Goal: Information Seeking & Learning: Learn about a topic

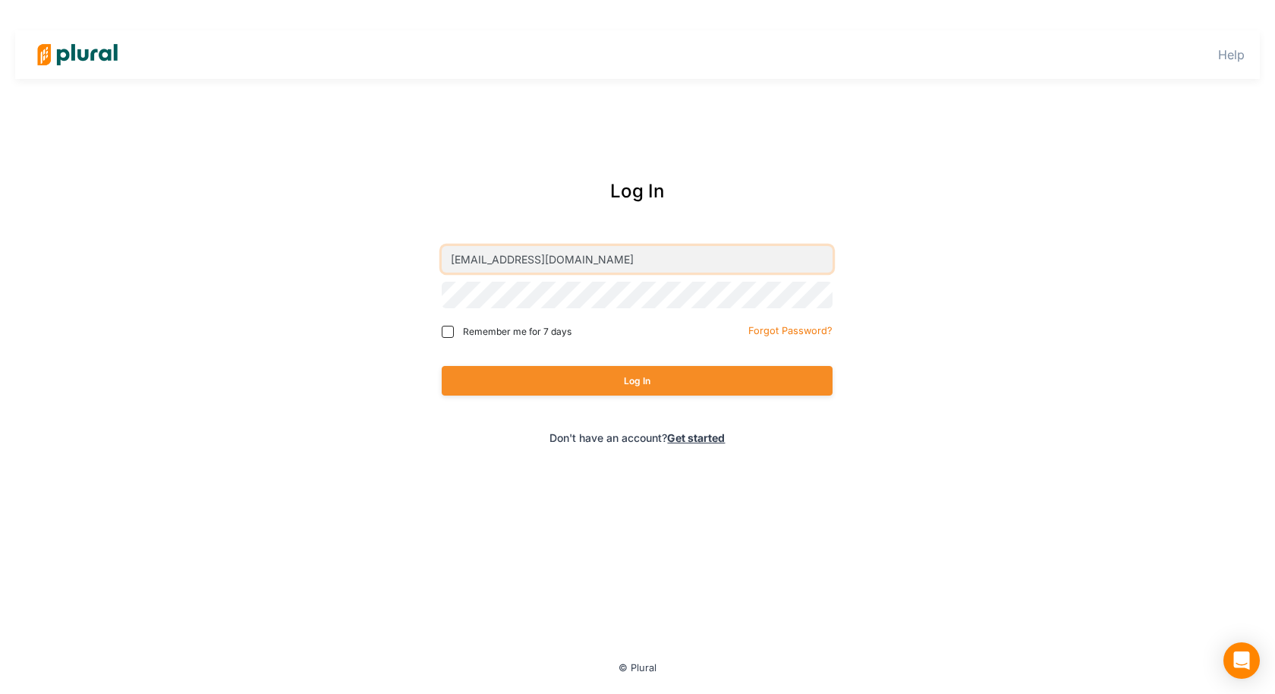
type input "[EMAIL_ADDRESS][DOMAIN_NAME]"
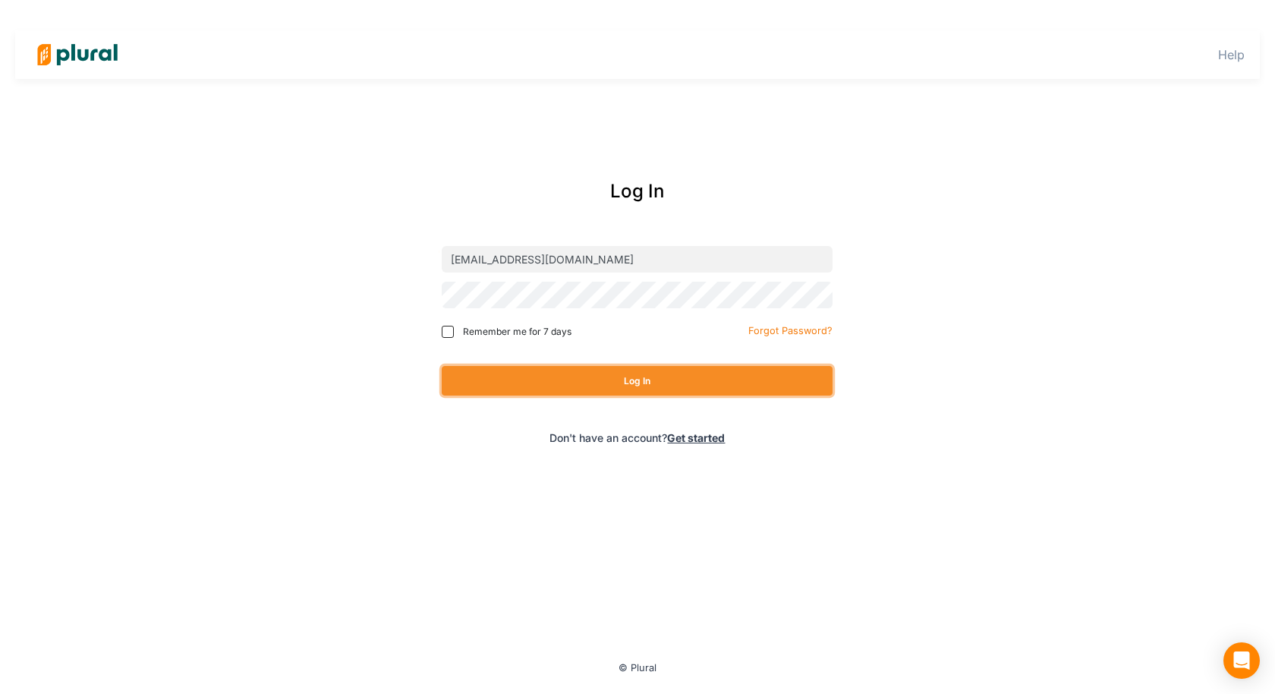
click at [606, 387] on button "Log In" at bounding box center [637, 381] width 391 height 30
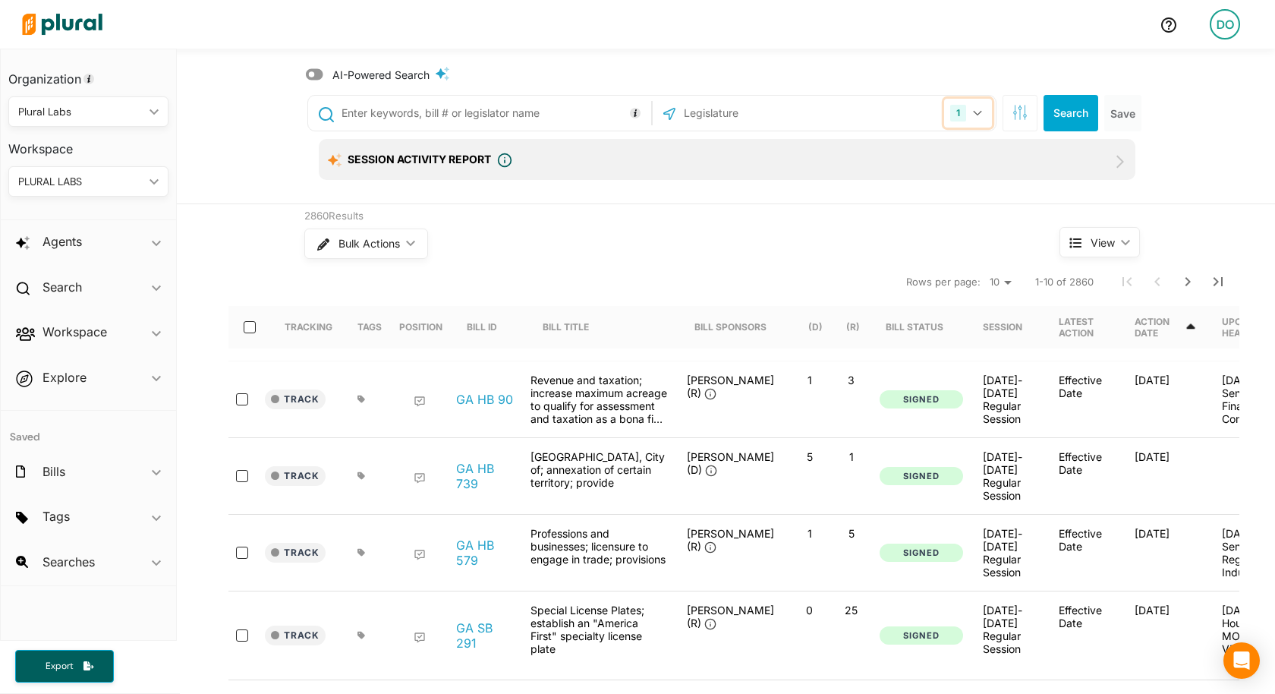
click at [977, 118] on button "1" at bounding box center [968, 113] width 48 height 29
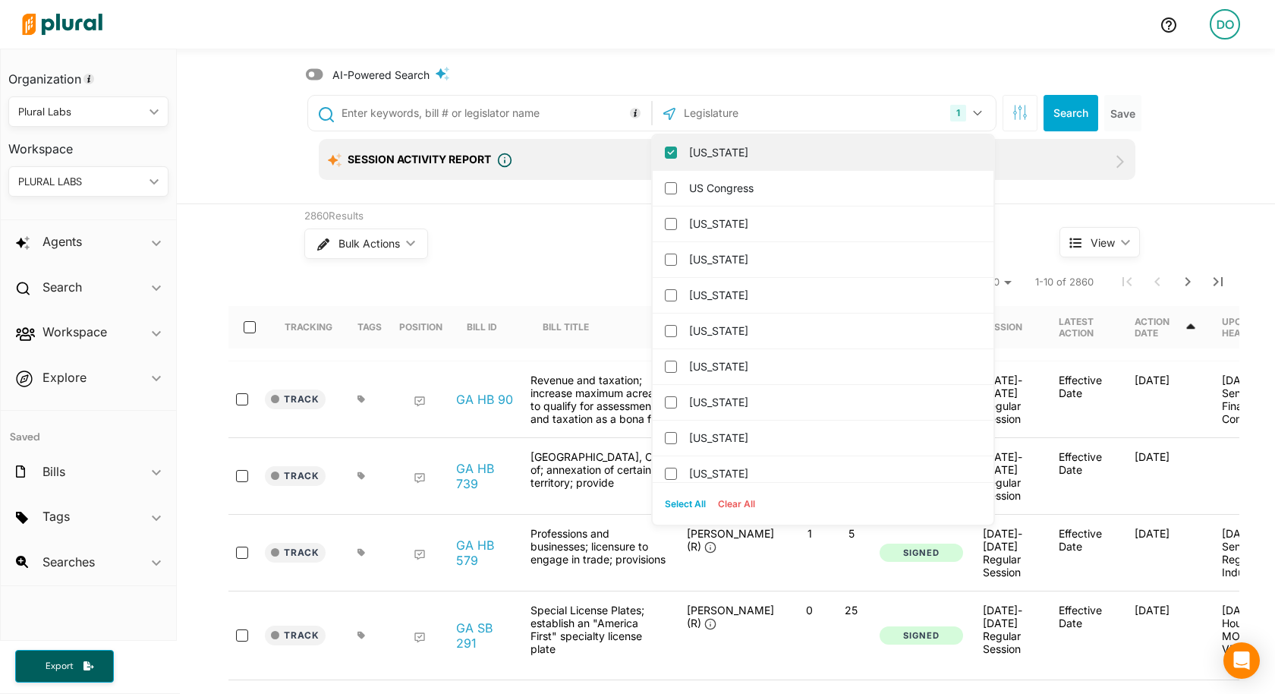
click at [672, 153] on input "[US_STATE]" at bounding box center [671, 152] width 12 height 12
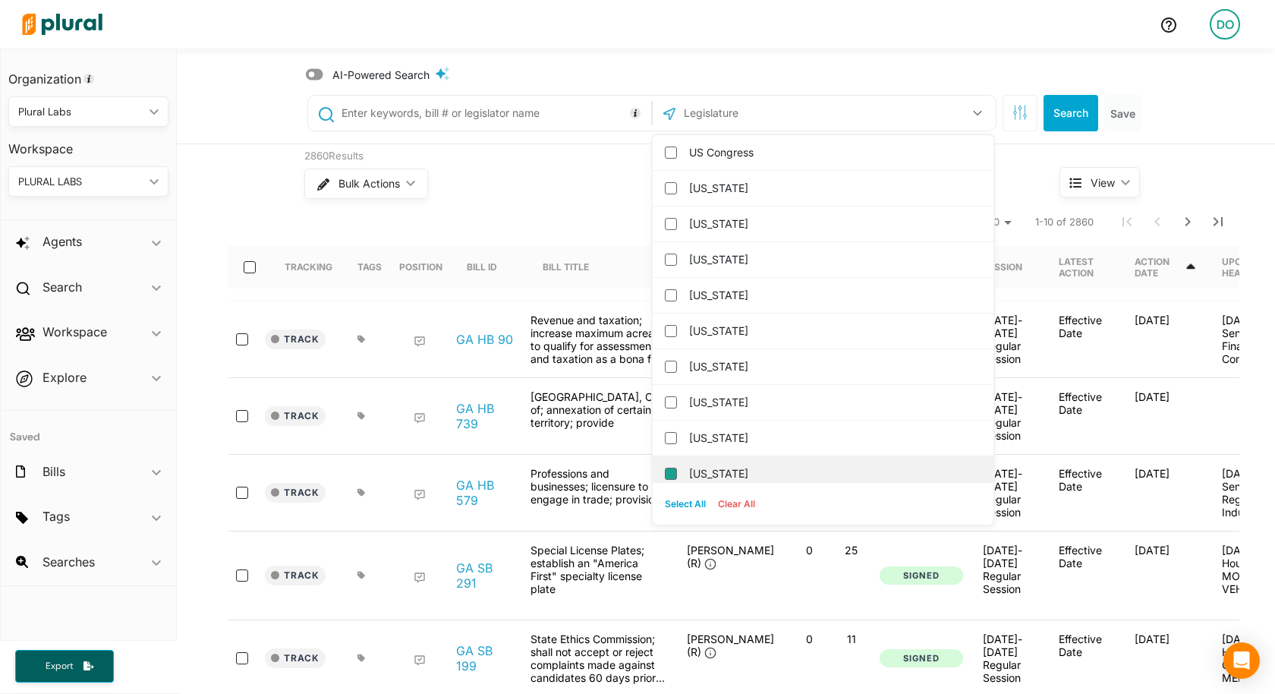
click at [672, 470] on columbia "[US_STATE]" at bounding box center [671, 473] width 12 height 12
click at [1068, 123] on button "Search" at bounding box center [1070, 113] width 55 height 36
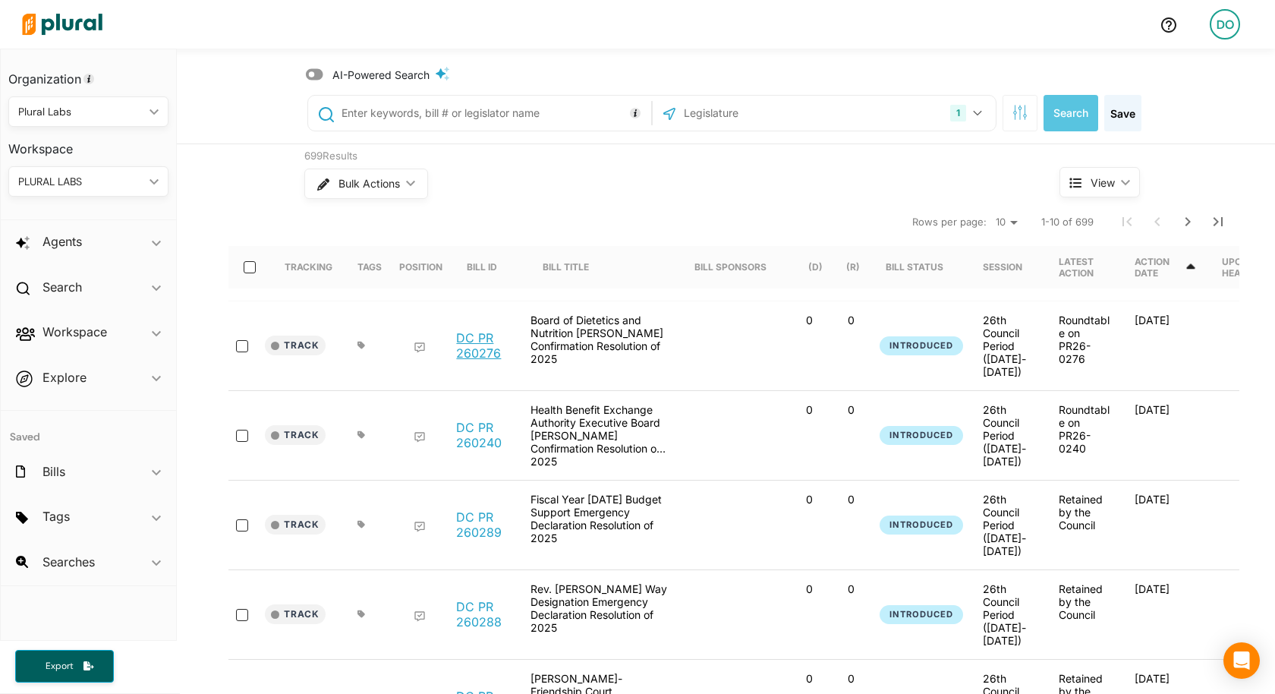
click at [463, 343] on link "DC PR 260276" at bounding box center [485, 345] width 58 height 30
click at [435, 108] on input "text" at bounding box center [493, 113] width 307 height 29
type input "dental"
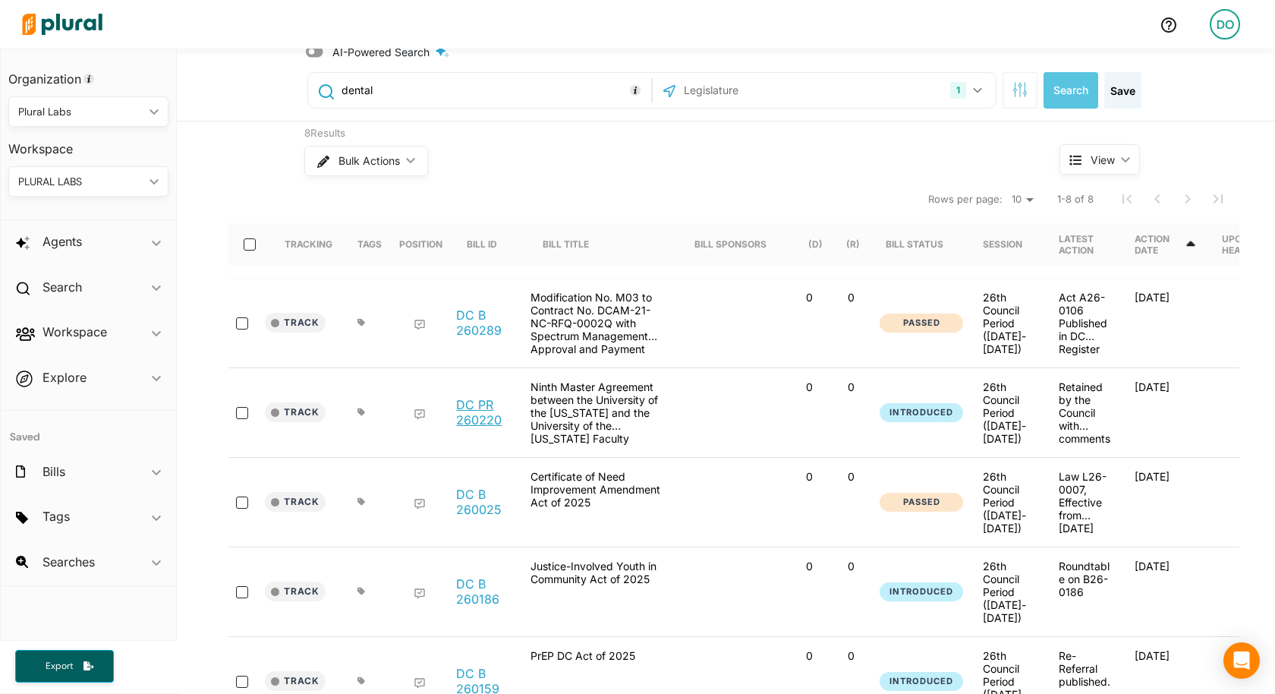
scroll to position [34, 0]
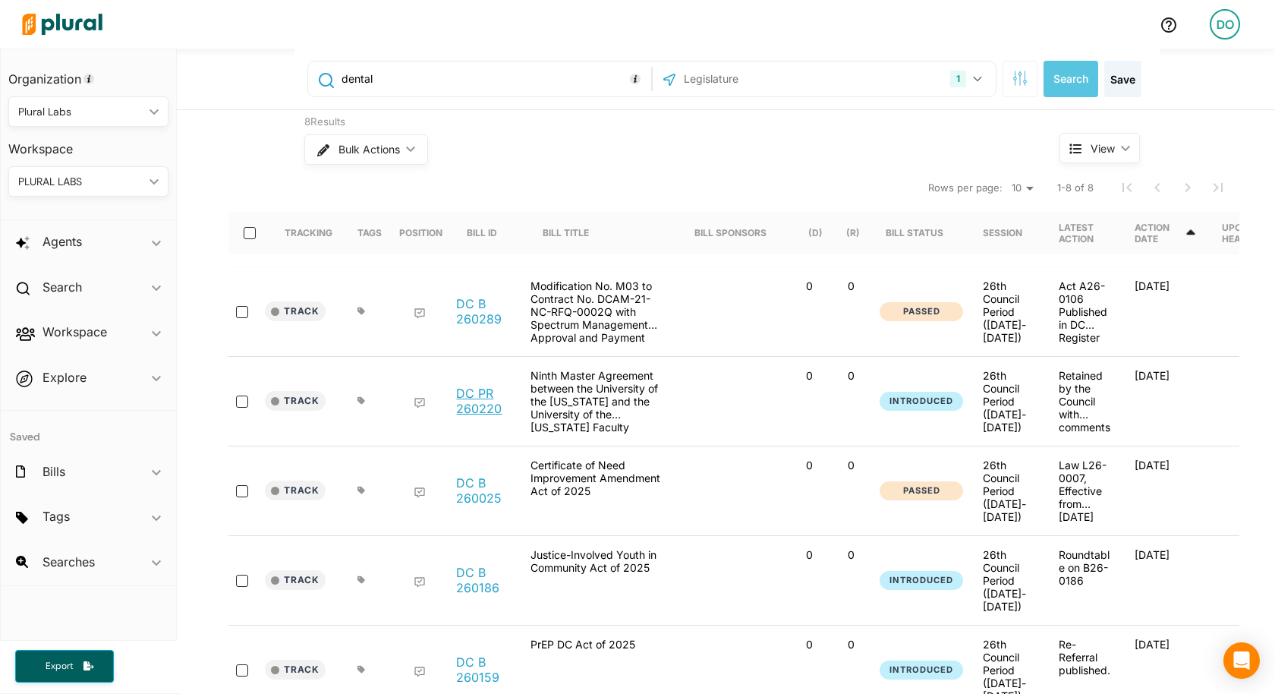
click at [469, 402] on link "DC PR 260220" at bounding box center [485, 401] width 58 height 30
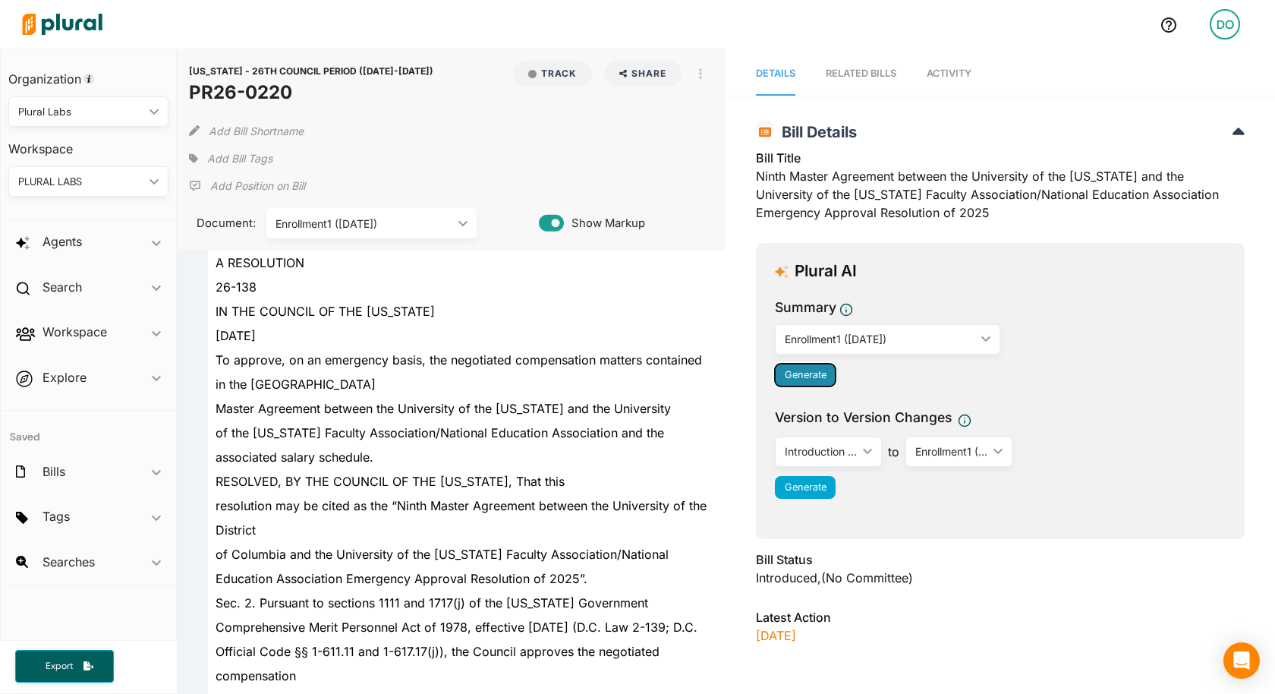
click at [811, 374] on span "Generate" at bounding box center [806, 374] width 42 height 11
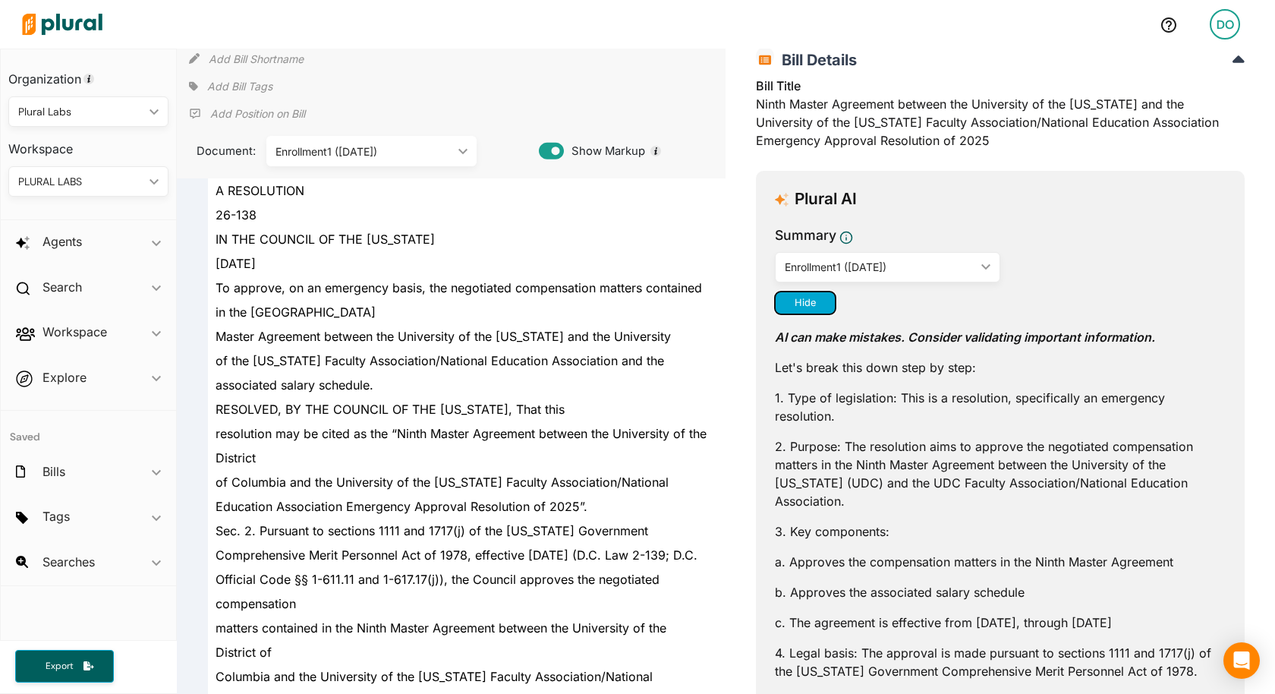
scroll to position [70, 0]
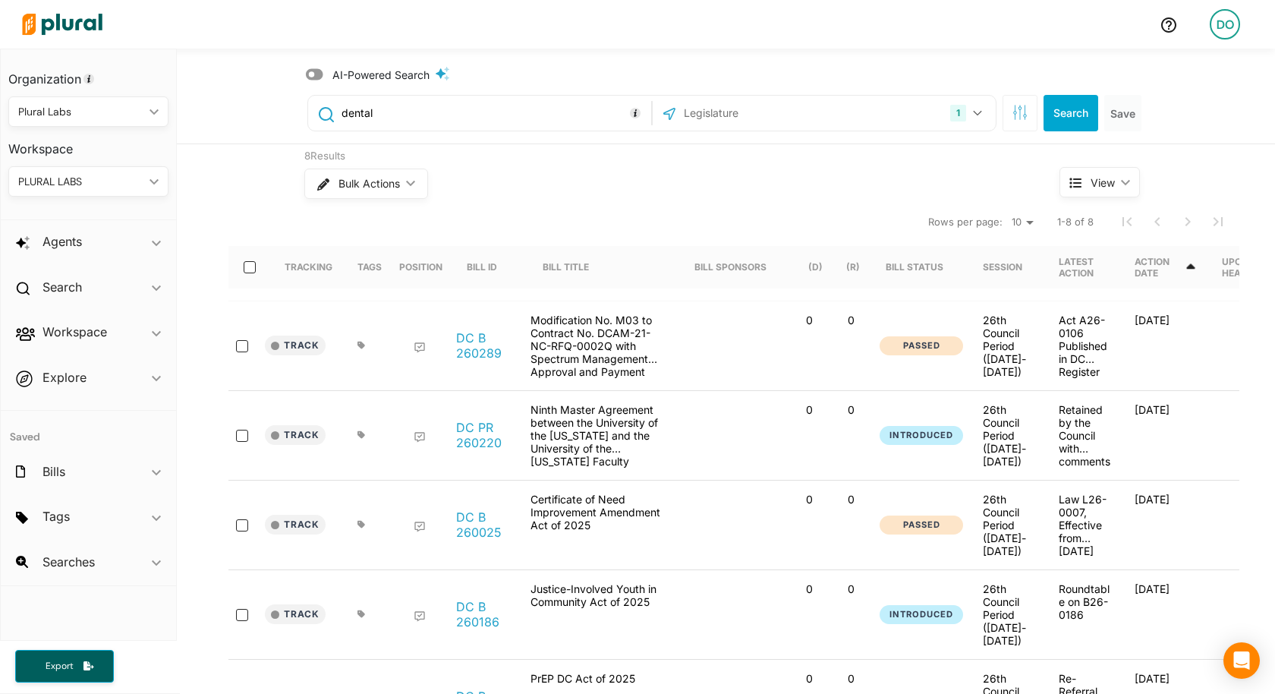
click at [384, 119] on input "dental" at bounding box center [493, 113] width 307 height 29
click at [398, 115] on input "dental" at bounding box center [493, 113] width 307 height 29
type input "fiber"
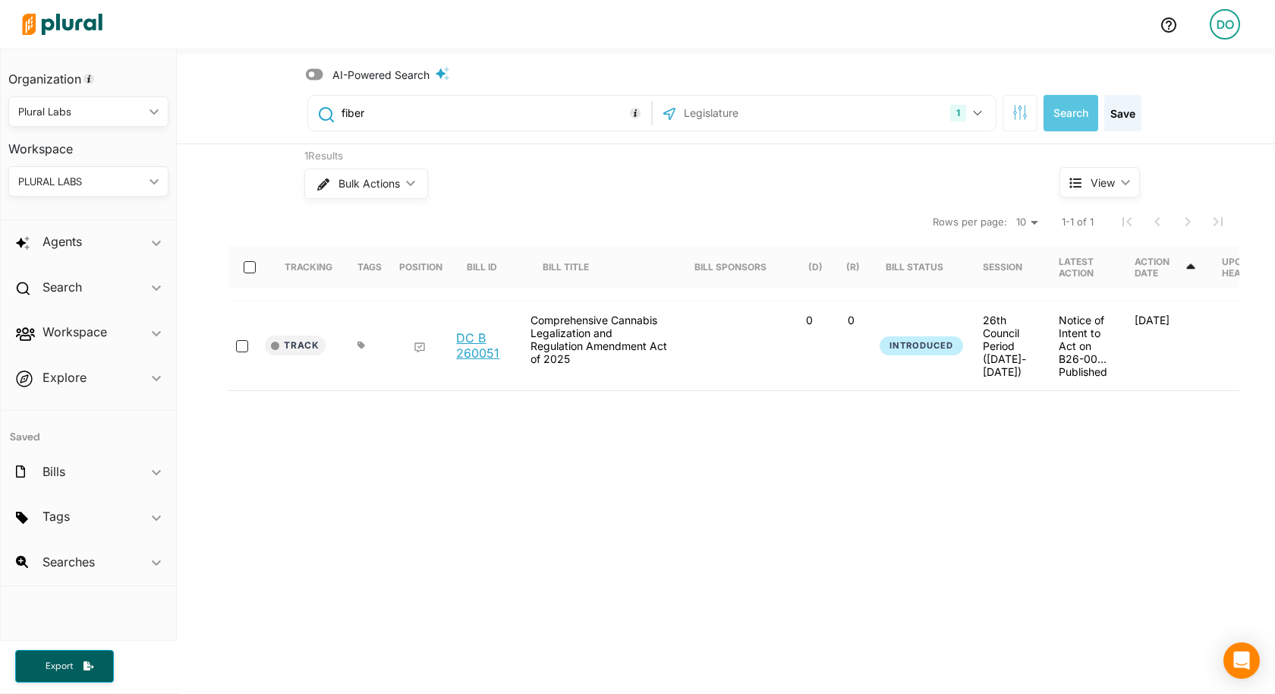
click at [477, 351] on link "DC B 260051" at bounding box center [485, 345] width 58 height 30
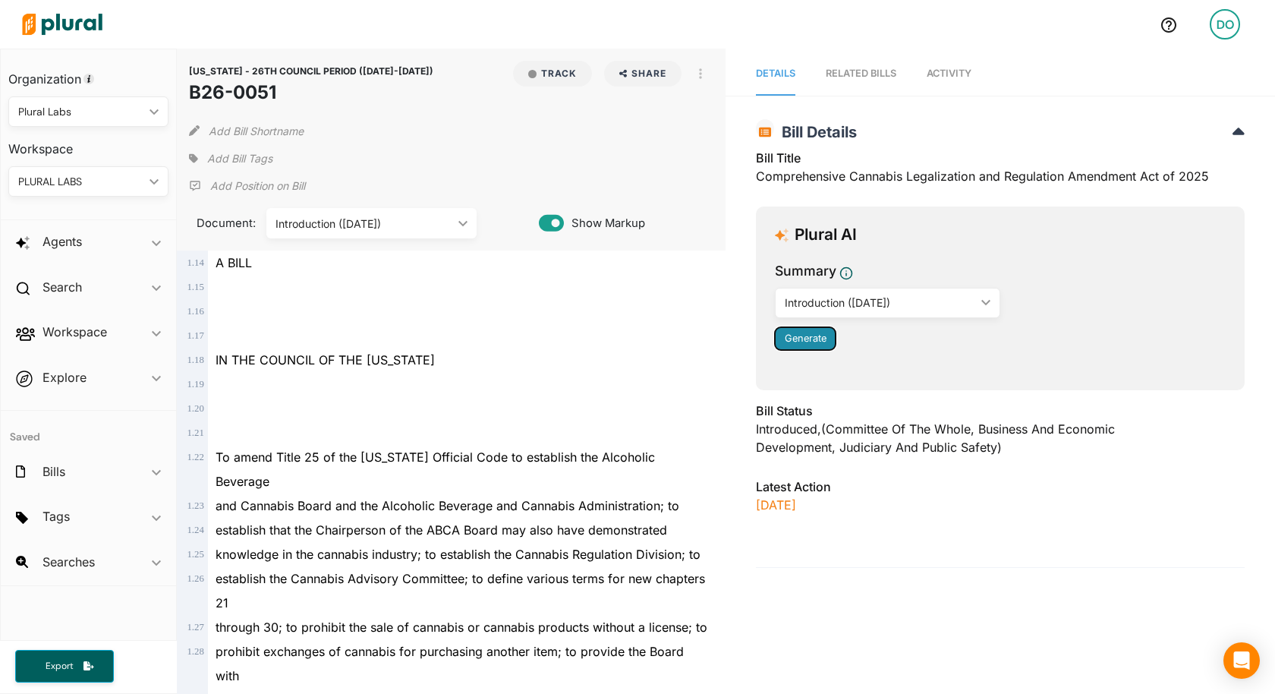
click at [802, 335] on span "Generate" at bounding box center [806, 337] width 42 height 11
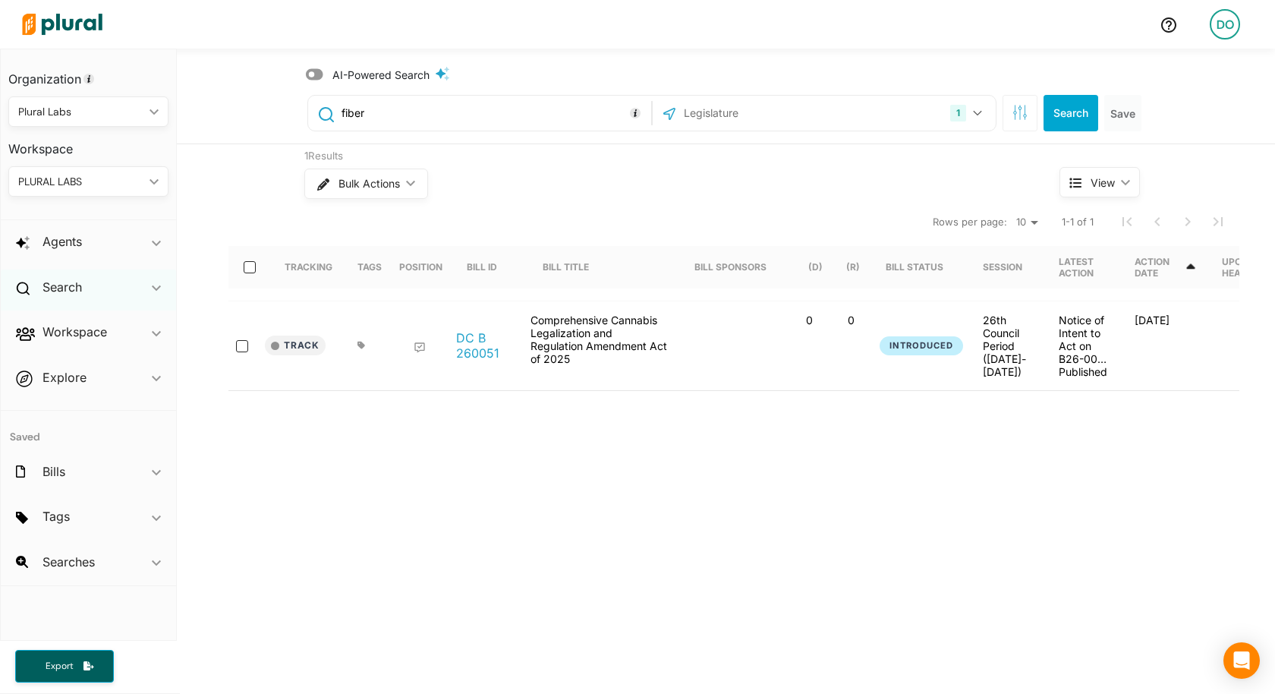
click at [131, 285] on div "Search ic_keyboard_arrow_down" at bounding box center [88, 289] width 175 height 41
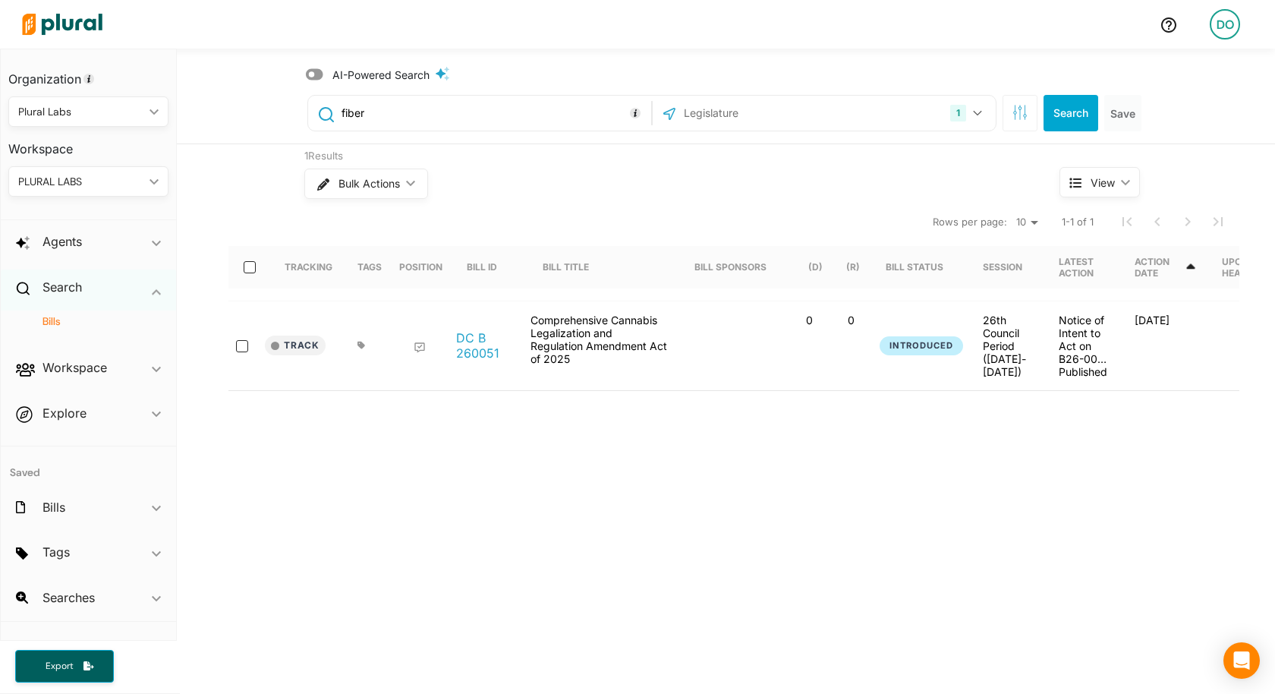
click at [130, 286] on div "Search ic_keyboard_arrow_down" at bounding box center [88, 289] width 175 height 41
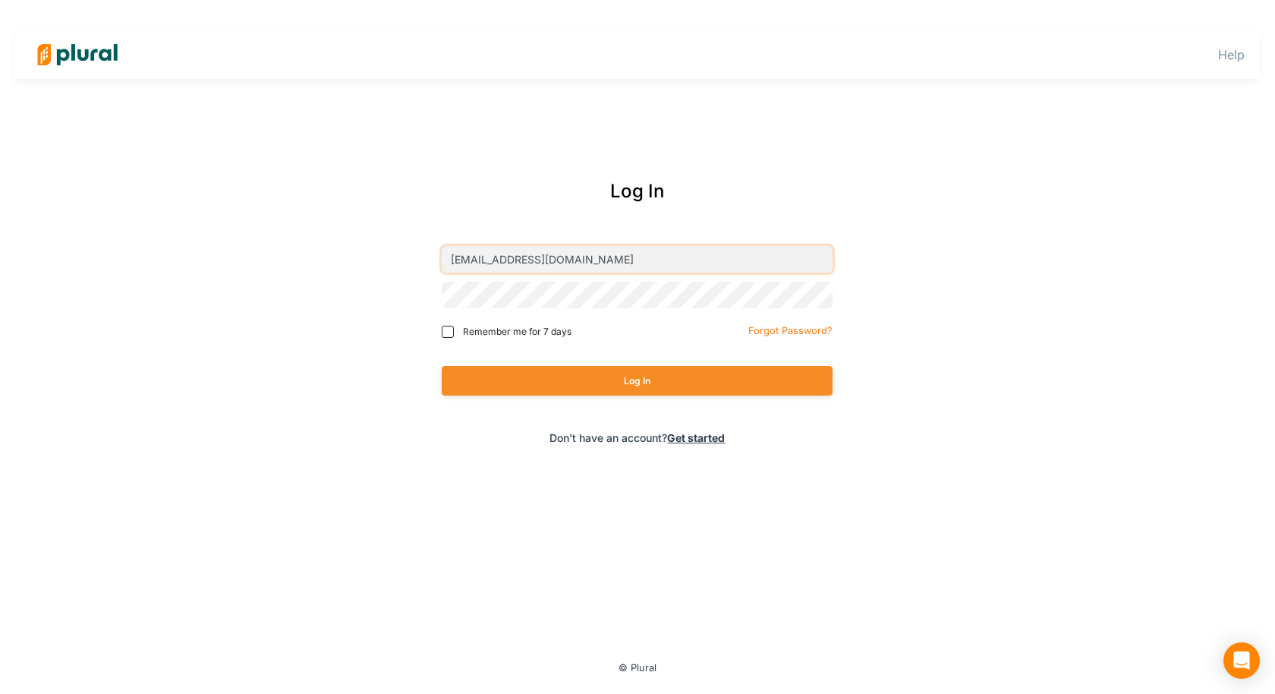
type input "[EMAIL_ADDRESS][DOMAIN_NAME]"
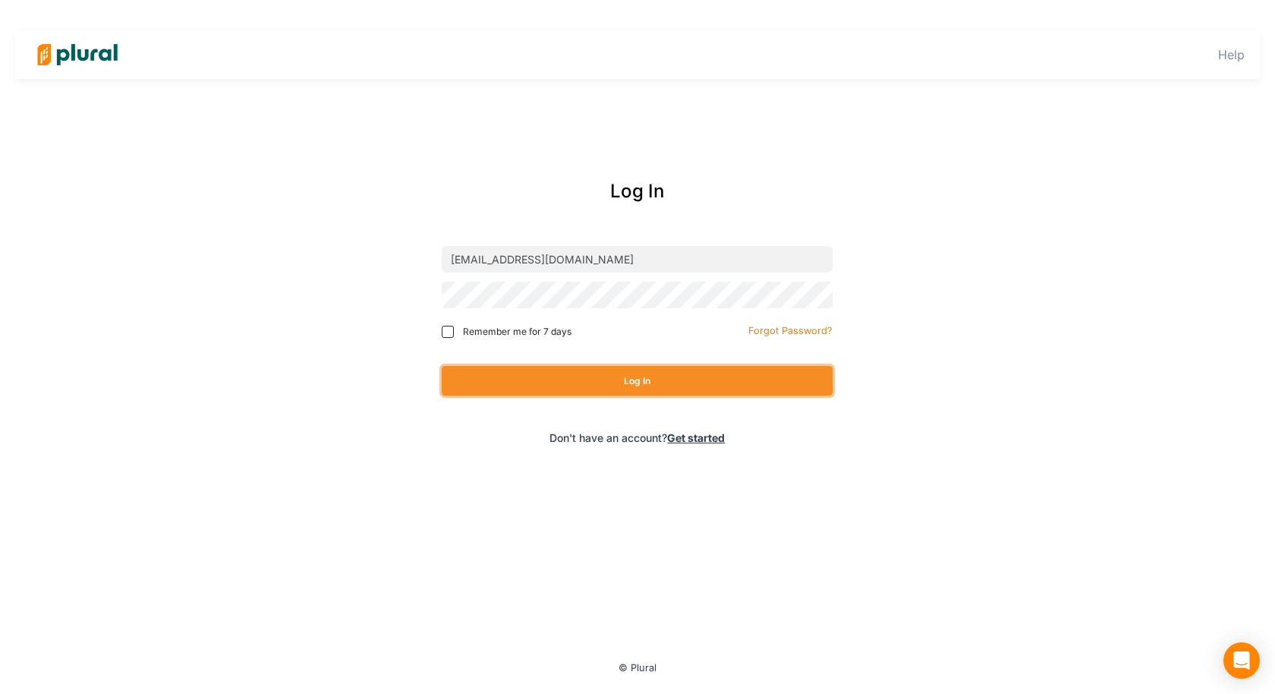
click at [688, 382] on button "Log In" at bounding box center [637, 381] width 391 height 30
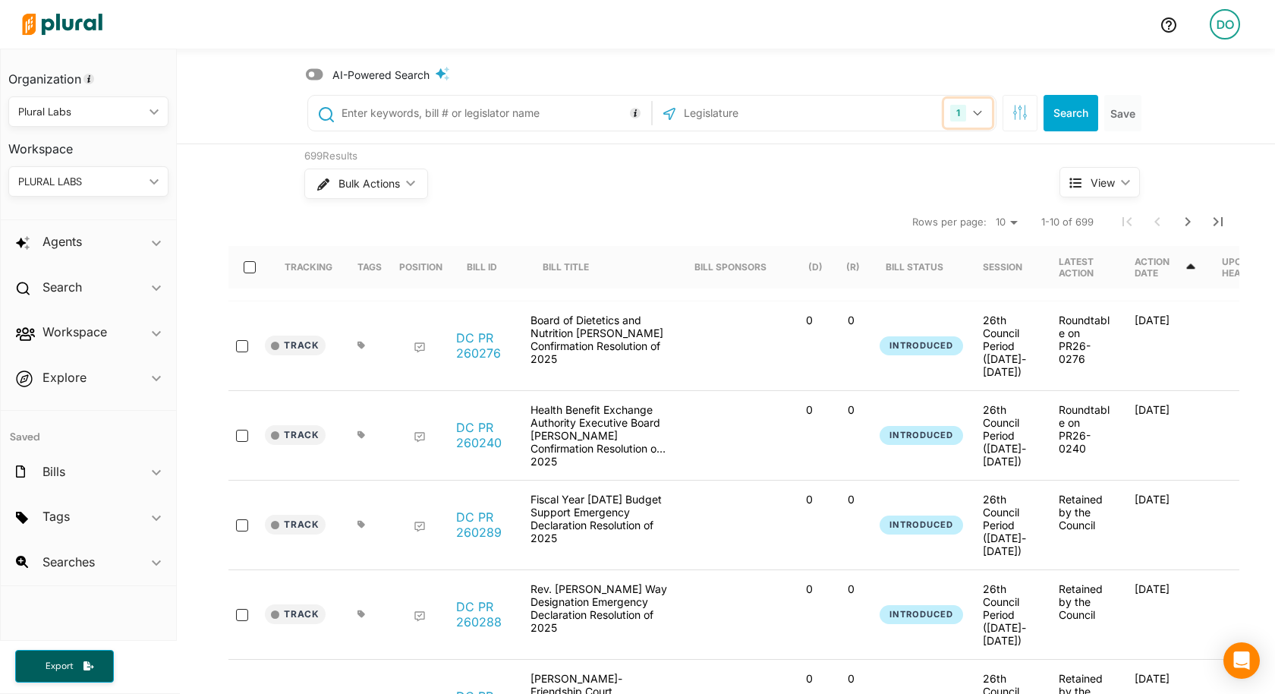
click at [952, 108] on div "1" at bounding box center [958, 113] width 16 height 17
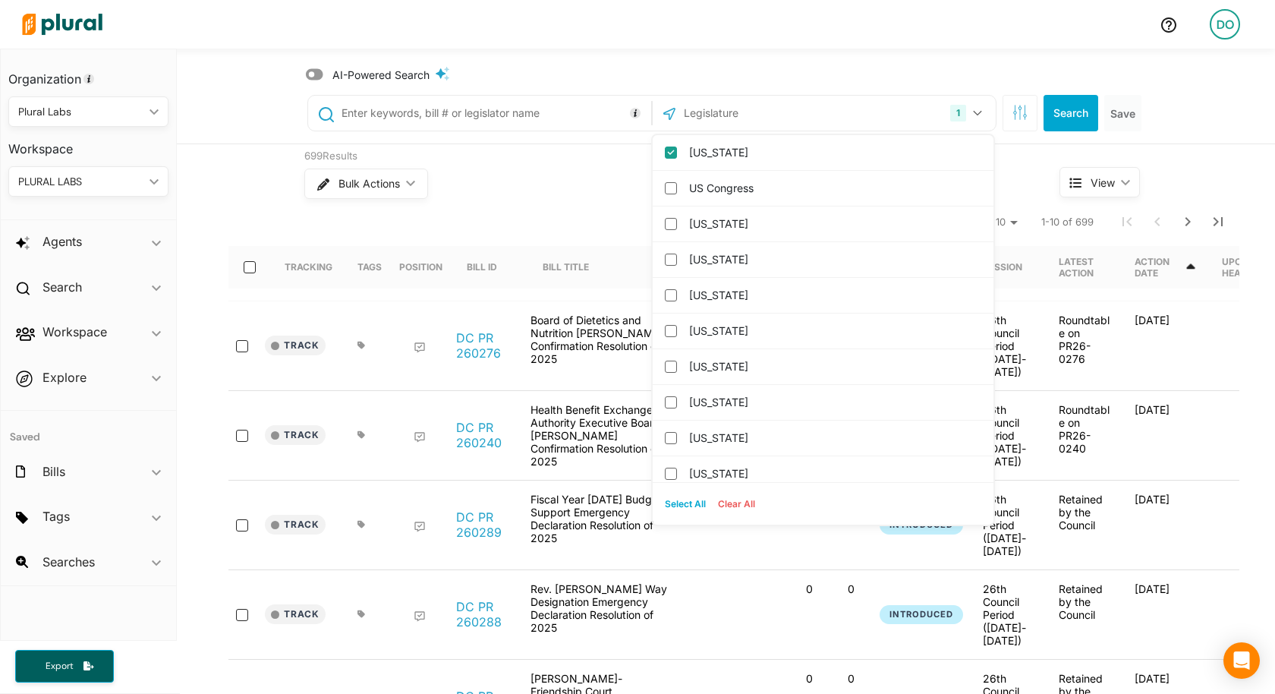
click at [612, 197] on div "Bulk Actions ic_keyboard_arrow_down" at bounding box center [653, 183] width 698 height 39
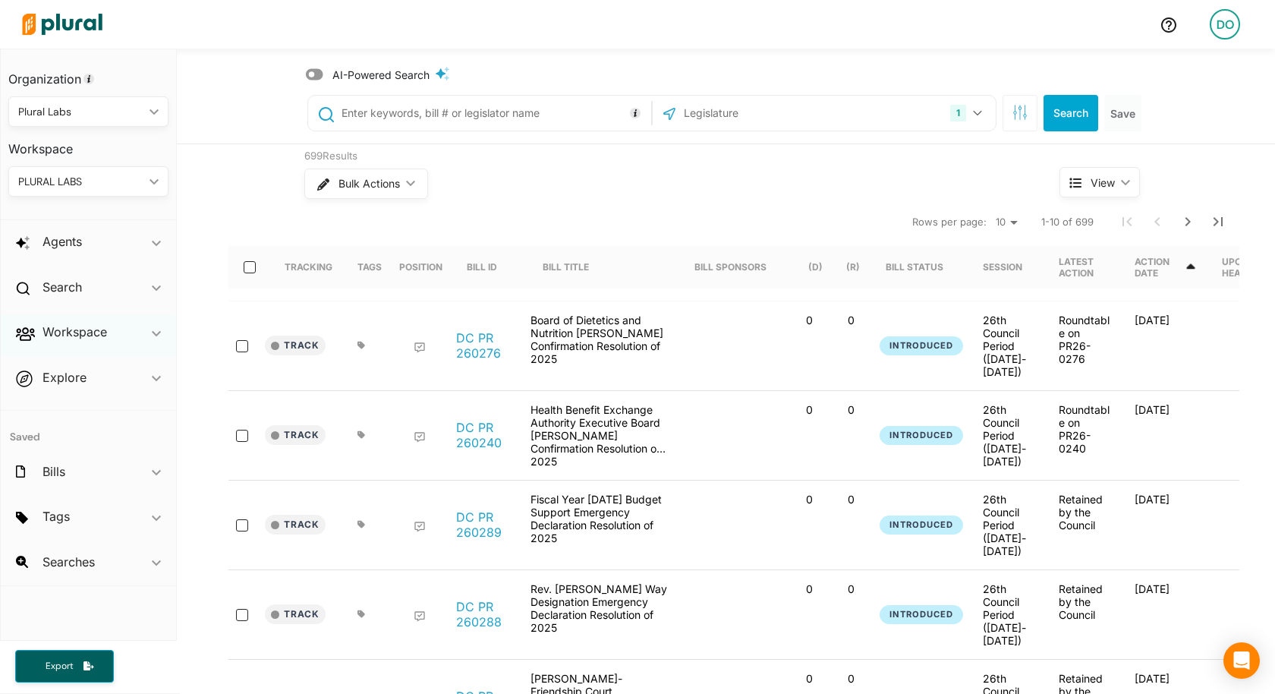
click at [156, 326] on span "ic_keyboard_arrow_down" at bounding box center [156, 334] width 9 height 23
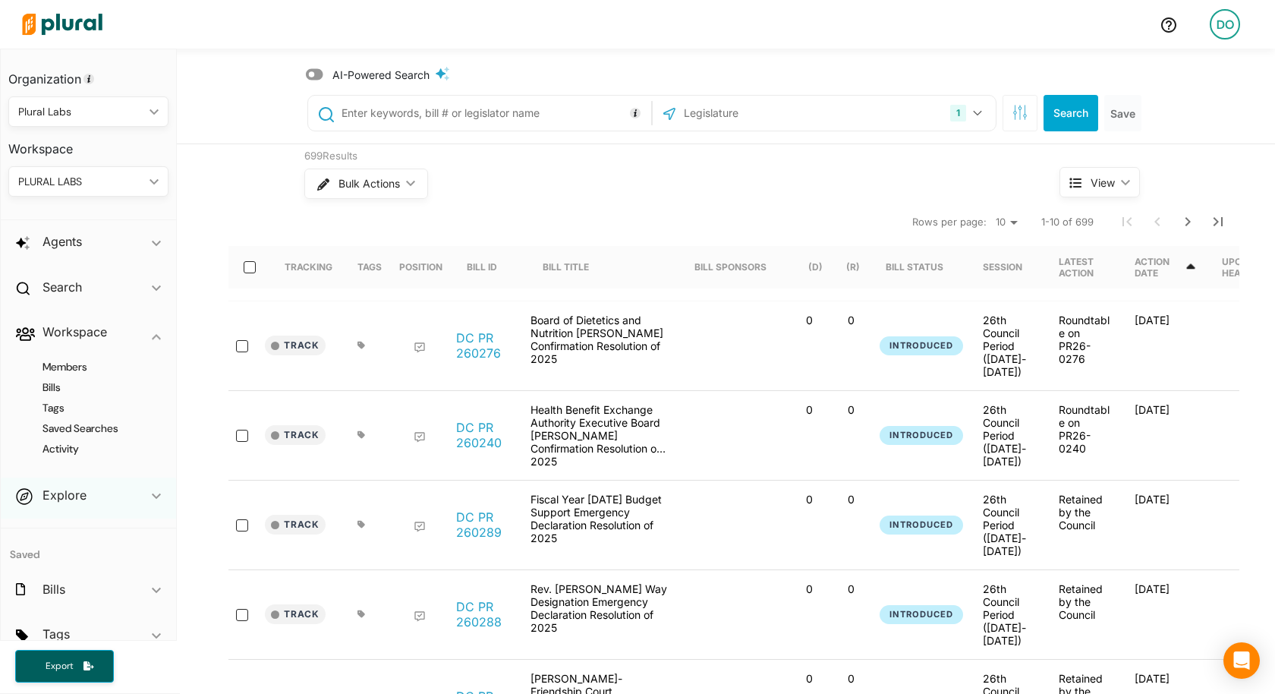
click at [136, 491] on div "Explore ic_keyboard_arrow_down" at bounding box center [88, 497] width 175 height 41
click at [74, 411] on h4 "Overview" at bounding box center [92, 411] width 137 height 14
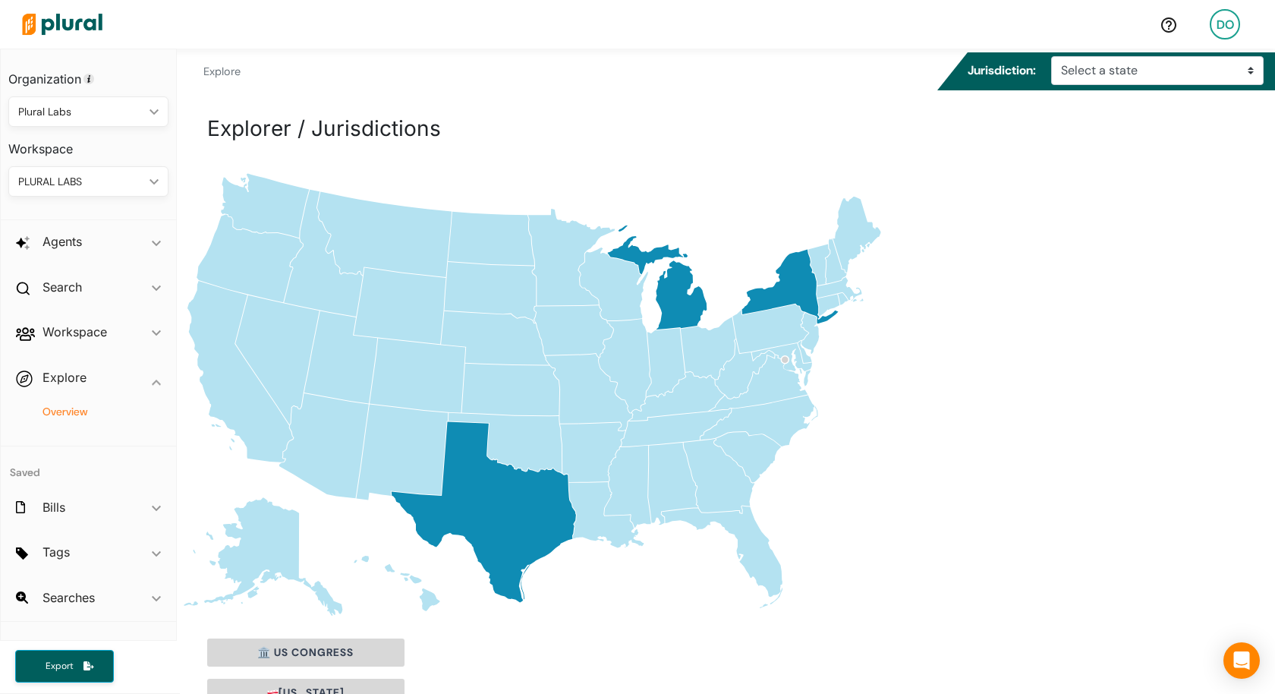
click at [81, 21] on img at bounding box center [62, 24] width 106 height 53
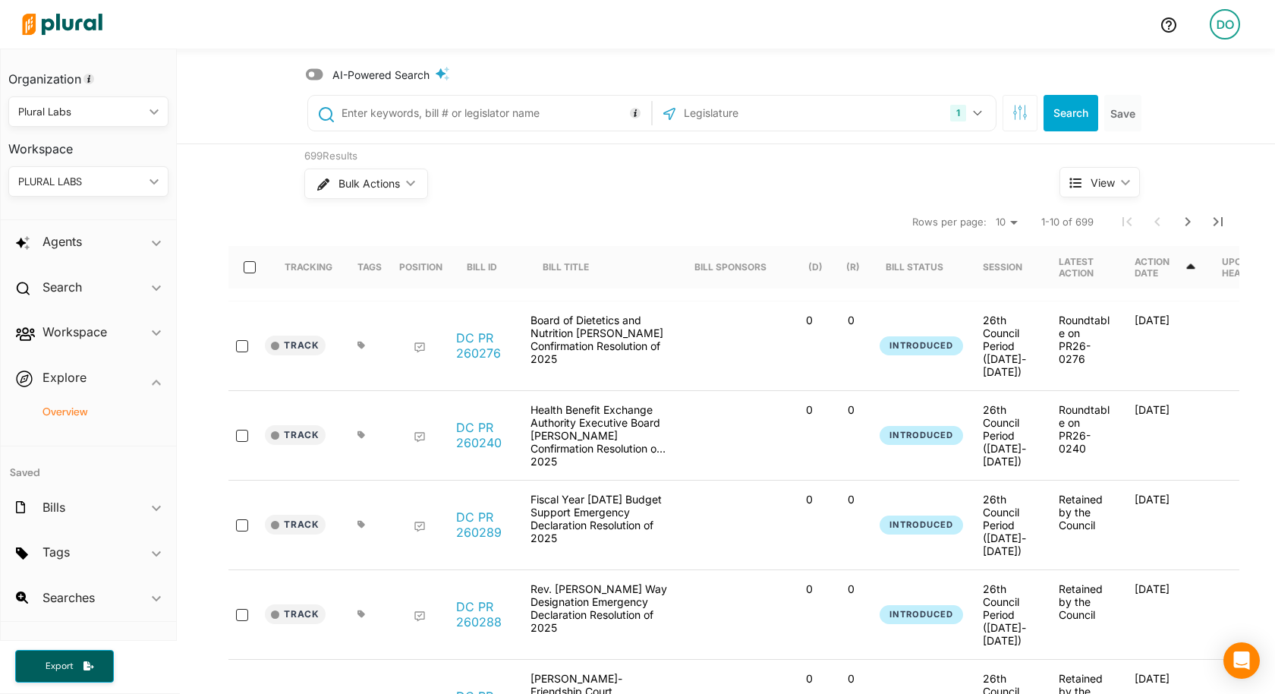
click at [56, 416] on h4 "Overview" at bounding box center [92, 411] width 137 height 14
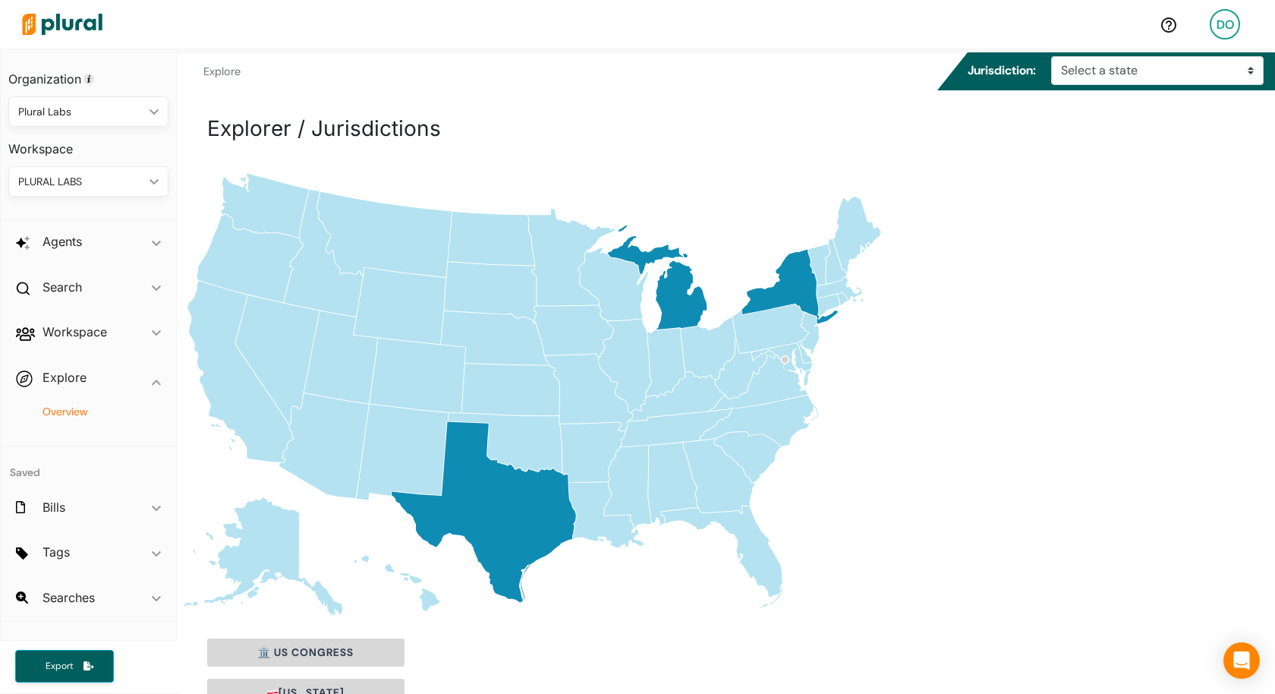
click at [574, 282] on icon "[US_STATE]" at bounding box center [571, 257] width 87 height 97
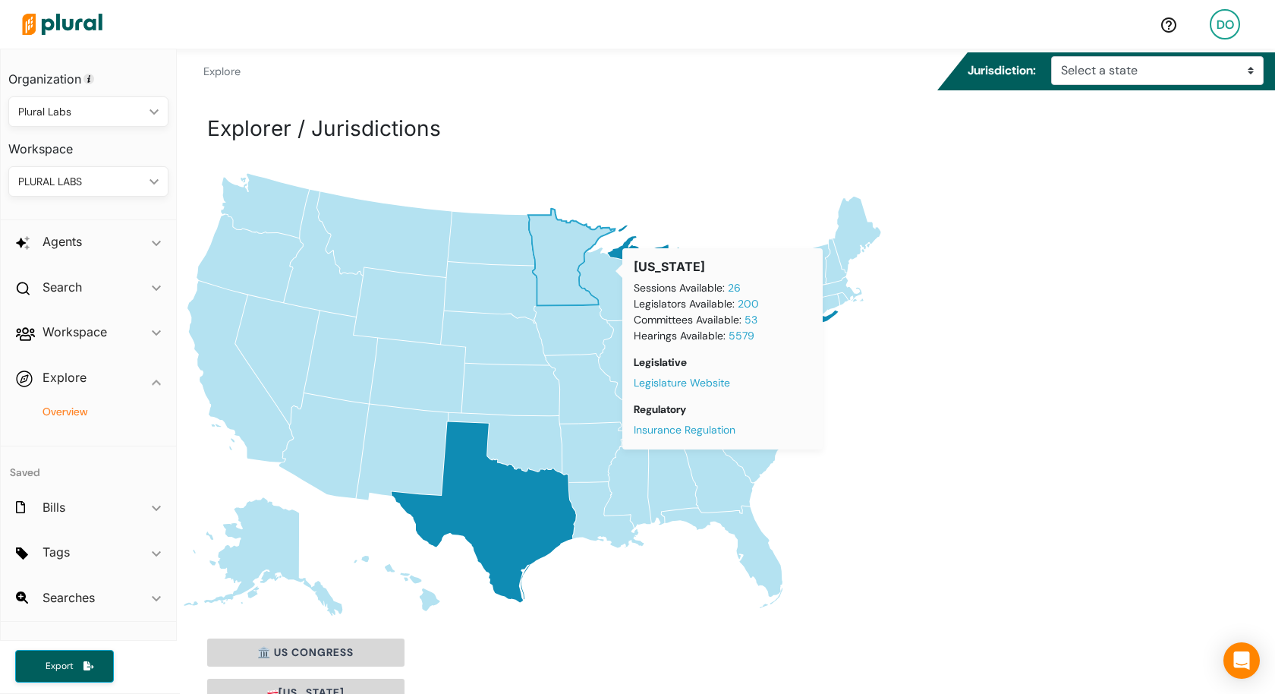
click at [926, 446] on div "Blank [GEOGRAPHIC_DATA] states map [US_STATE] [US_STATE] [US_STATE] [US_STATE] …" at bounding box center [726, 393] width 1098 height 450
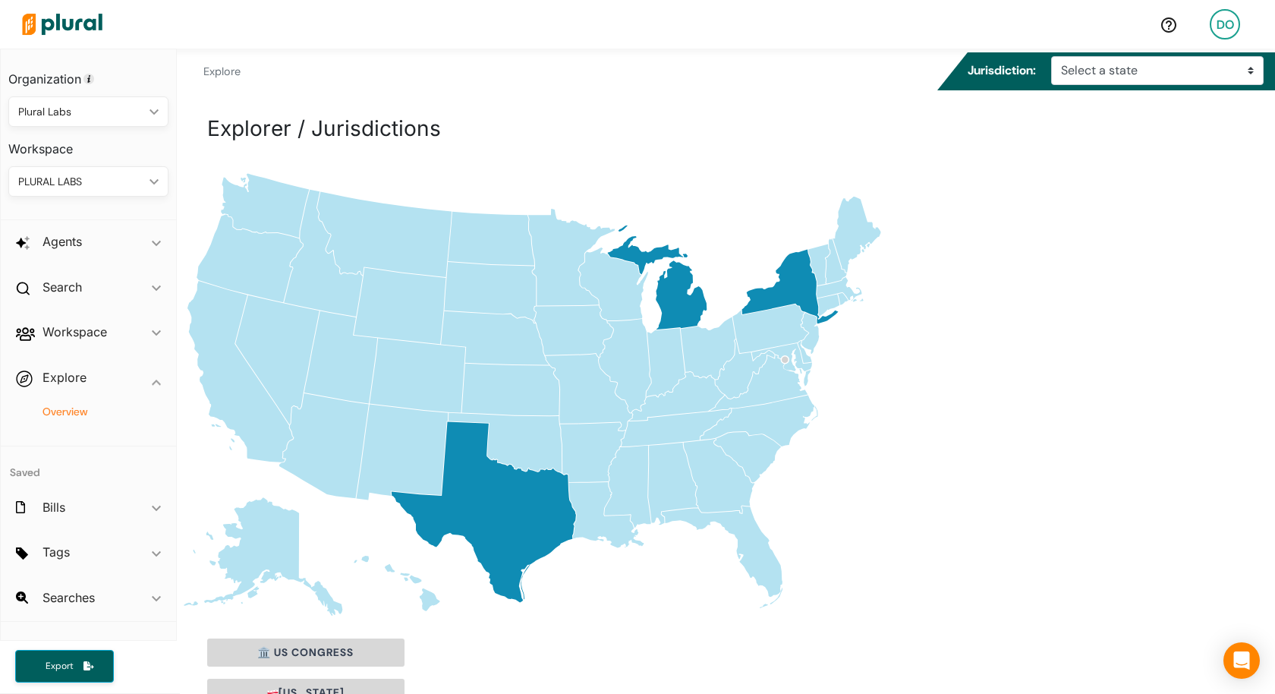
click at [38, 24] on img at bounding box center [62, 24] width 106 height 53
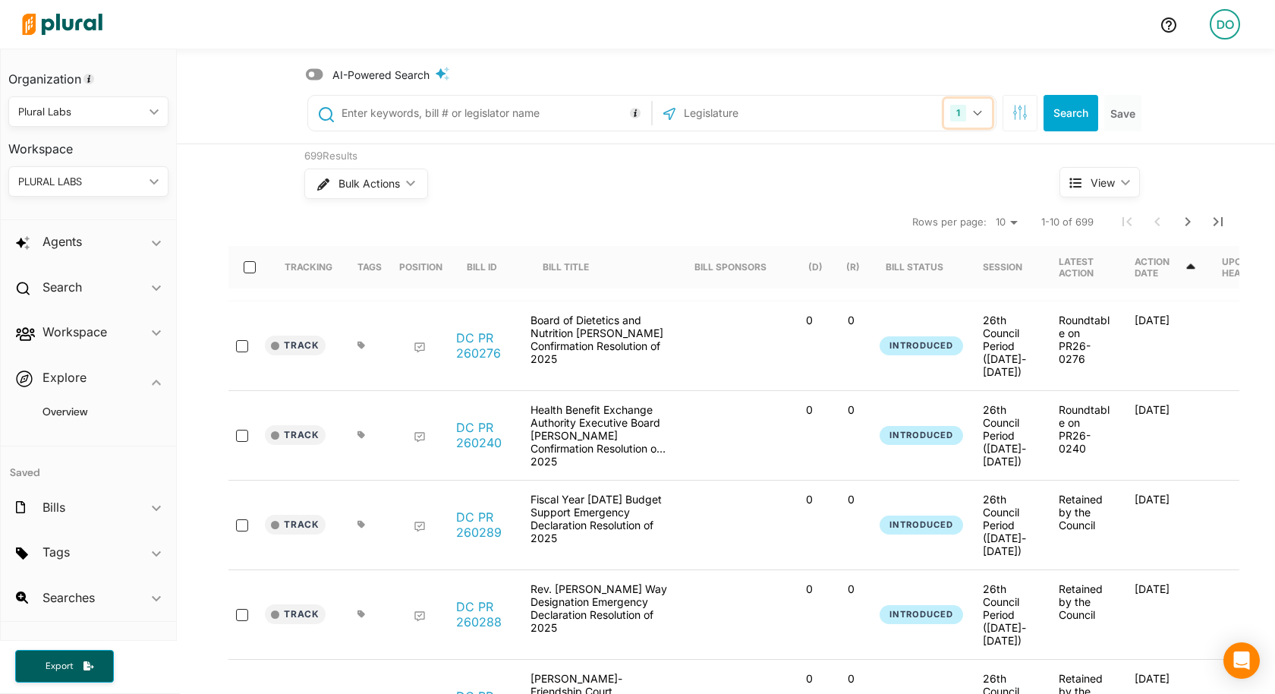
click at [979, 108] on button "1" at bounding box center [968, 113] width 48 height 29
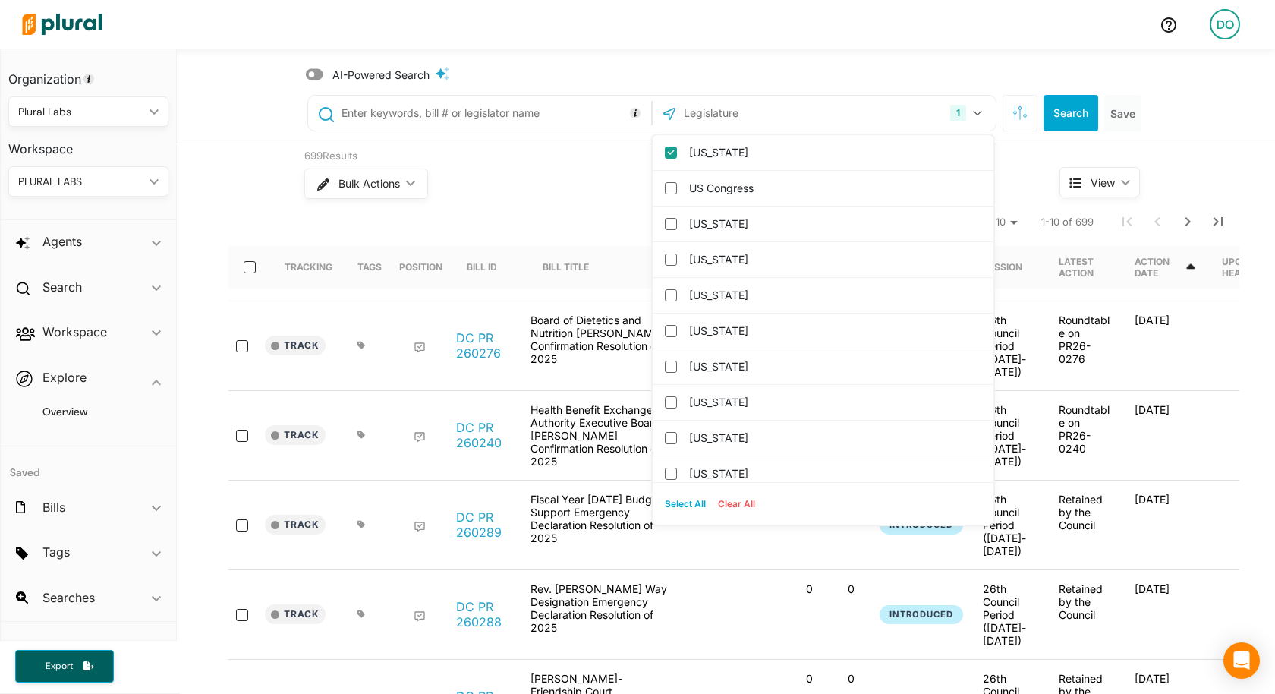
click at [486, 200] on div "Bulk Actions ic_keyboard_arrow_down" at bounding box center [653, 183] width 698 height 39
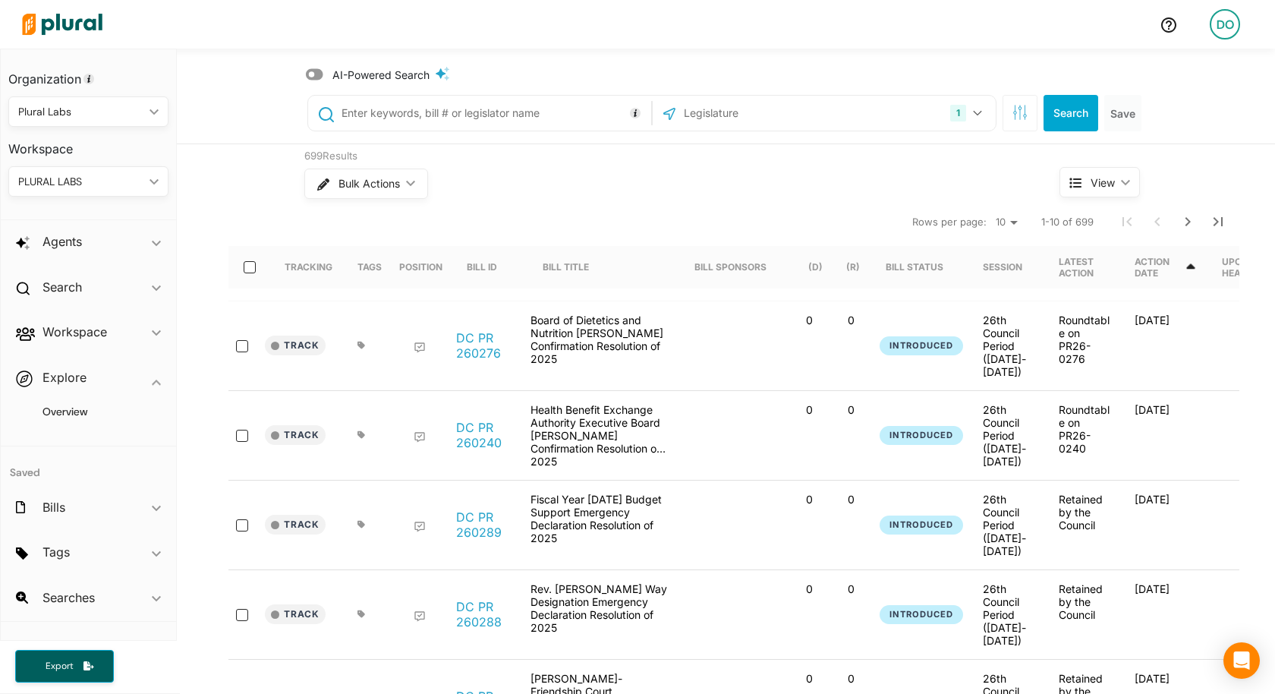
click at [466, 118] on input "text" at bounding box center [493, 113] width 307 height 29
click at [663, 193] on div "Bulk Actions ic_keyboard_arrow_down" at bounding box center [653, 183] width 698 height 39
click at [512, 115] on input "text" at bounding box center [493, 113] width 307 height 29
type input "fiber"
click at [1081, 114] on button "Search" at bounding box center [1070, 113] width 55 height 36
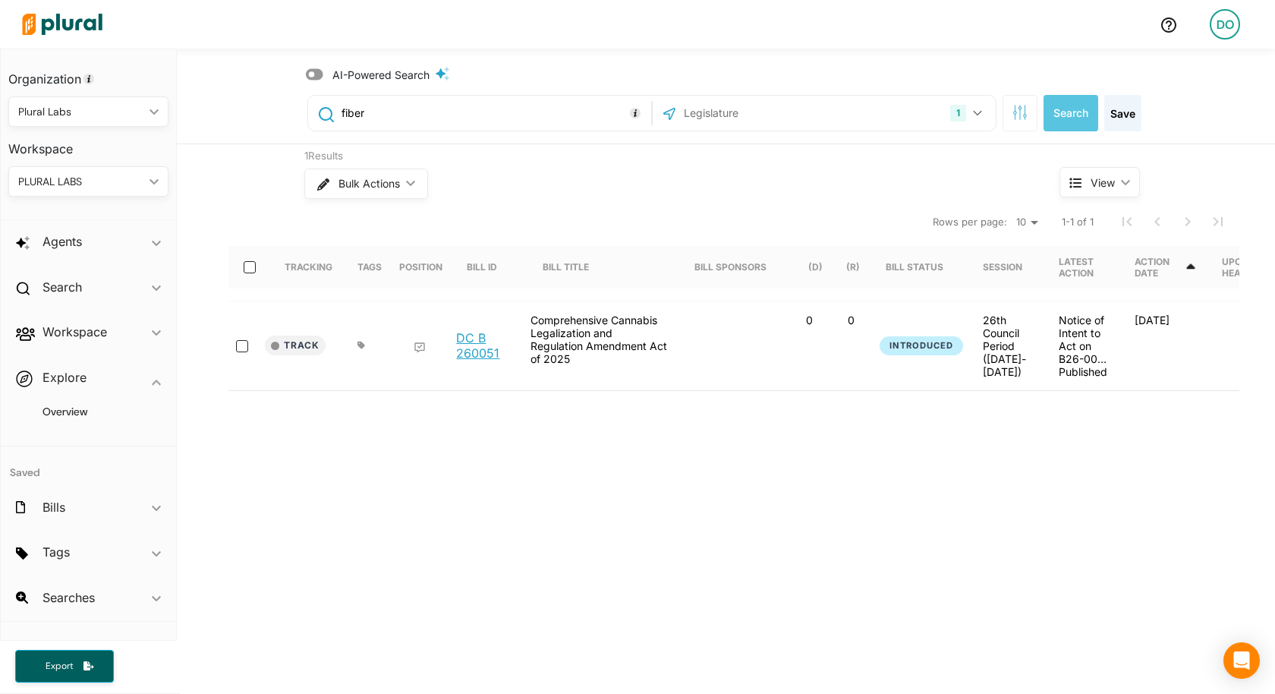
click at [483, 348] on link "DC B 260051" at bounding box center [485, 345] width 58 height 30
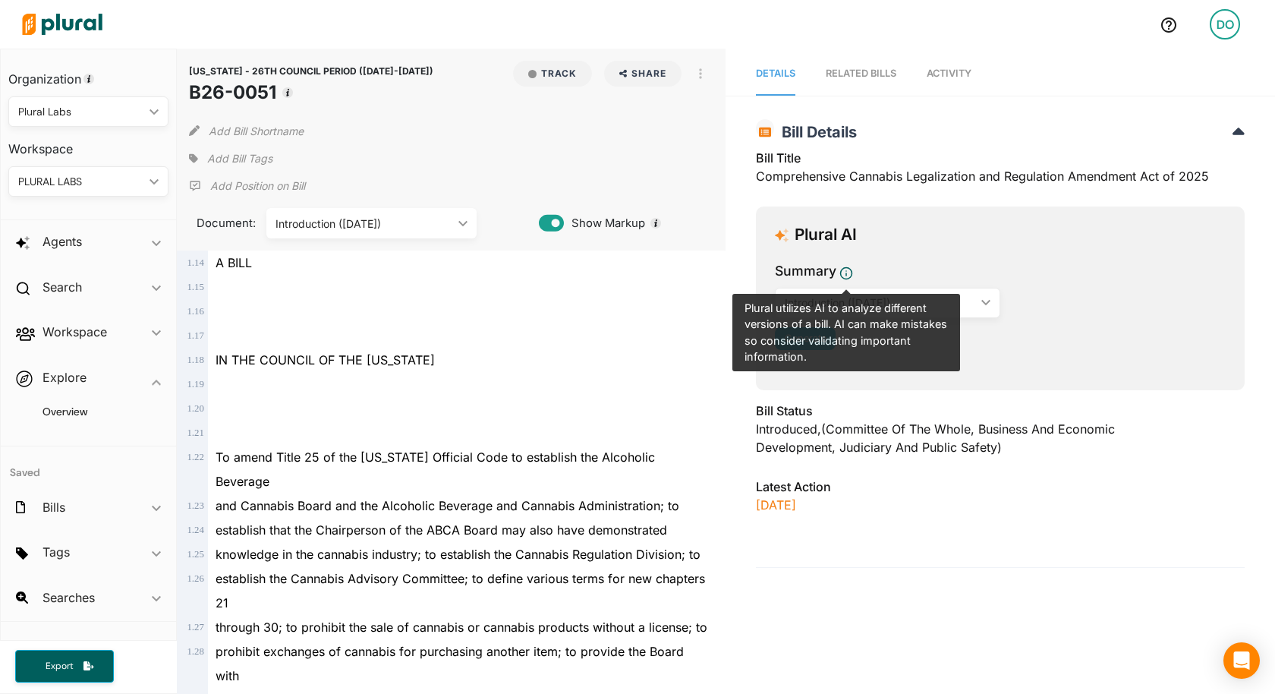
click at [674, 328] on div at bounding box center [458, 335] width 501 height 24
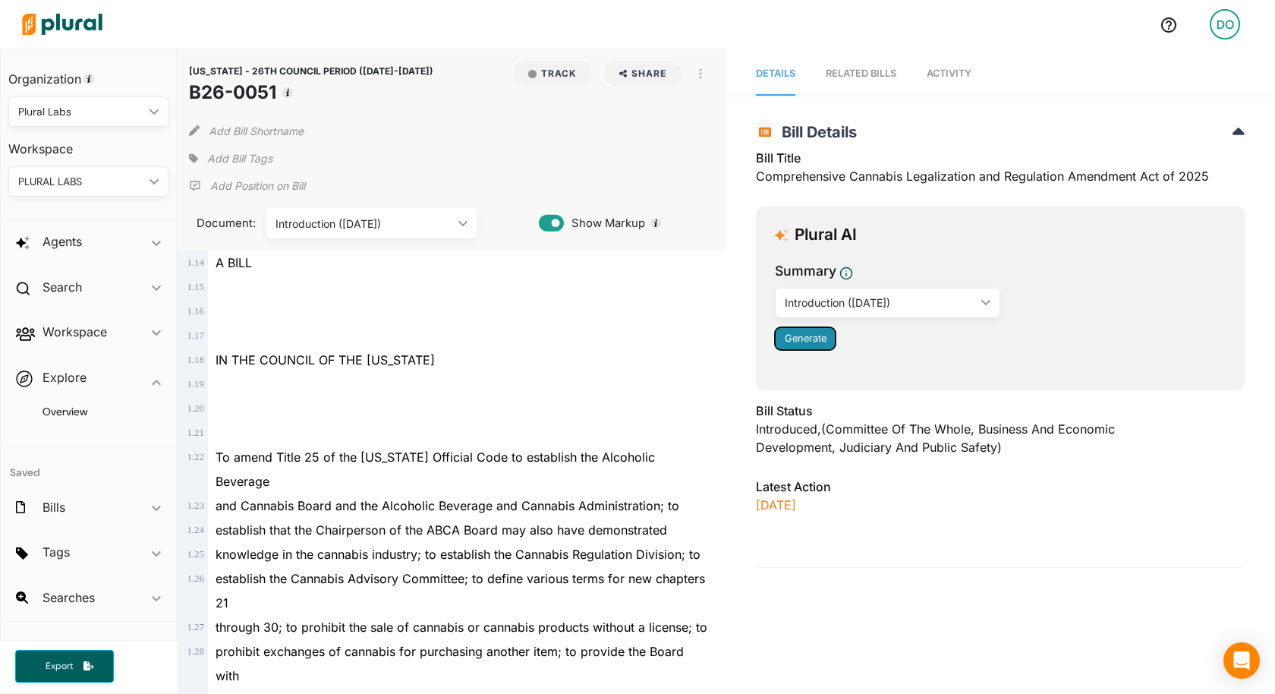
click at [801, 335] on span "Generate" at bounding box center [806, 337] width 42 height 11
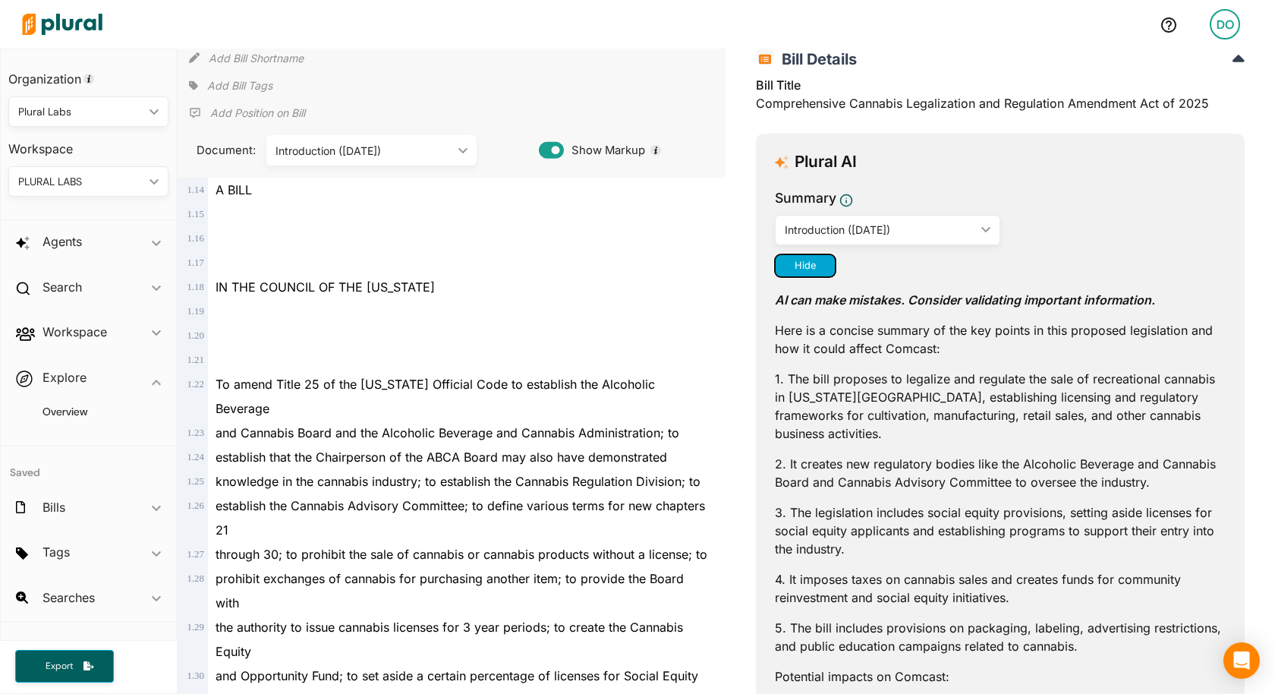
scroll to position [81, 0]
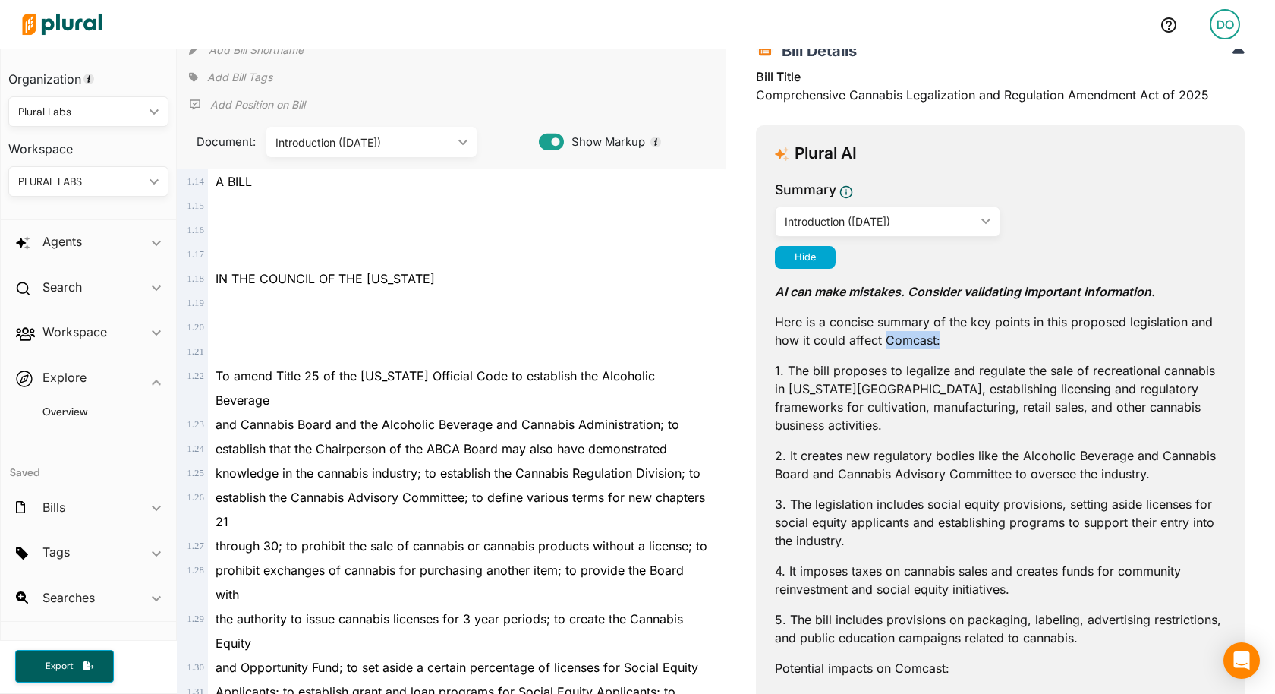
drag, startPoint x: 952, startPoint y: 335, endPoint x: 883, endPoint y: 333, distance: 68.3
click at [883, 333] on p "Here is a concise summary of the key points in this proposed legislation and ho…" at bounding box center [1000, 331] width 451 height 36
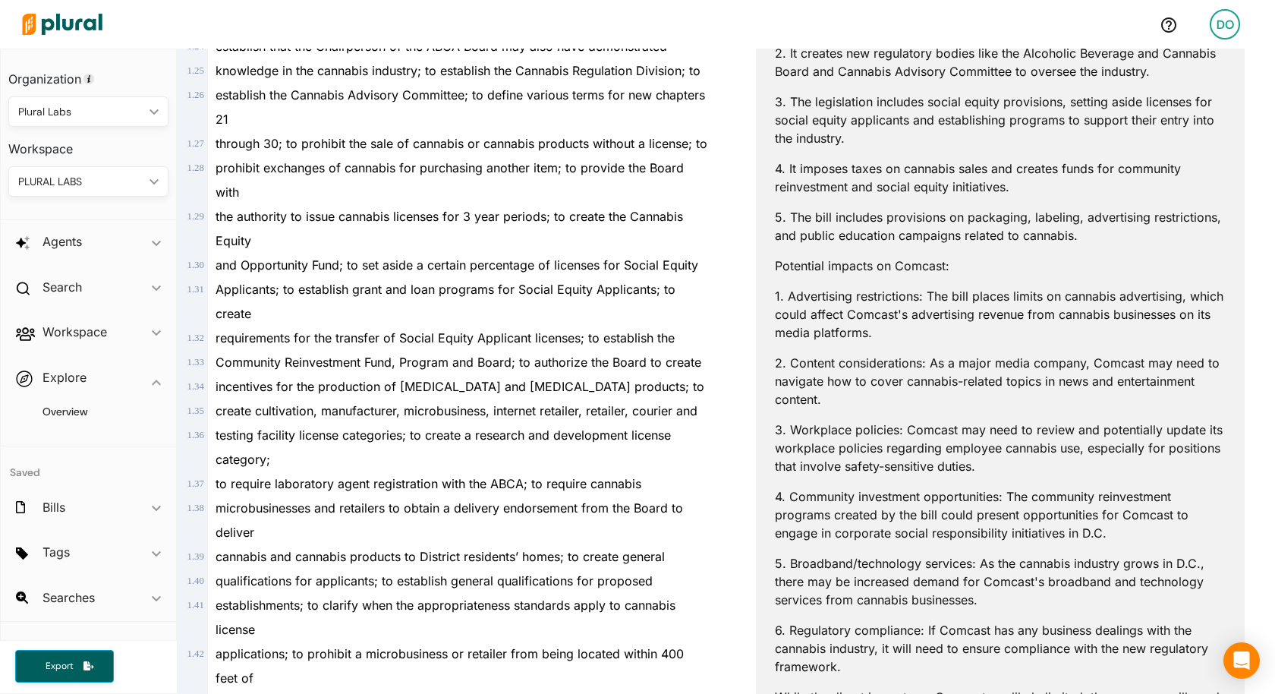
scroll to position [497, 0]
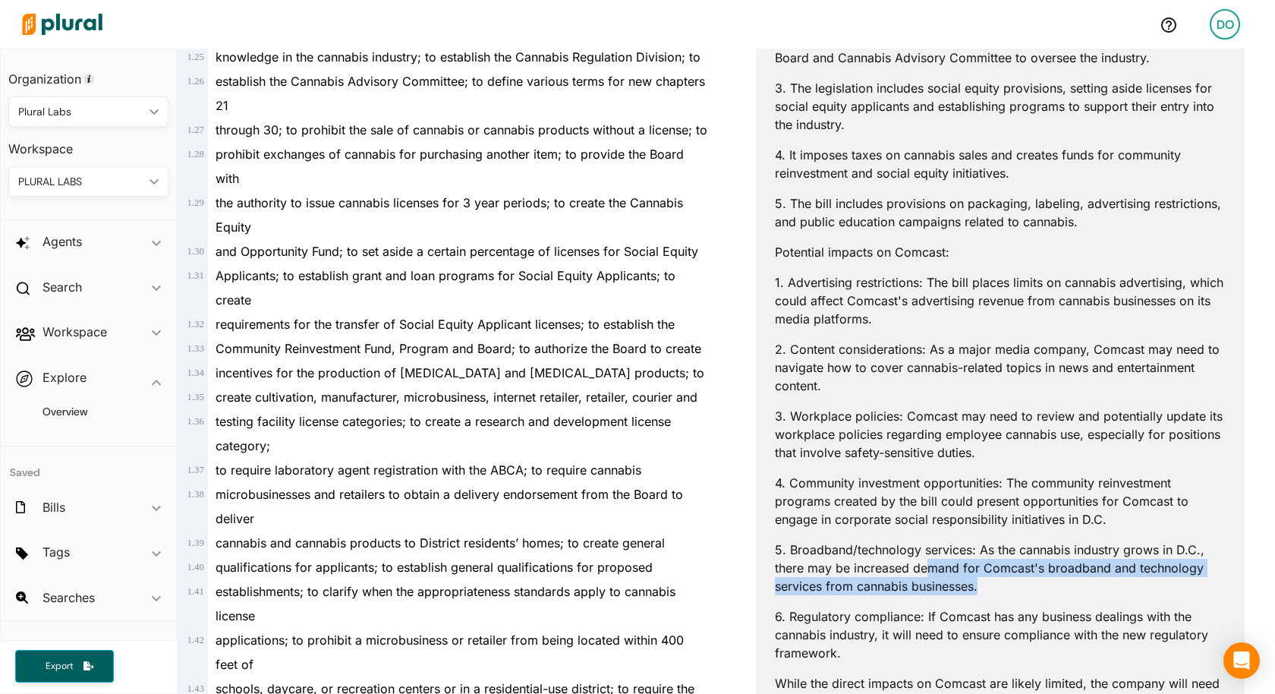
drag, startPoint x: 1006, startPoint y: 572, endPoint x: 925, endPoint y: 547, distance: 85.0
click at [925, 547] on p "5. Broadband/technology services: As the cannabis industry grows in D.C., there…" at bounding box center [1000, 567] width 451 height 55
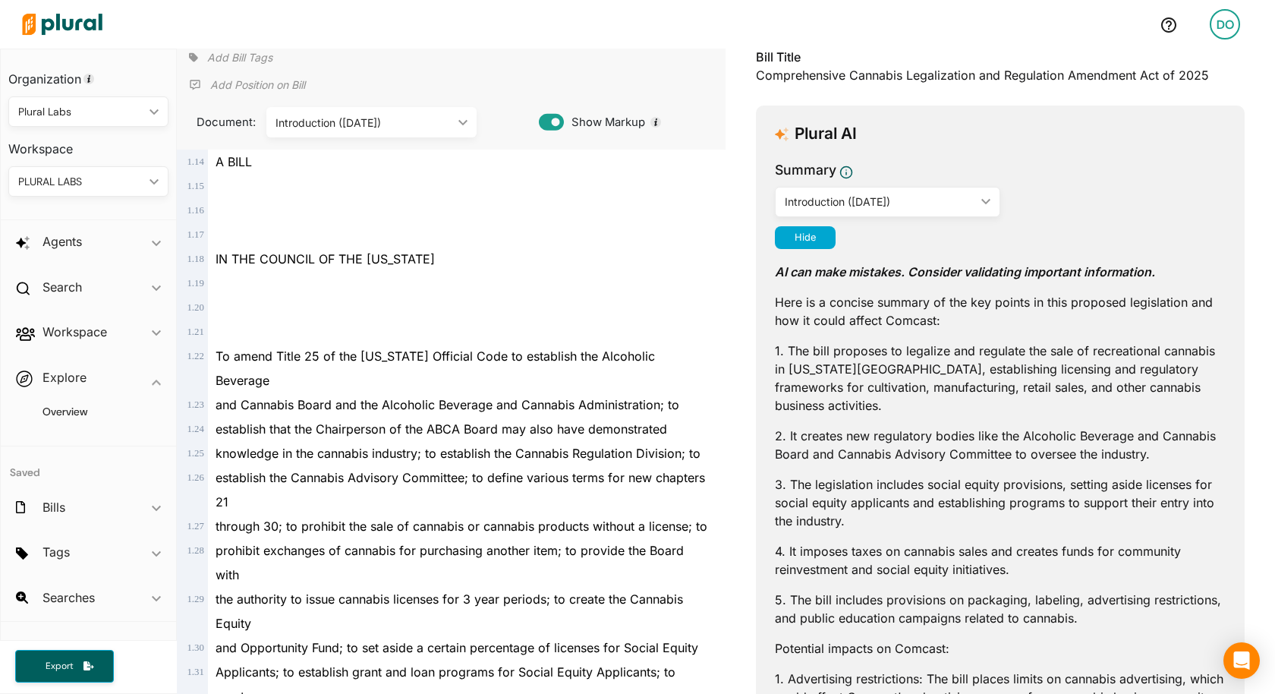
scroll to position [0, 0]
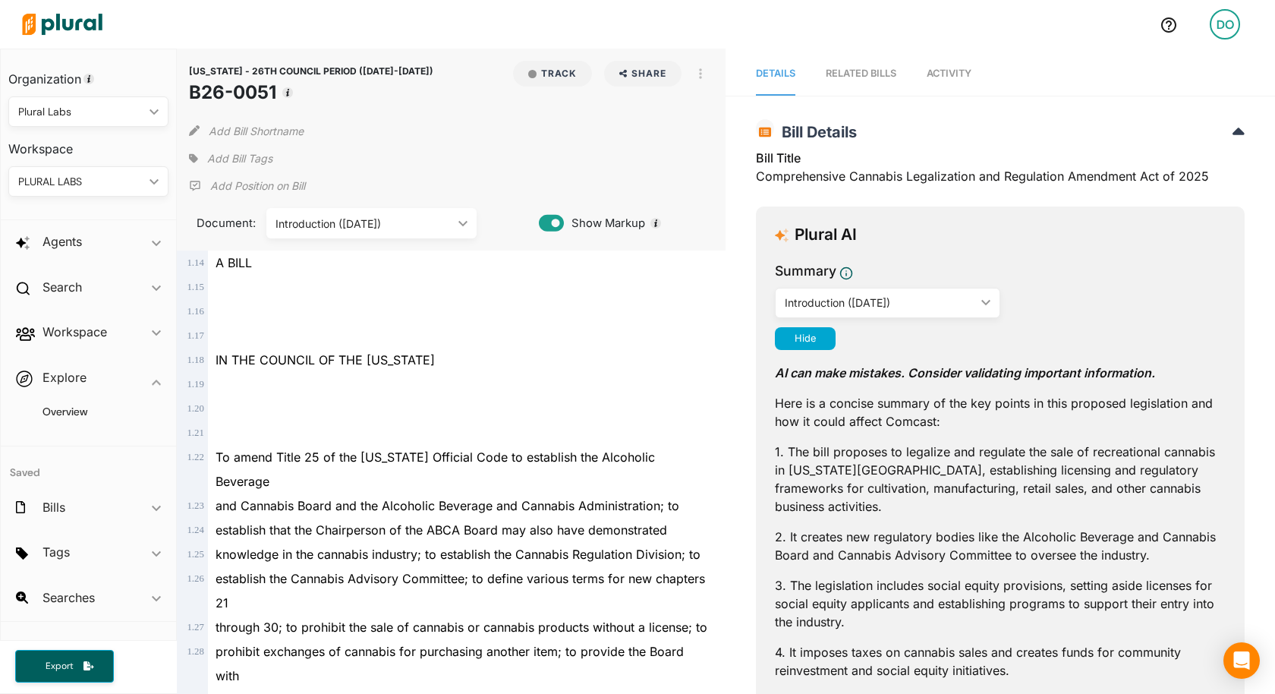
click at [87, 20] on img at bounding box center [62, 24] width 106 height 53
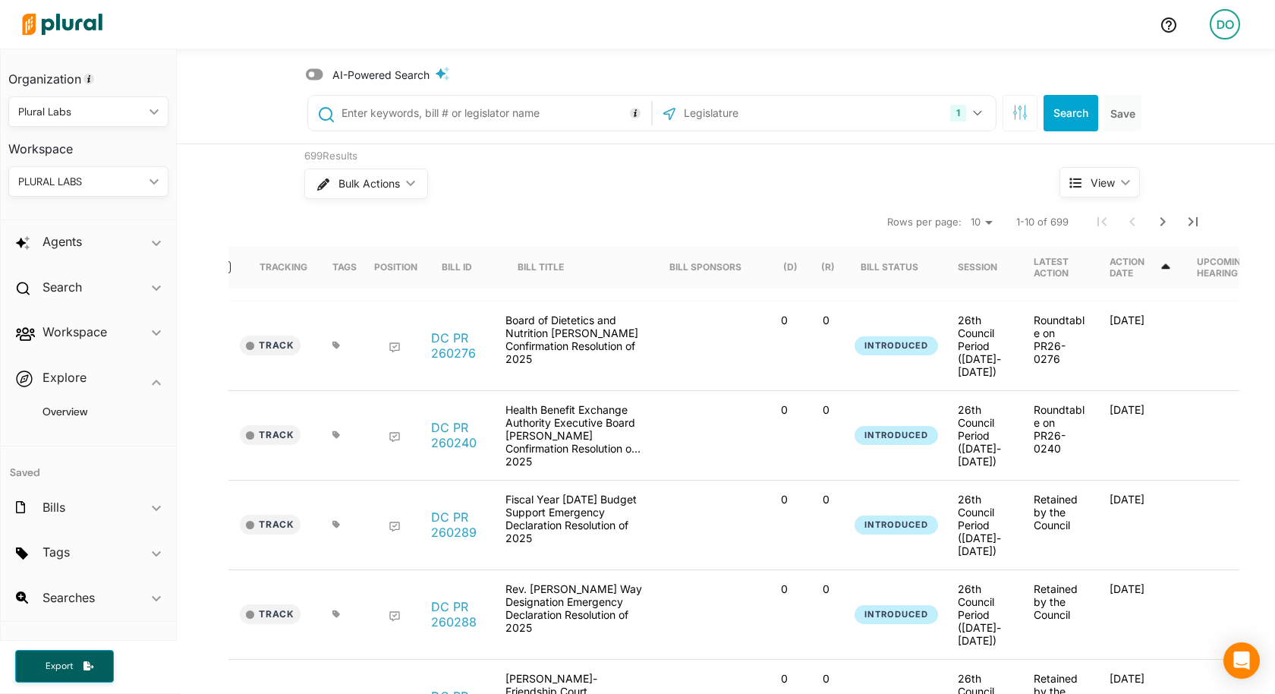
scroll to position [0, 19]
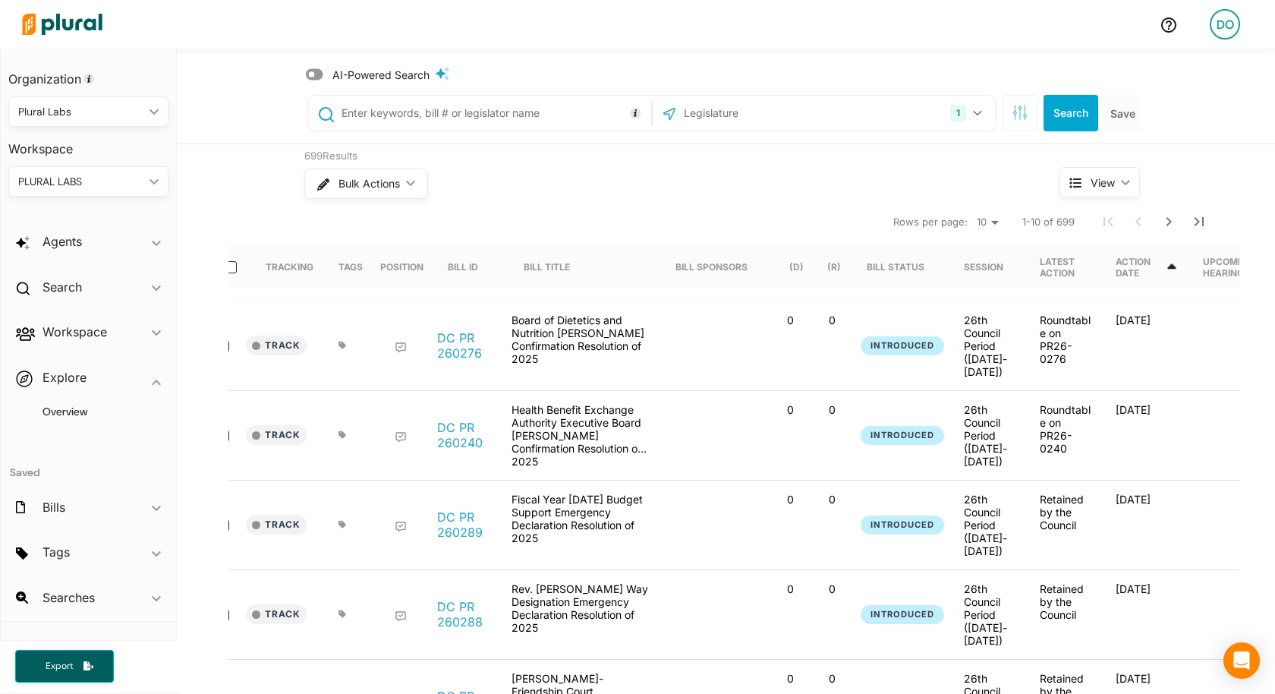
click at [315, 75] on icon at bounding box center [314, 74] width 17 height 11
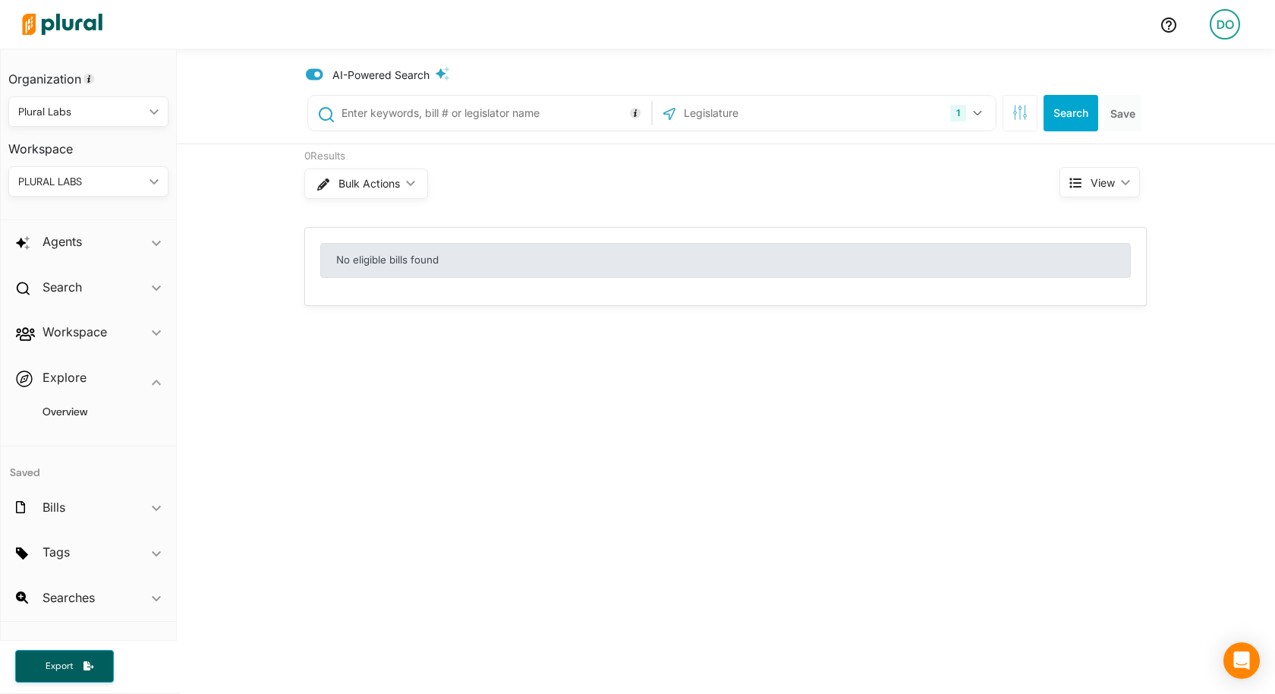
click at [396, 105] on input "text" at bounding box center [493, 113] width 307 height 29
click at [975, 120] on button "1" at bounding box center [968, 113] width 48 height 29
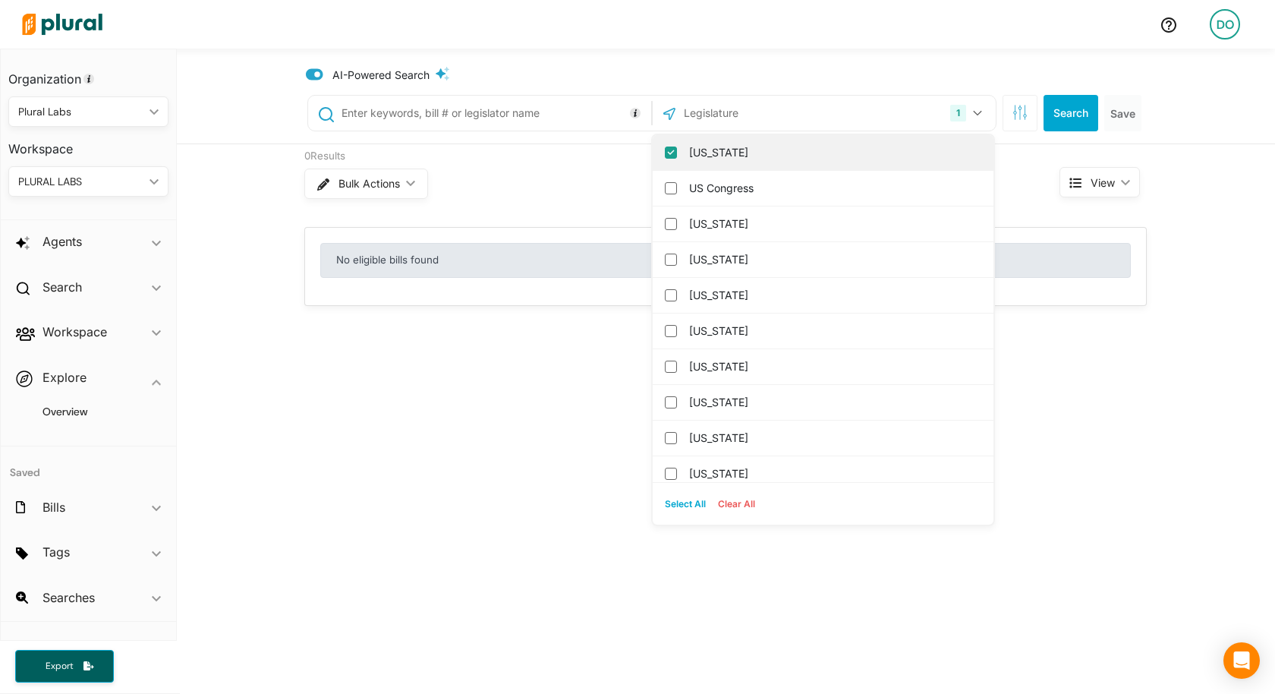
click at [672, 148] on columbia "[US_STATE]" at bounding box center [671, 152] width 12 height 12
click at [699, 118] on input "text" at bounding box center [763, 113] width 162 height 29
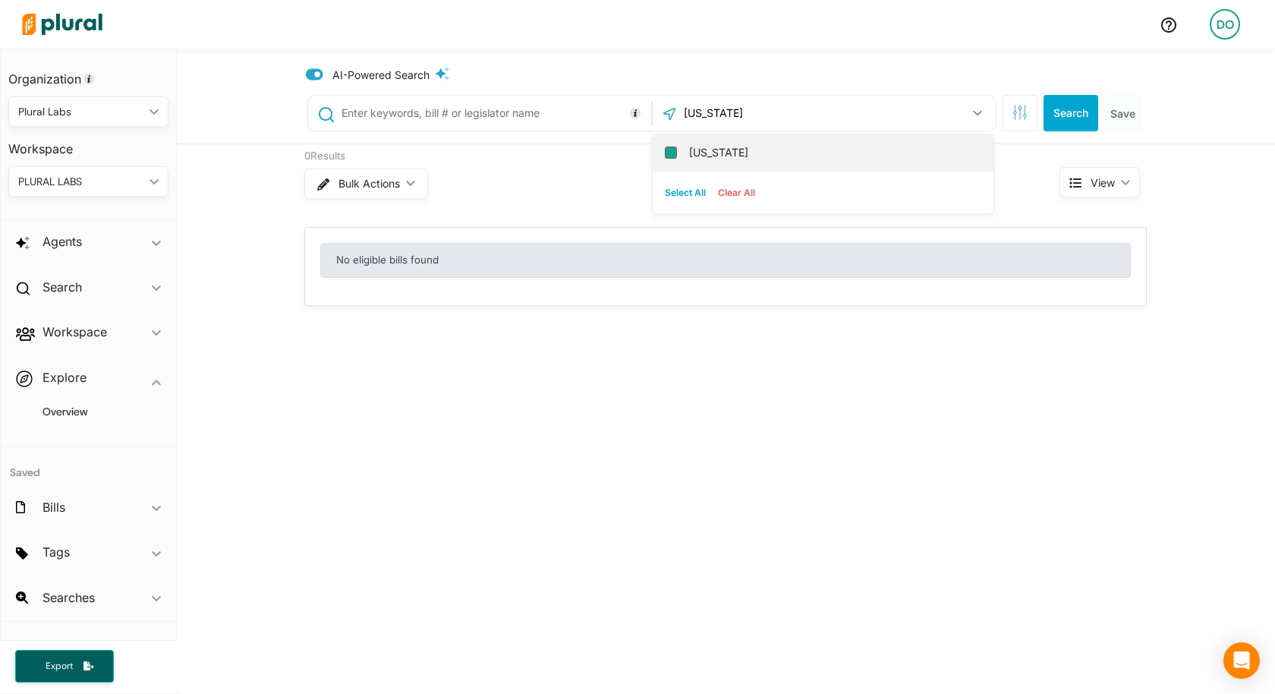
type input "[US_STATE]"
click at [667, 146] on input "[US_STATE]" at bounding box center [671, 152] width 12 height 12
checkbox input "true"
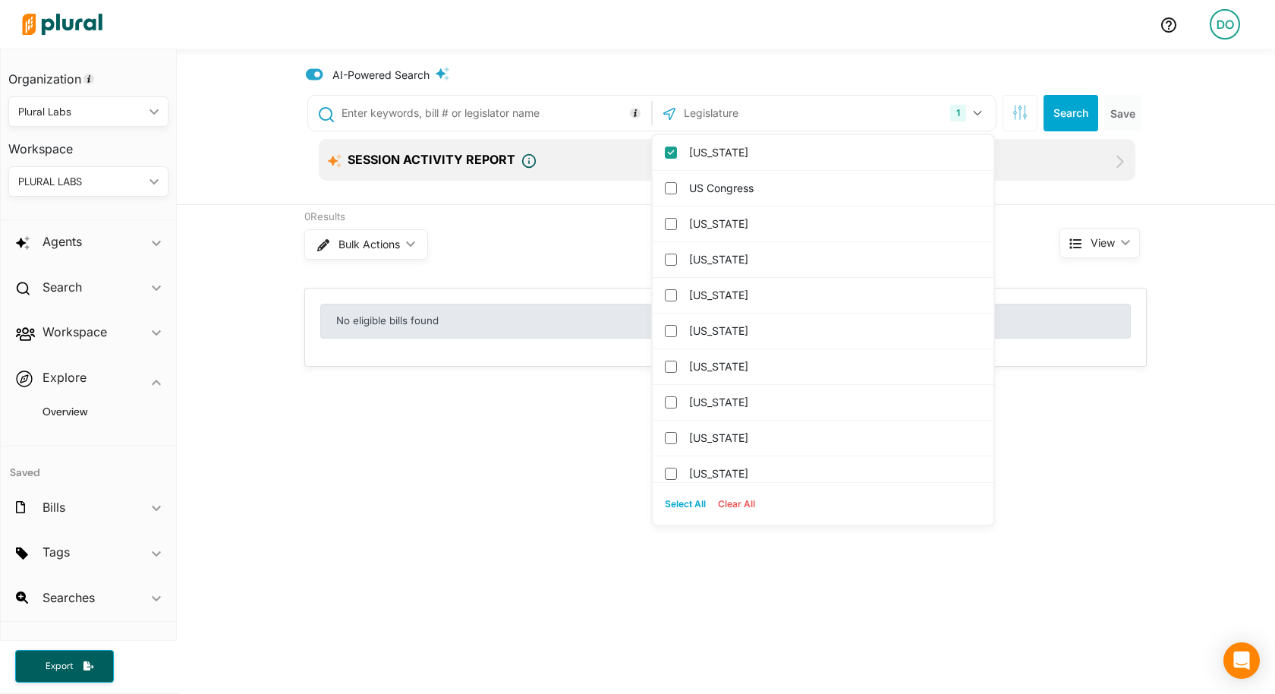
click at [520, 110] on input "text" at bounding box center [493, 113] width 307 height 29
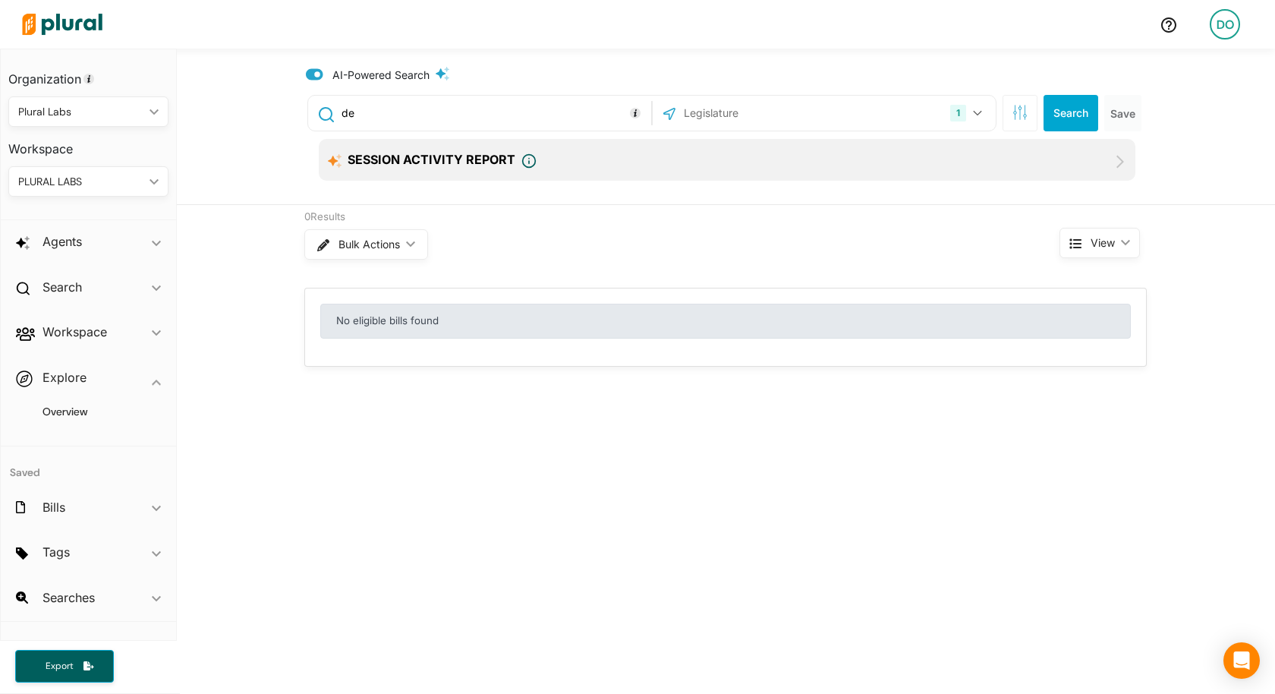
type input "d"
type input "bills related to dentisry"
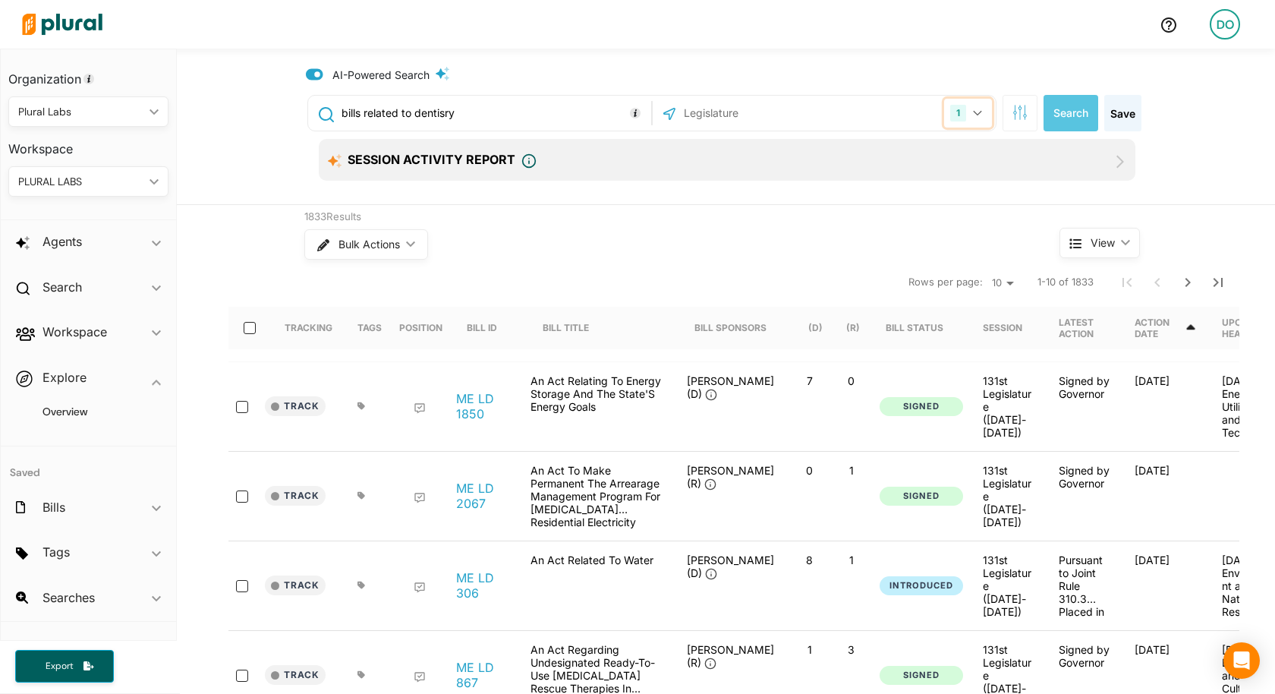
click at [984, 109] on button "1" at bounding box center [968, 113] width 48 height 29
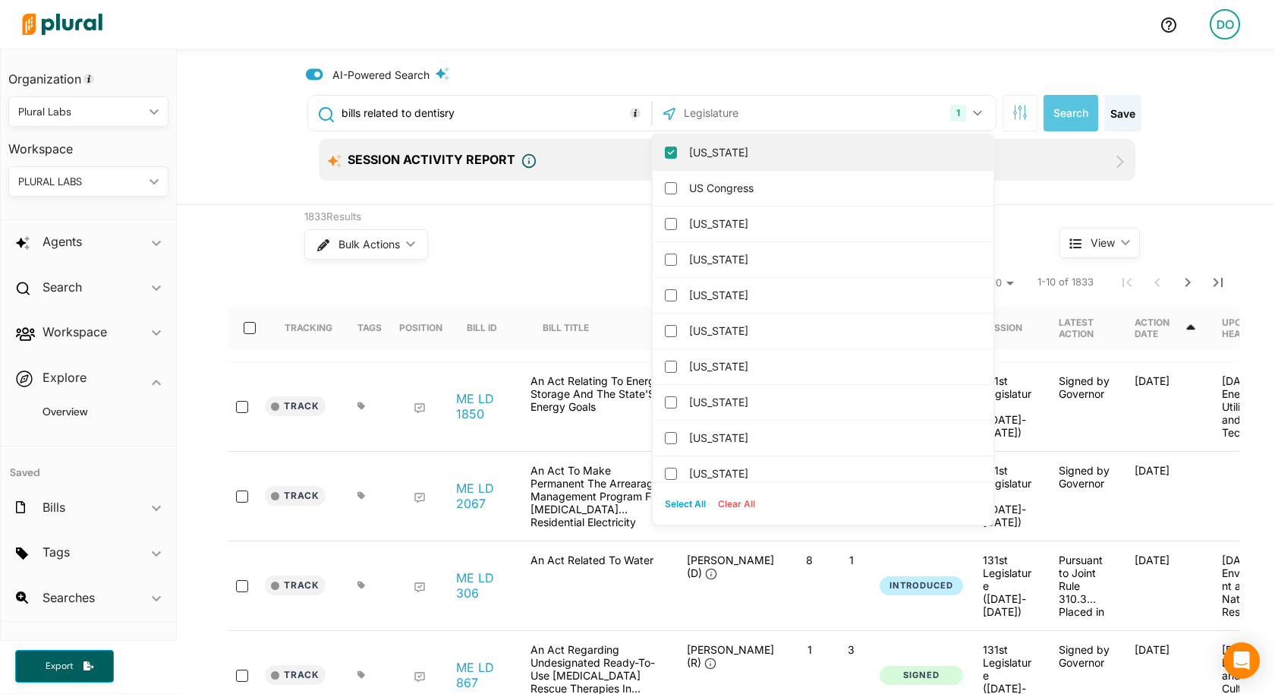
click at [678, 149] on div "[US_STATE]" at bounding box center [823, 153] width 341 height 36
click at [672, 149] on input "[US_STATE]" at bounding box center [671, 152] width 12 height 12
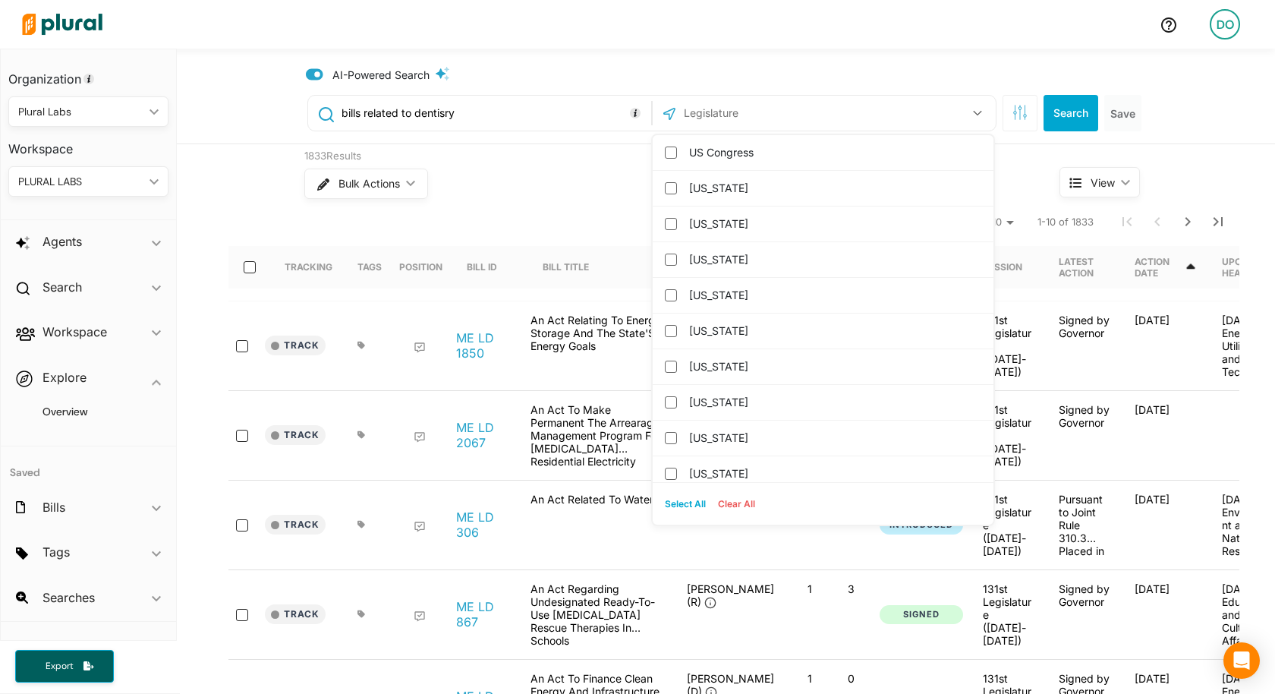
click at [713, 117] on input "text" at bounding box center [763, 113] width 162 height 29
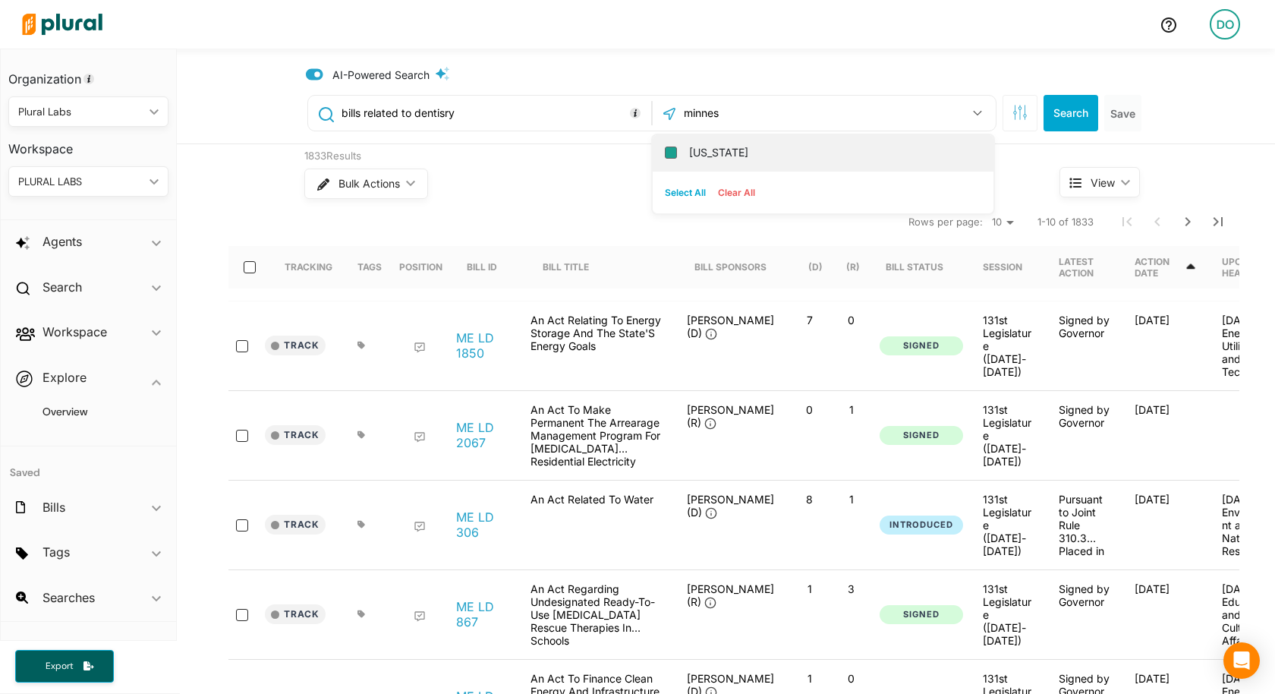
type input "minnes"
click at [672, 153] on input "[US_STATE]" at bounding box center [671, 152] width 12 height 12
checkbox input "true"
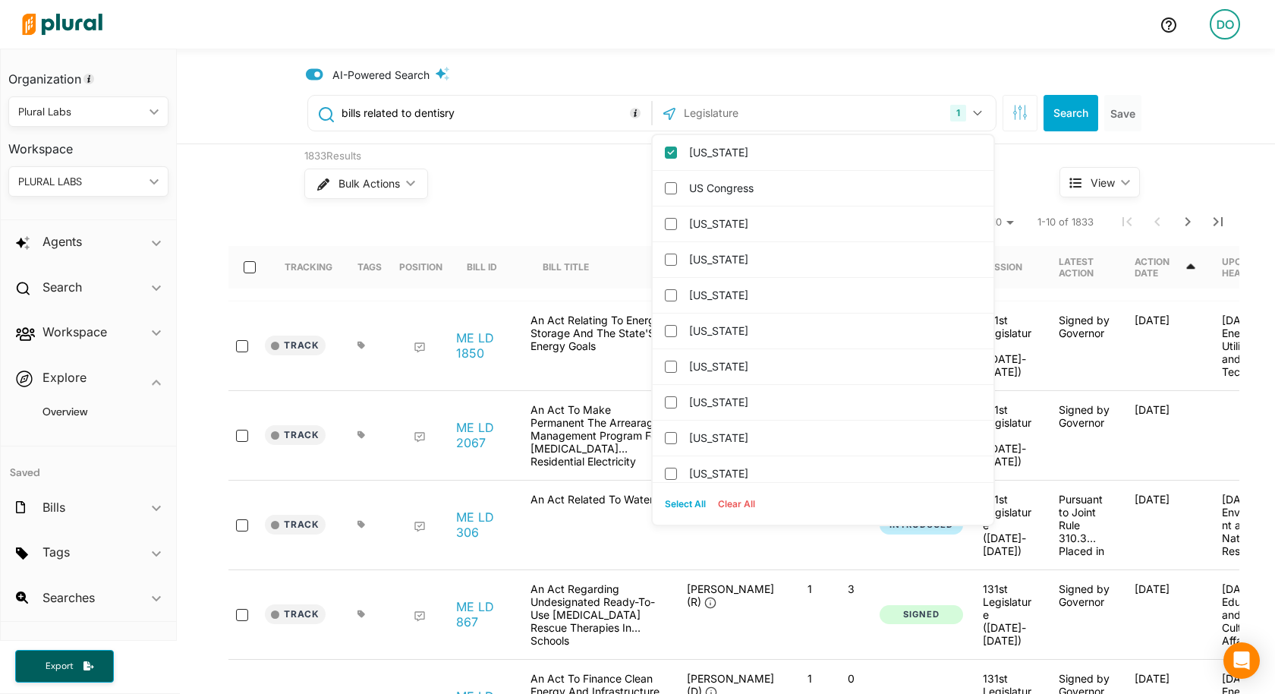
click at [543, 113] on input "bills related to dentisry" at bounding box center [493, 113] width 307 height 29
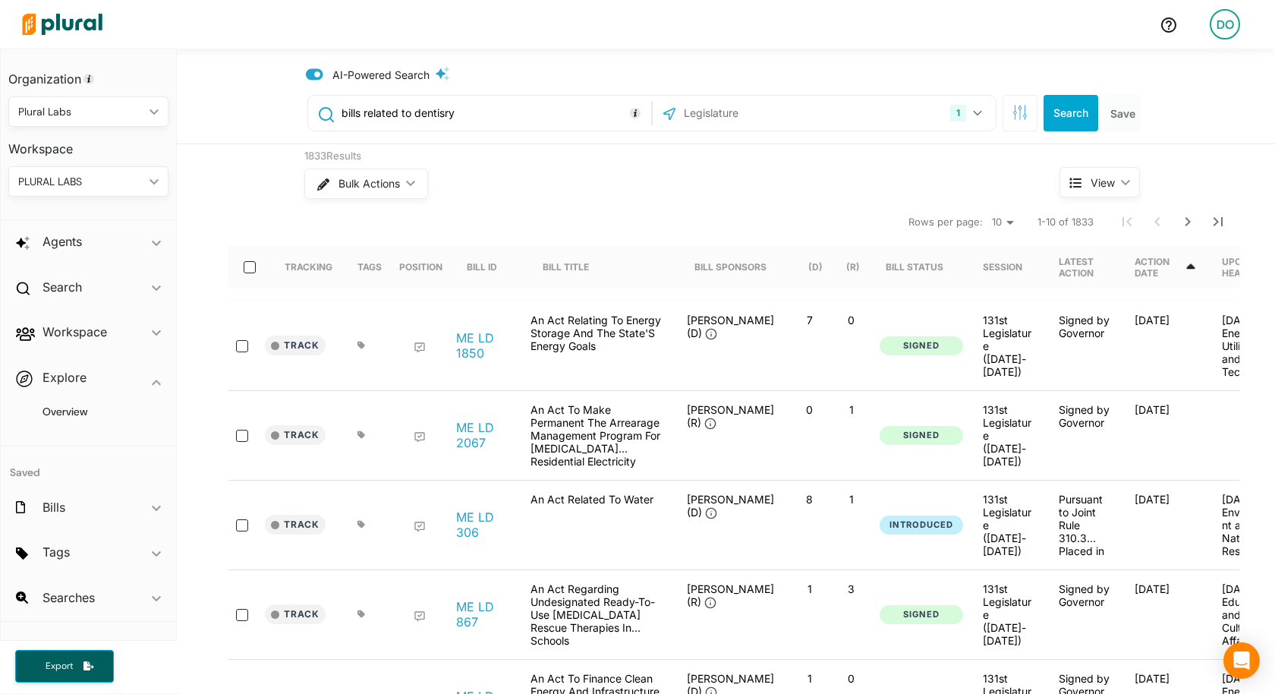
click at [543, 113] on input "bills related to dentisry" at bounding box center [493, 113] width 307 height 29
click at [1056, 112] on button "Search" at bounding box center [1070, 113] width 55 height 36
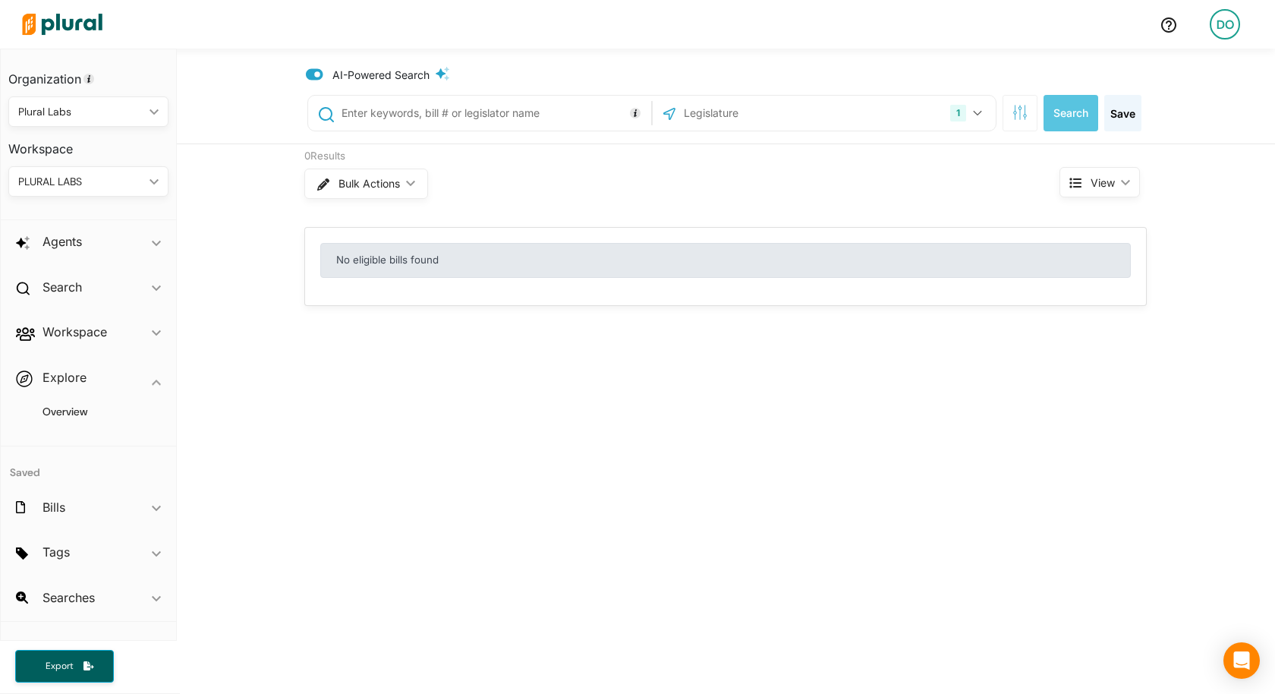
click at [496, 113] on input "text" at bounding box center [493, 113] width 307 height 29
click at [317, 70] on icon at bounding box center [314, 74] width 17 height 11
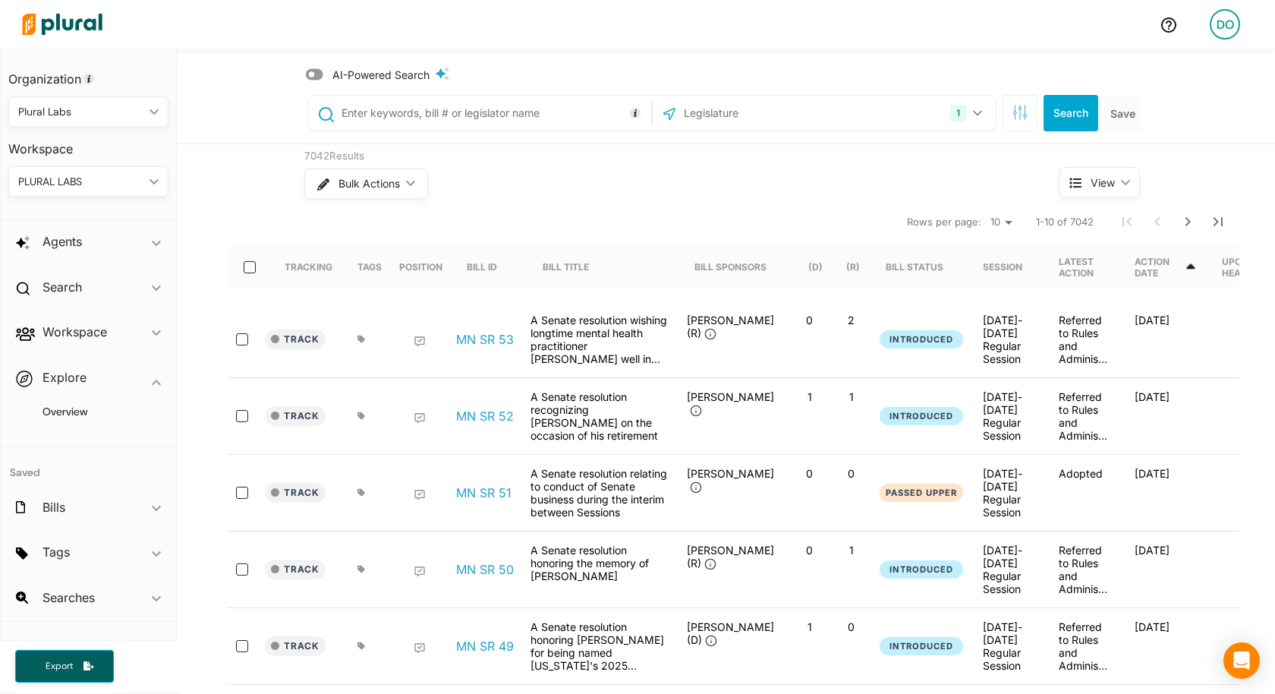
click at [383, 113] on input "text" at bounding box center [493, 113] width 307 height 29
click at [1077, 121] on button "Search" at bounding box center [1070, 113] width 55 height 36
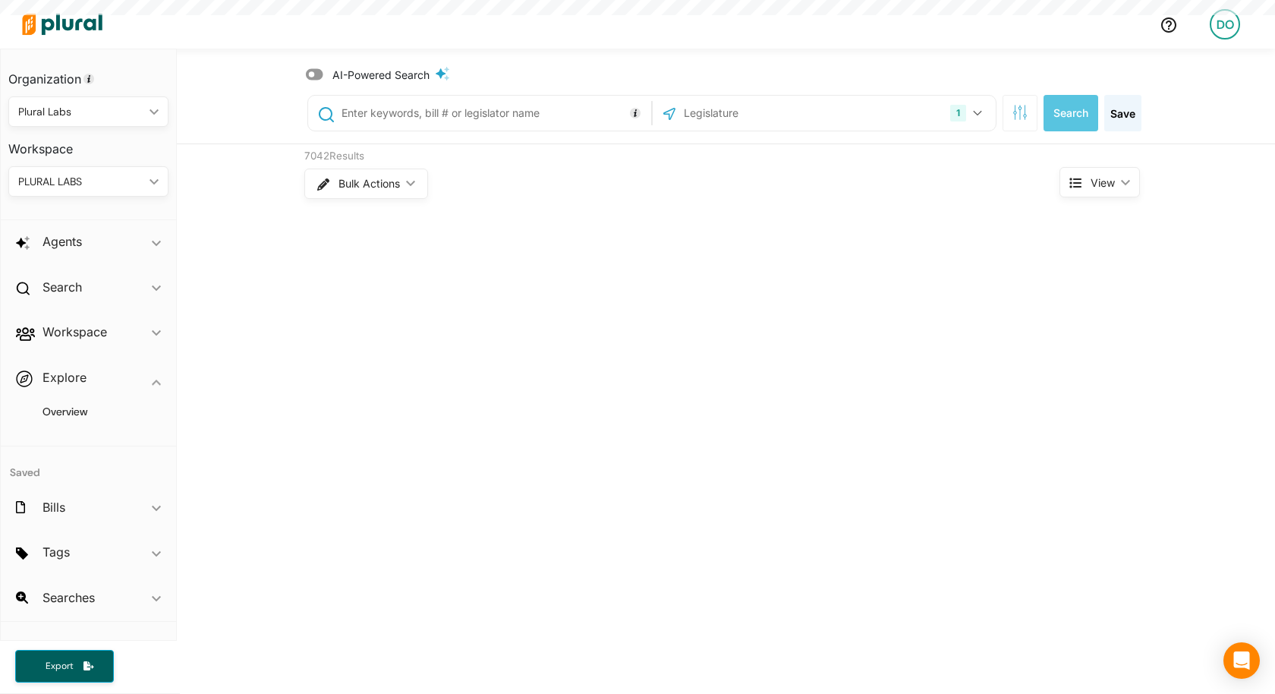
click at [420, 109] on input "text" at bounding box center [493, 113] width 307 height 29
click at [1068, 121] on button "Search" at bounding box center [1070, 113] width 55 height 36
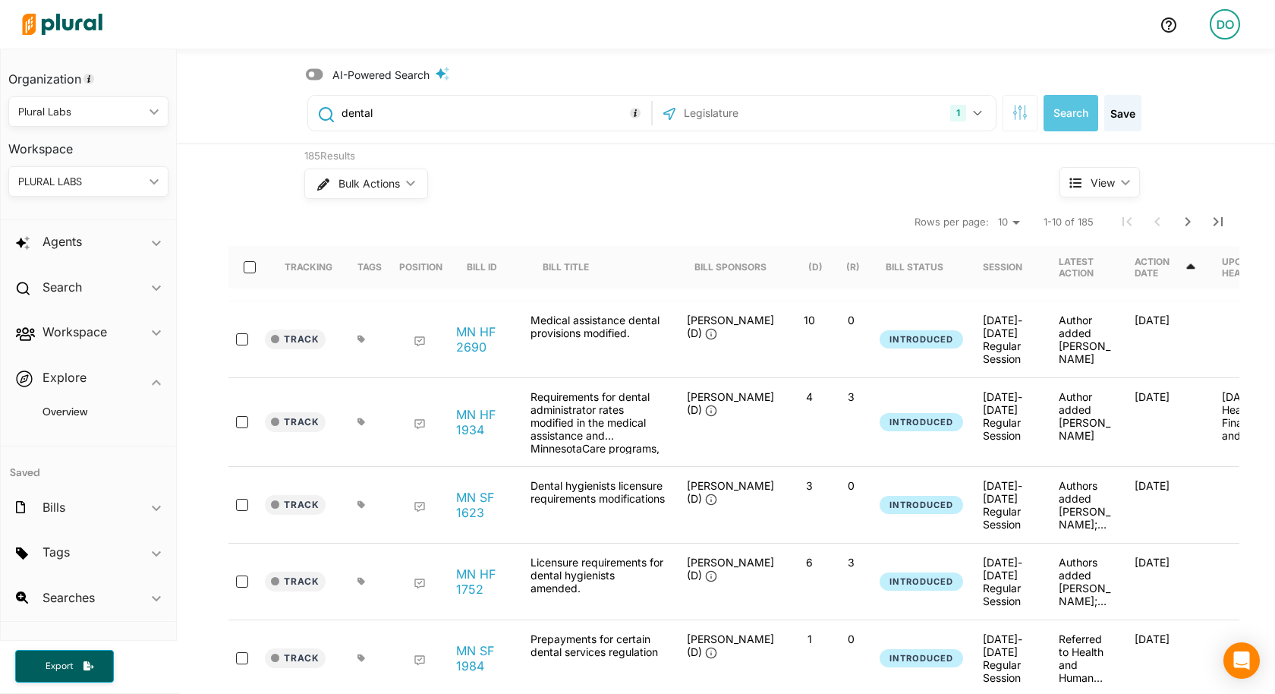
click at [455, 117] on input "dental" at bounding box center [493, 113] width 307 height 29
type input "oral health"
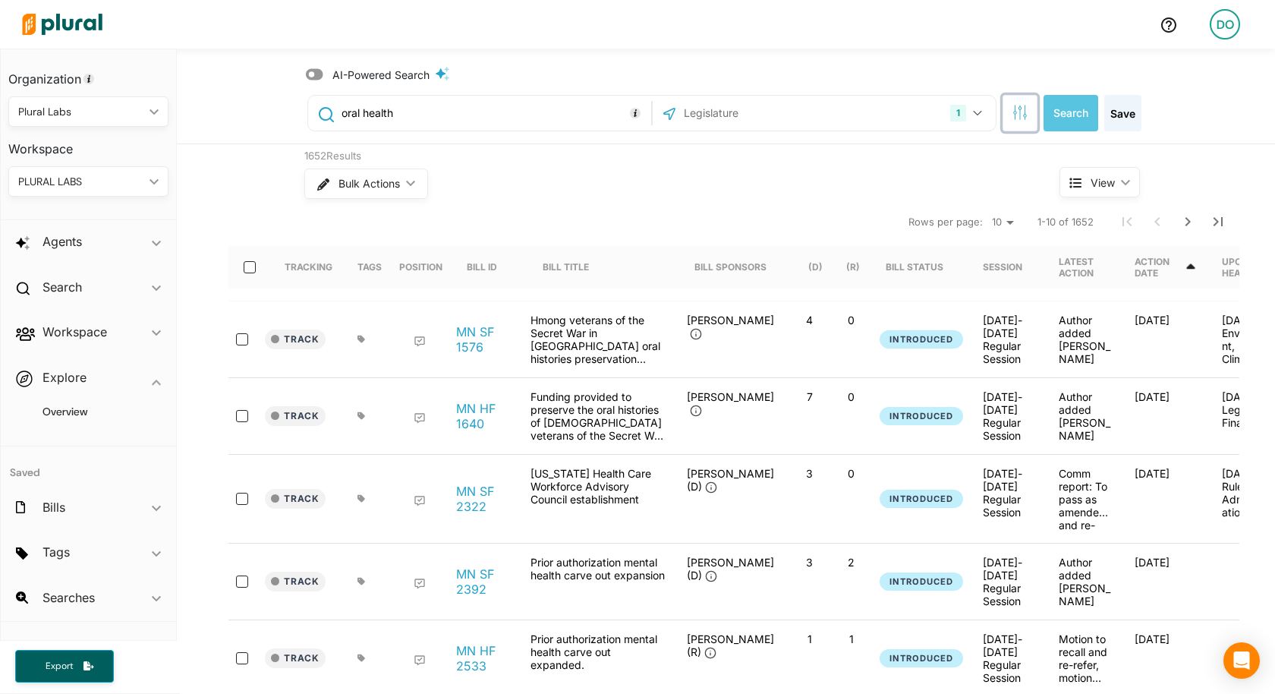
click at [1026, 118] on icon "button" at bounding box center [1019, 112] width 15 height 15
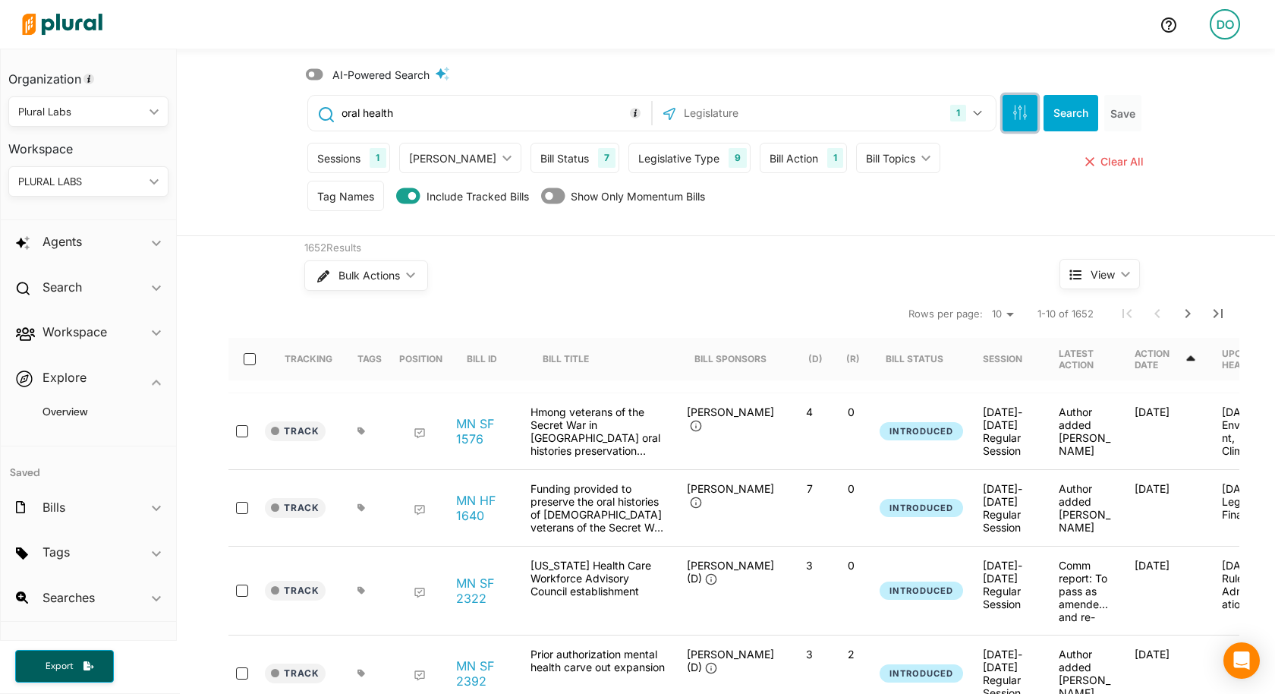
click at [1026, 118] on icon "button" at bounding box center [1019, 112] width 15 height 15
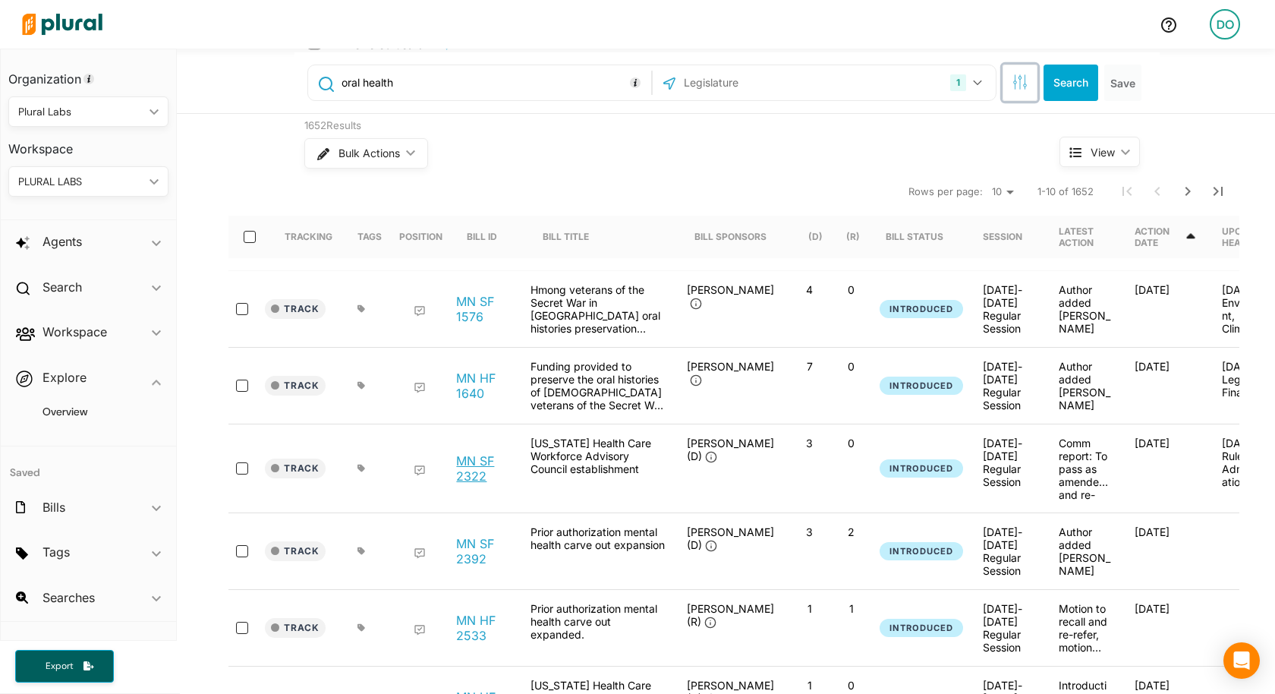
scroll to position [146, 0]
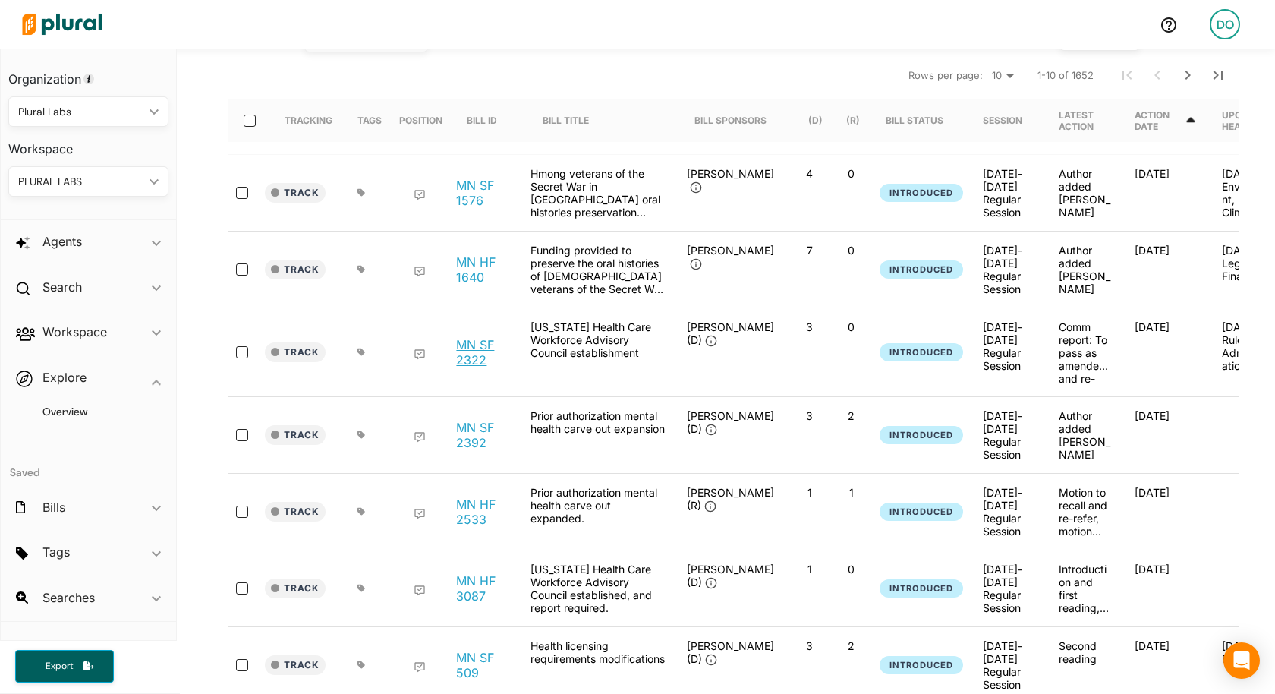
click at [479, 349] on link "MN SF 2322" at bounding box center [485, 352] width 58 height 30
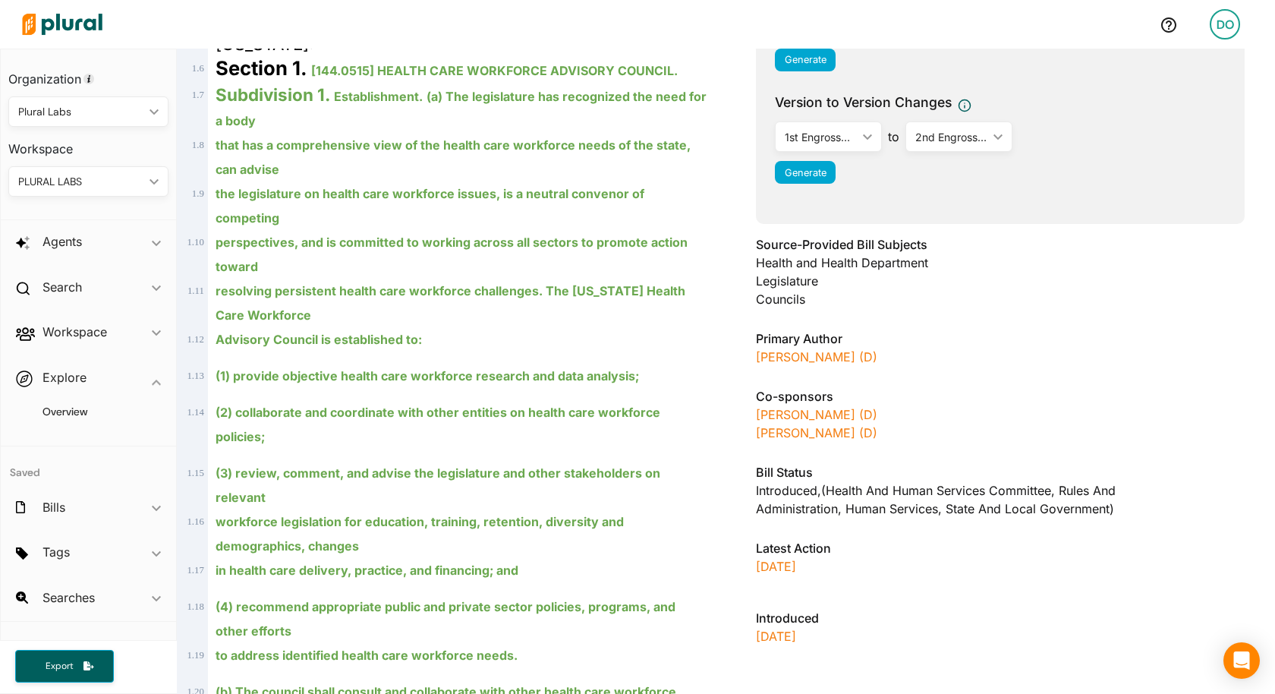
scroll to position [372, 0]
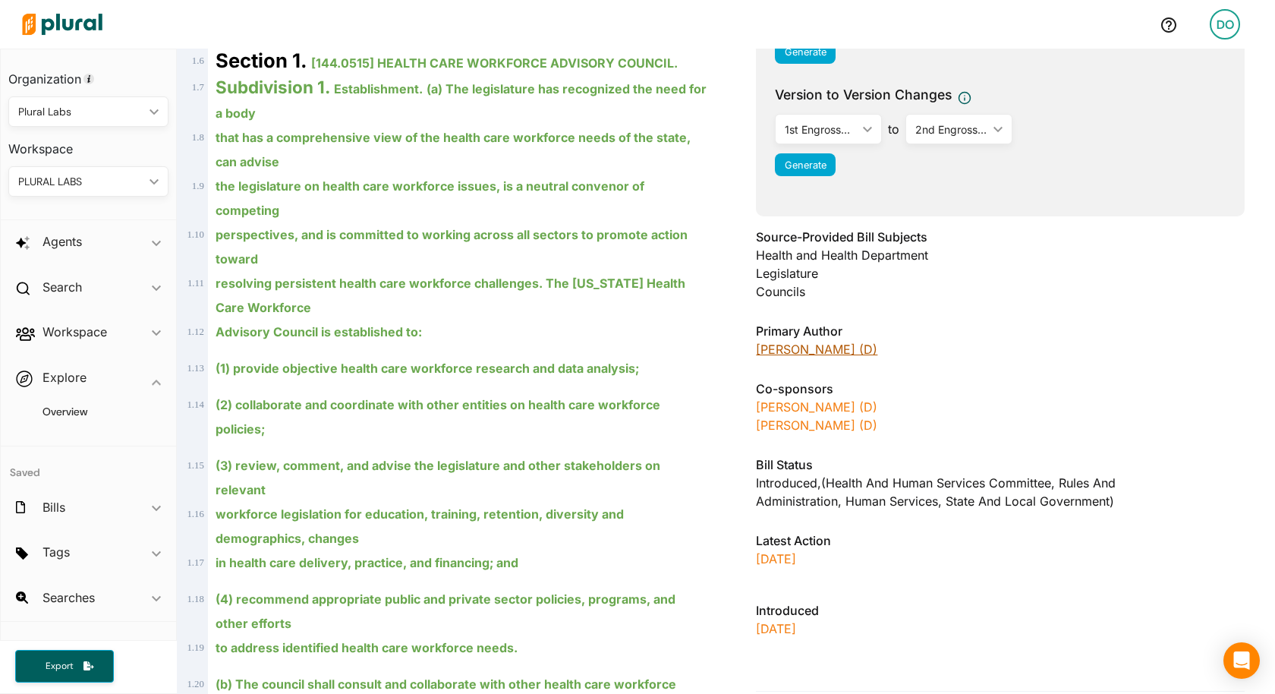
click at [794, 349] on link "[PERSON_NAME] (D)" at bounding box center [816, 348] width 121 height 15
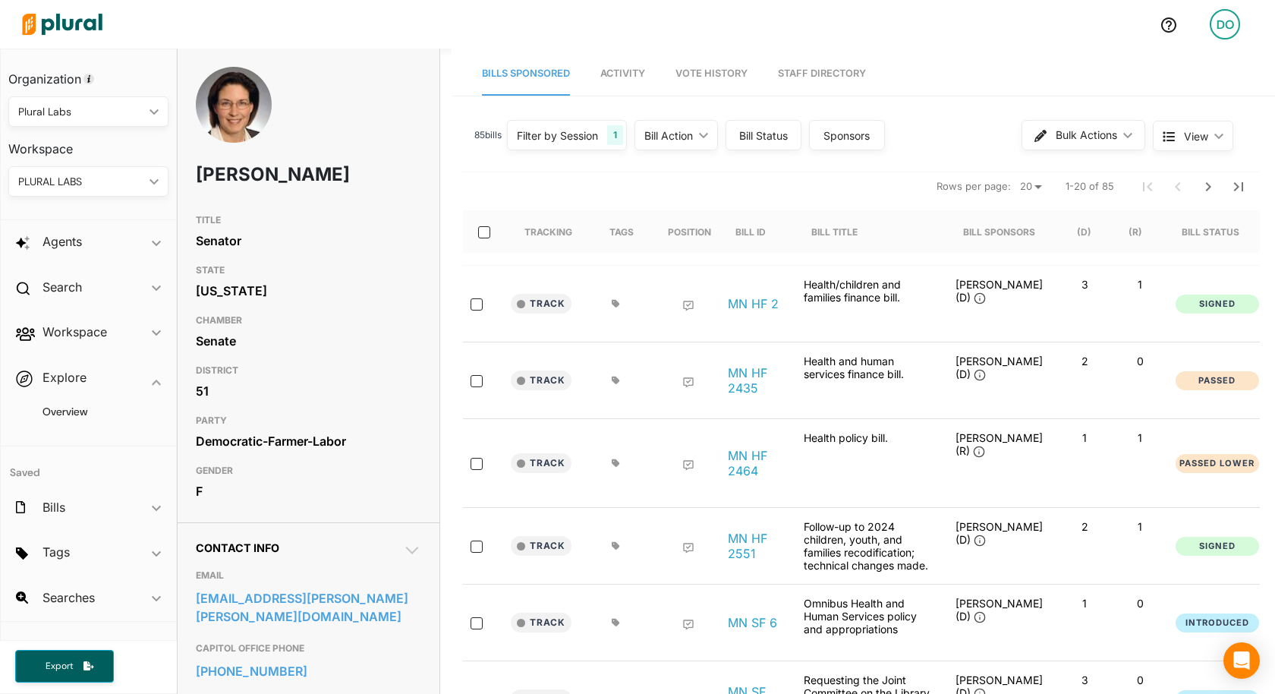
click at [623, 68] on span "Activity" at bounding box center [622, 73] width 45 height 11
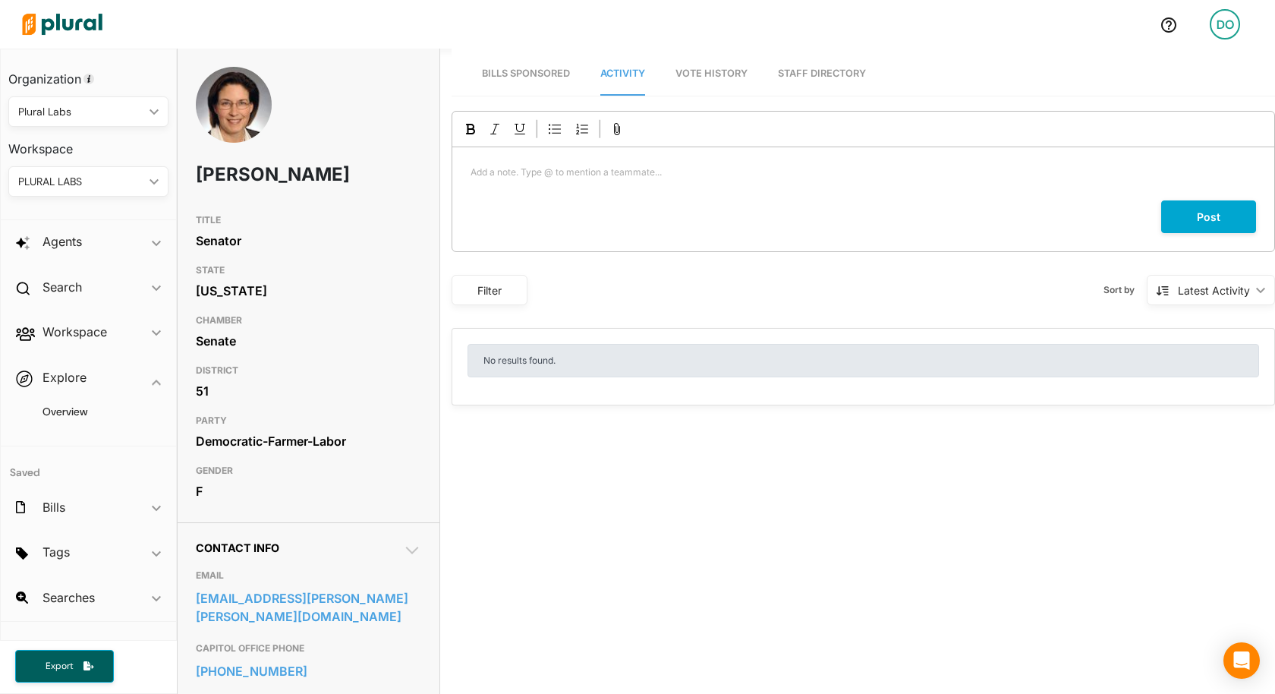
click at [612, 172] on p "Add a note. Type @ to mention a teammate... ﻿" at bounding box center [863, 172] width 785 height 14
click at [597, 216] on p "[EMAIL_ADDRESS][PERSON_NAME][DOMAIN_NAME]" at bounding box center [586, 219] width 161 height 27
click at [590, 175] on p "﻿ @ [PERSON_NAME] - Labs ﻿ ﻿" at bounding box center [863, 174] width 785 height 18
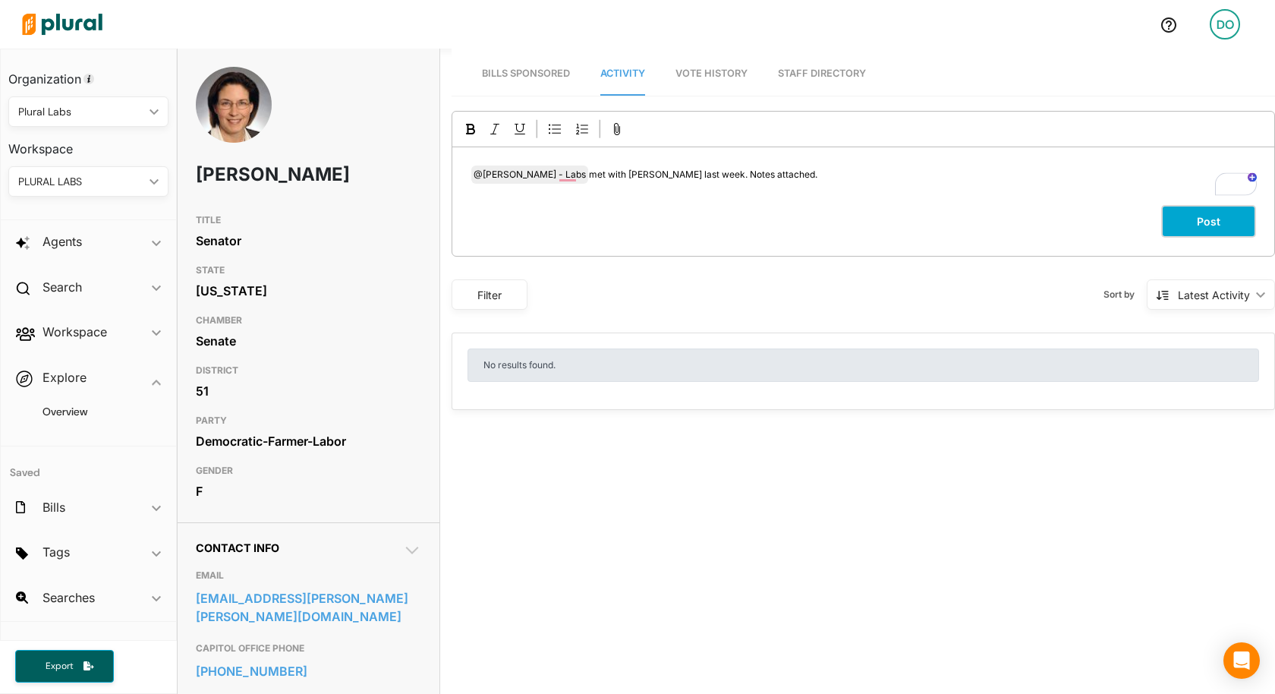
click at [1197, 229] on button "Post" at bounding box center [1208, 221] width 95 height 33
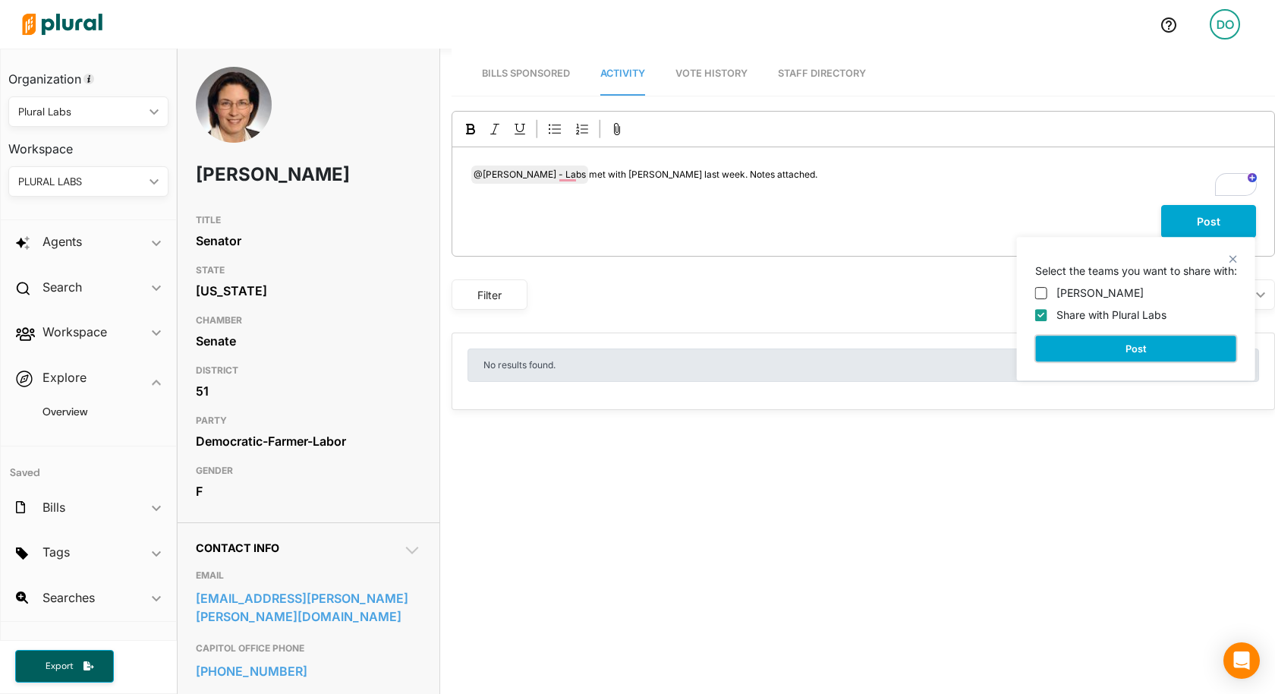
click at [1116, 354] on button "Post" at bounding box center [1136, 348] width 202 height 27
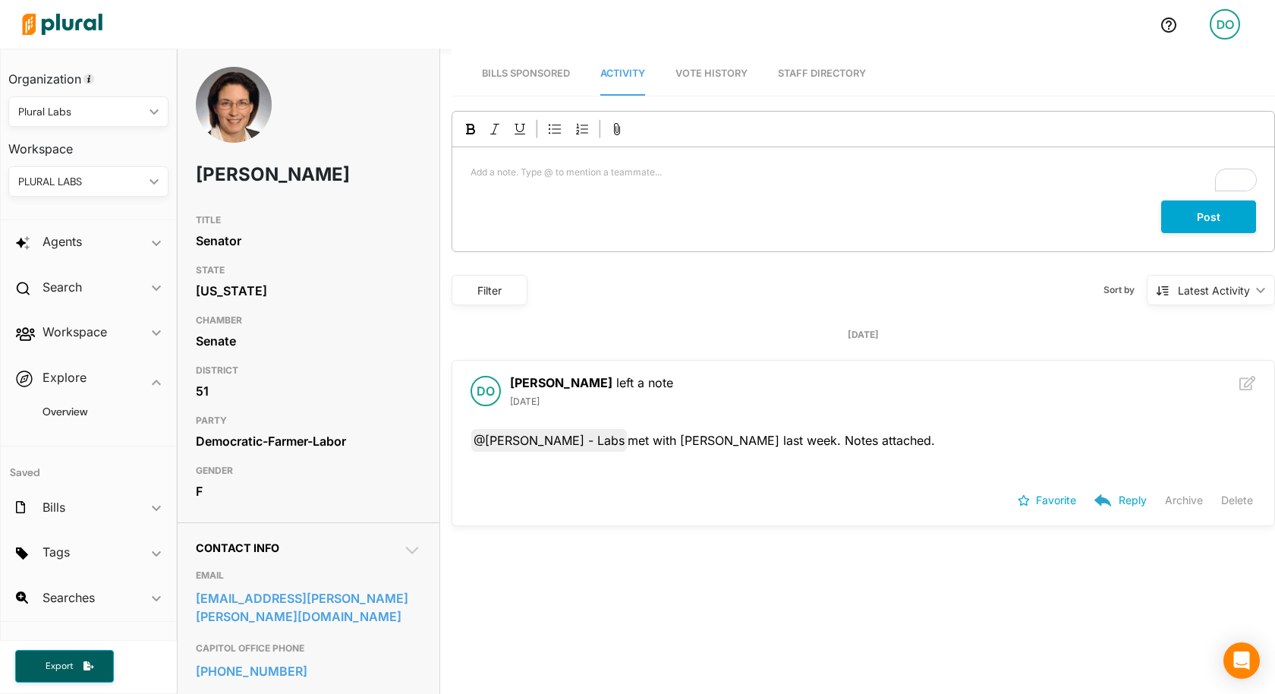
click at [716, 76] on span "Vote History" at bounding box center [711, 73] width 72 height 11
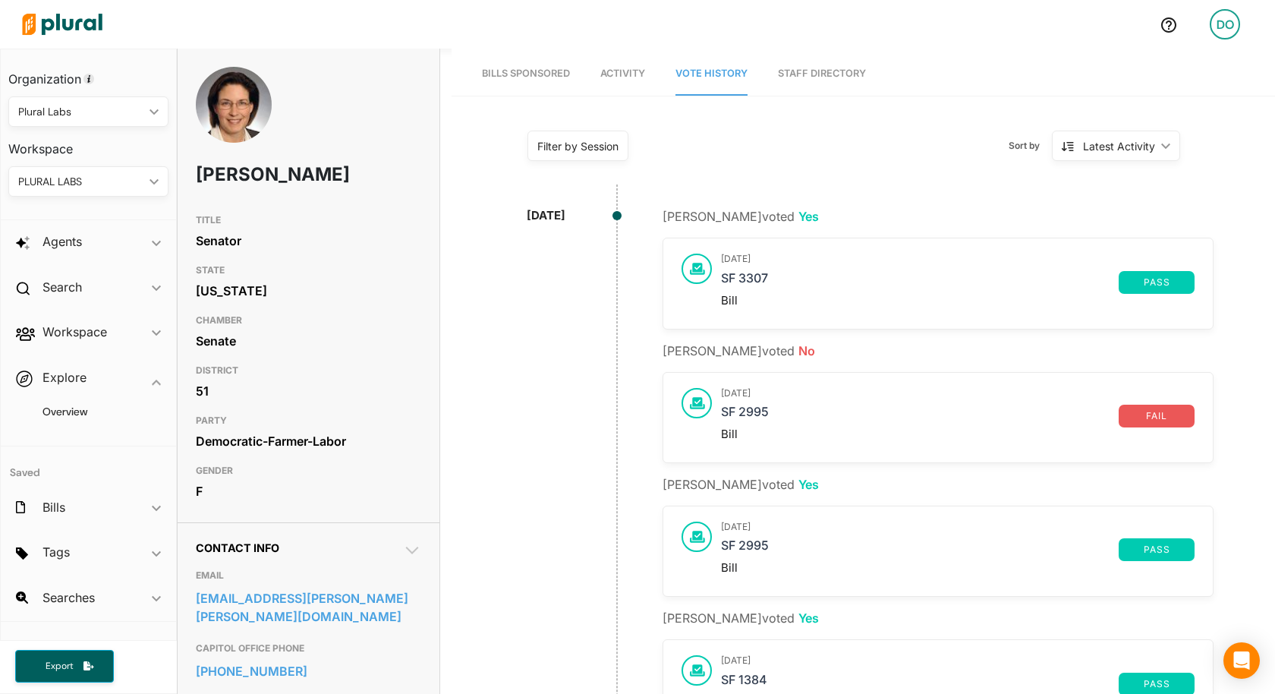
click at [823, 77] on link "Staff Directory" at bounding box center [822, 73] width 88 height 43
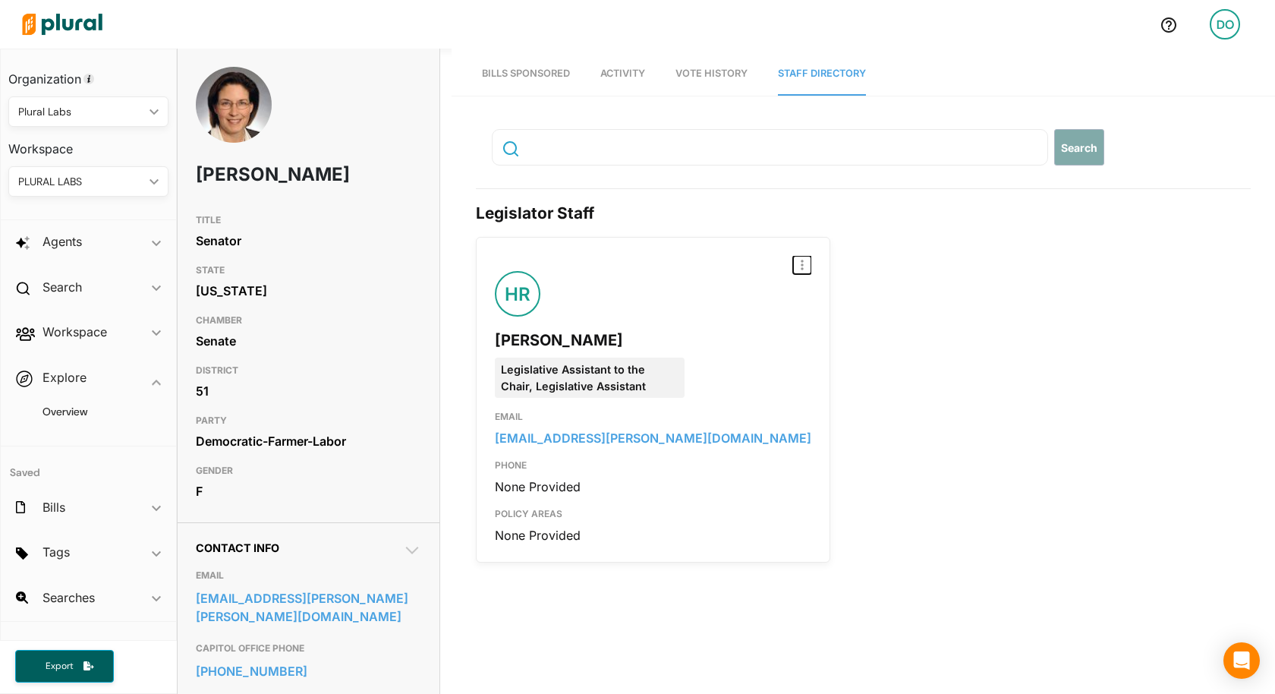
click at [801, 260] on icon "button" at bounding box center [802, 265] width 3 height 11
click at [883, 349] on div "Report Inaccuracy HR [PERSON_NAME] Legislative Assistant to the Chair, Legislat…" at bounding box center [863, 400] width 775 height 326
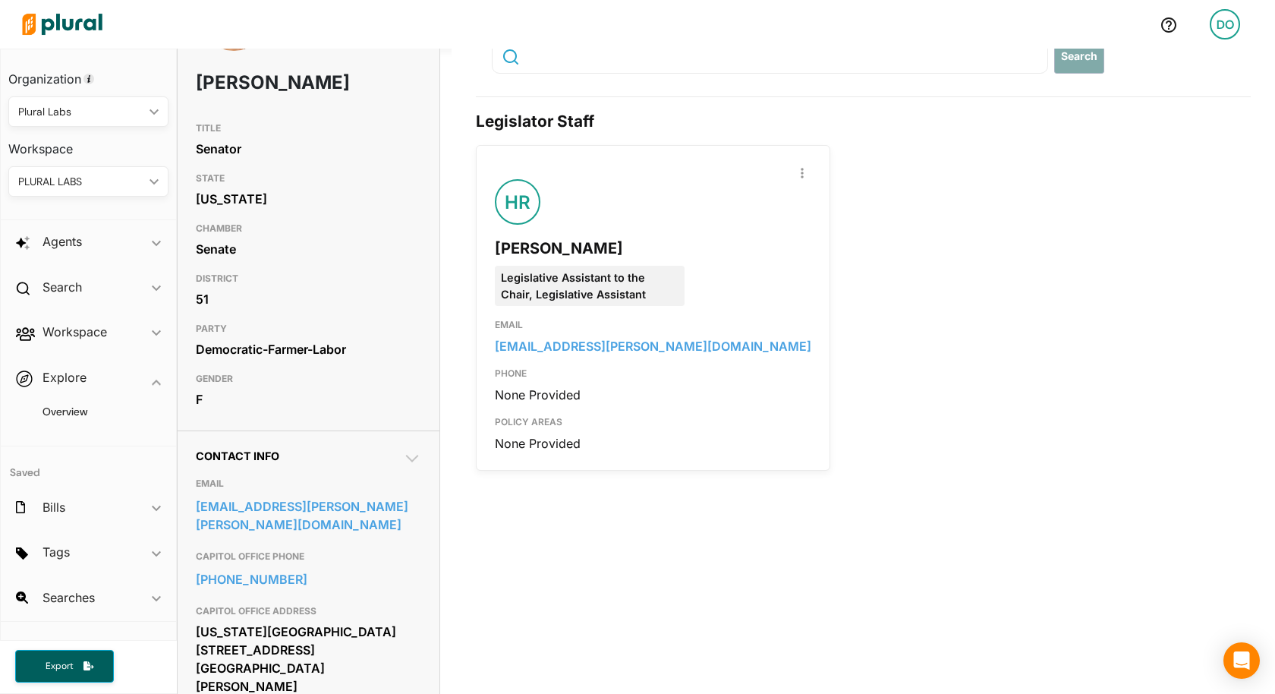
scroll to position [104, 0]
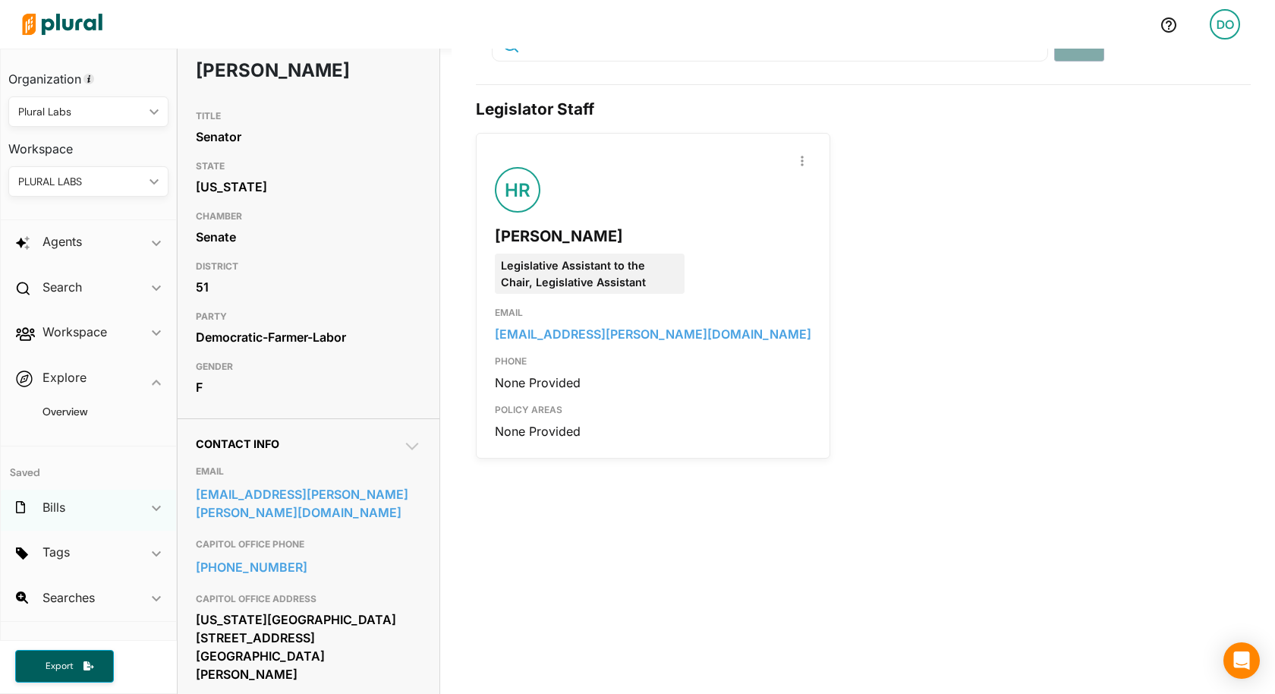
click at [144, 507] on div "Bills ic_keyboard_arrow_down" at bounding box center [88, 509] width 175 height 41
click at [152, 474] on icon "ic_keyboard_arrow_down" at bounding box center [156, 476] width 9 height 7
click at [153, 246] on span "ic_keyboard_arrow_down" at bounding box center [156, 244] width 9 height 23
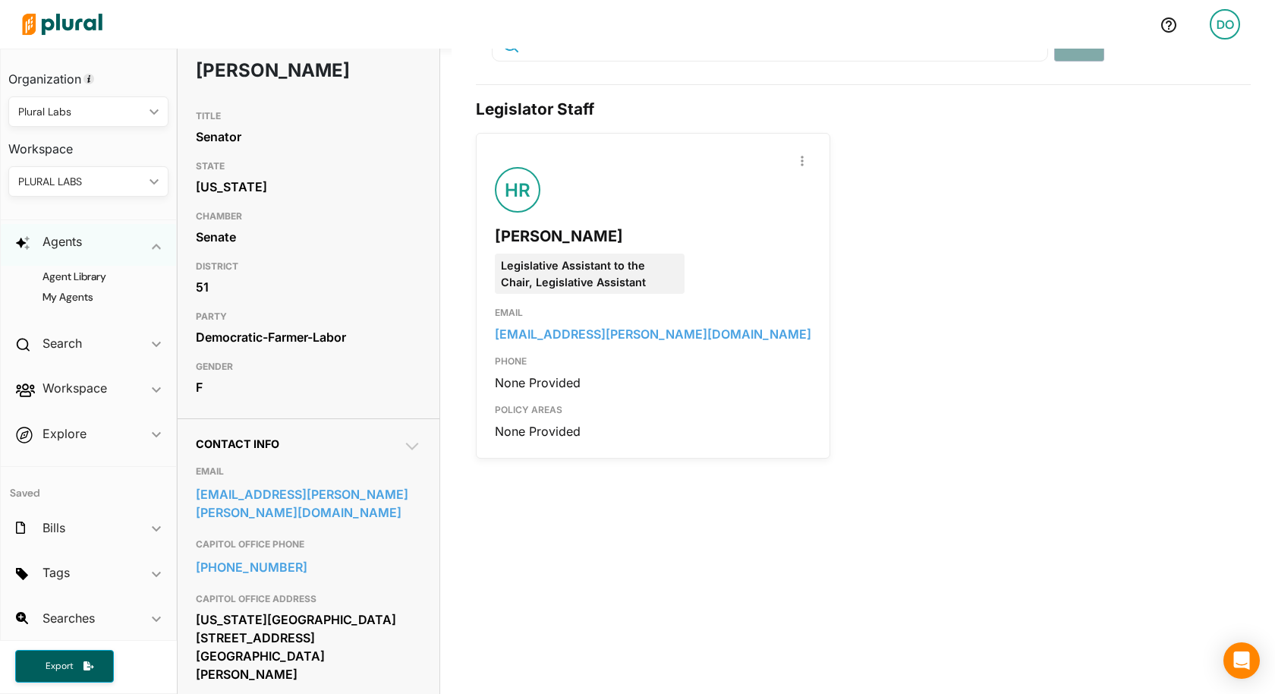
click at [153, 246] on polygon at bounding box center [156, 246] width 9 height 5
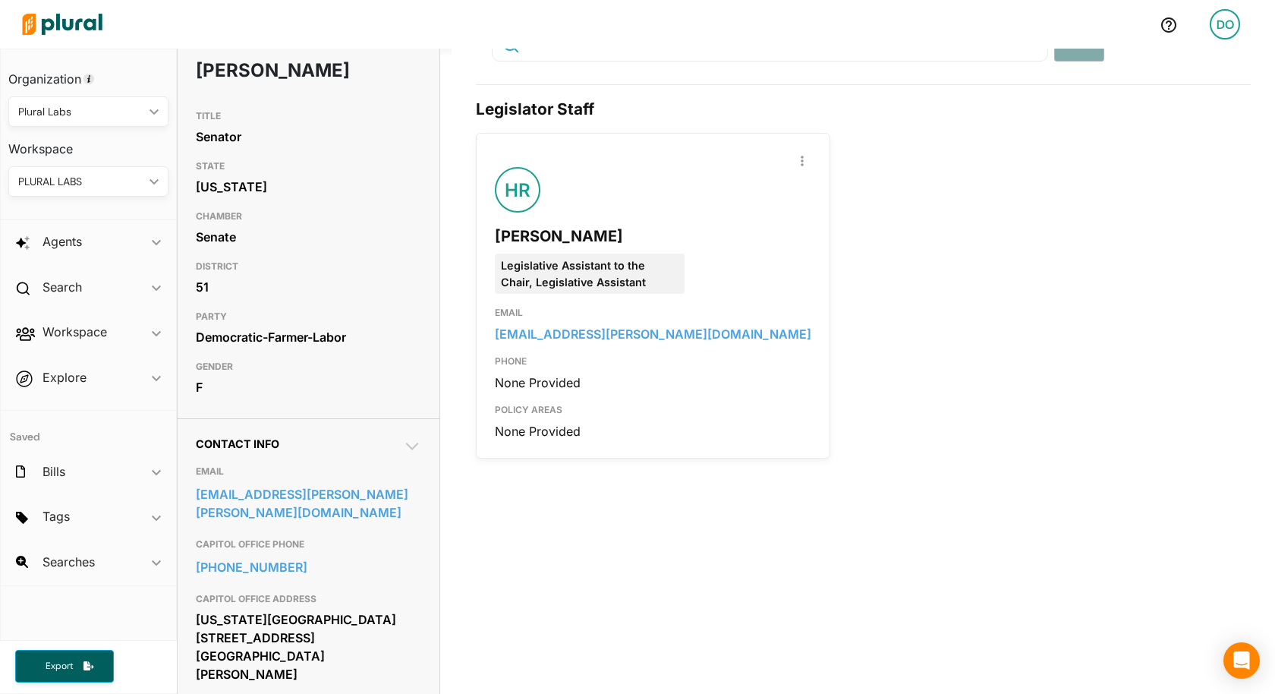
click at [52, 26] on img at bounding box center [62, 24] width 106 height 53
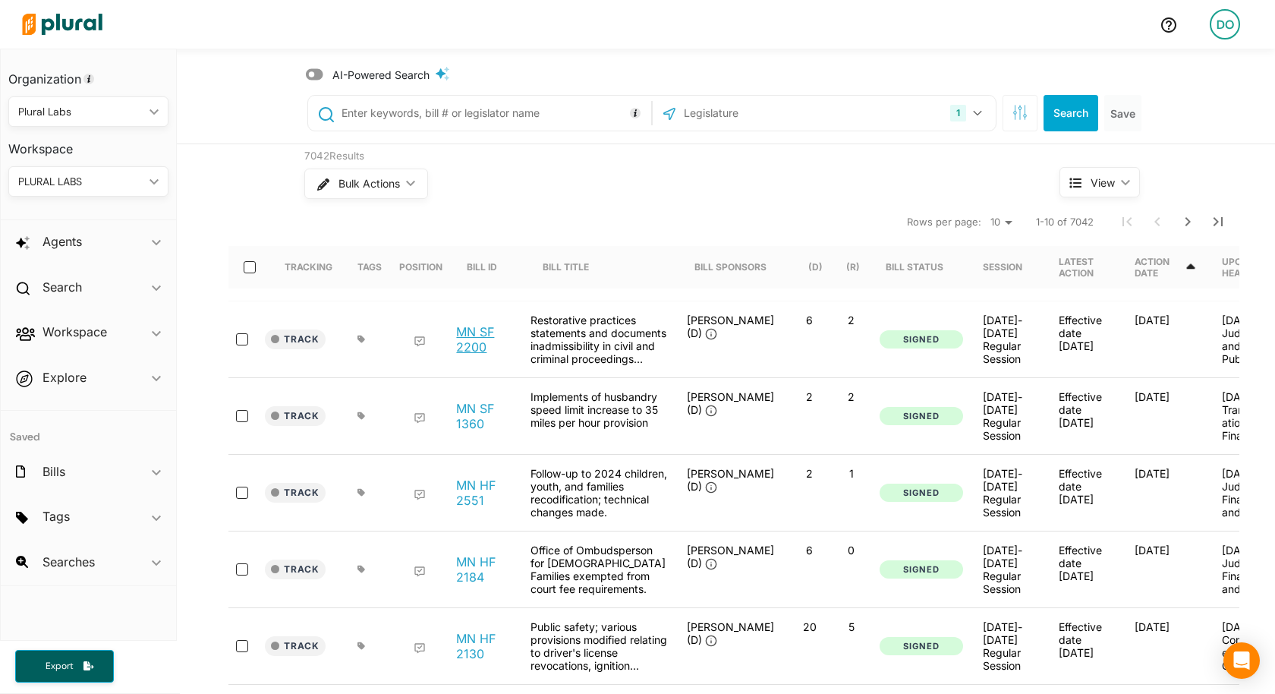
click at [477, 341] on link "MN SF 2200" at bounding box center [485, 339] width 58 height 30
click at [433, 111] on input "text" at bounding box center [493, 113] width 307 height 29
type input "oral health"
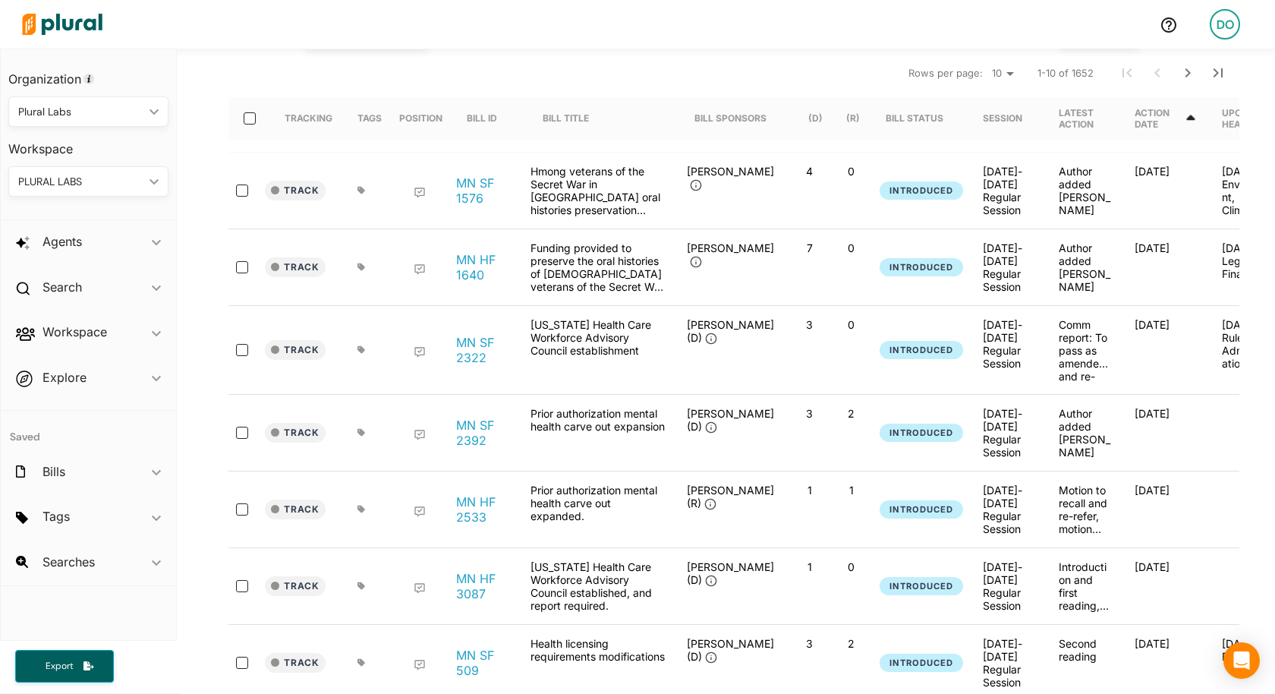
scroll to position [171, 0]
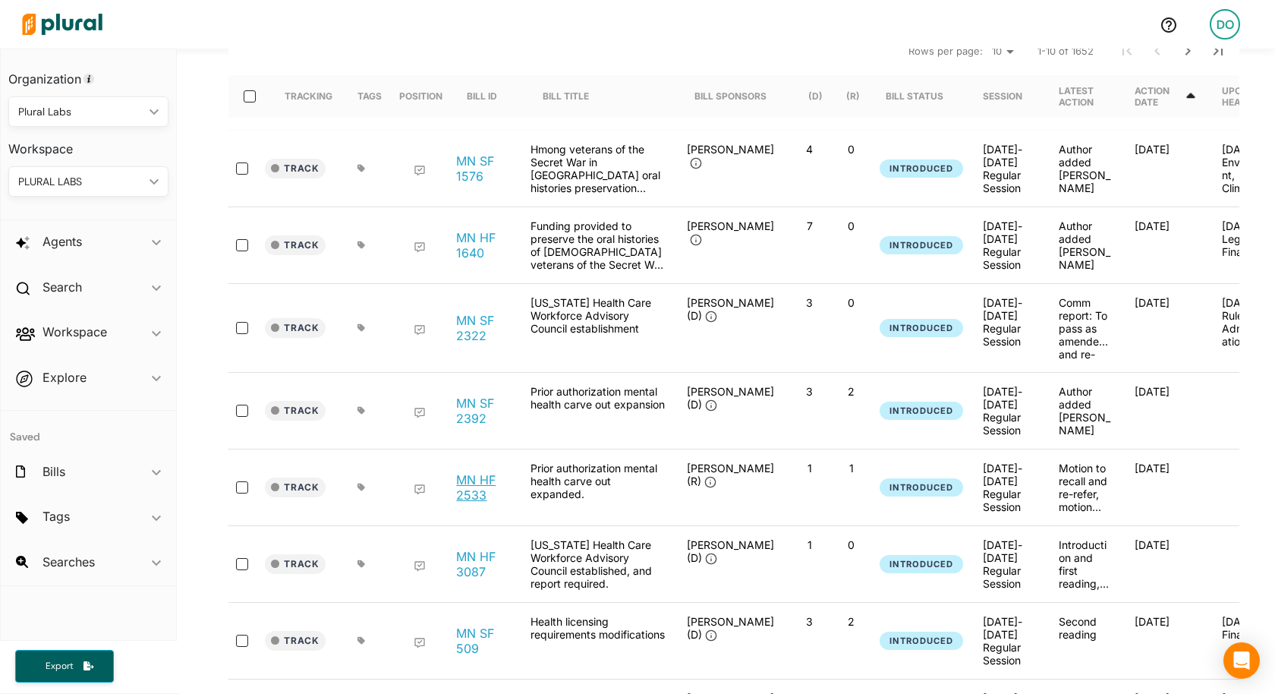
click at [470, 476] on link "MN HF 2533" at bounding box center [485, 487] width 58 height 30
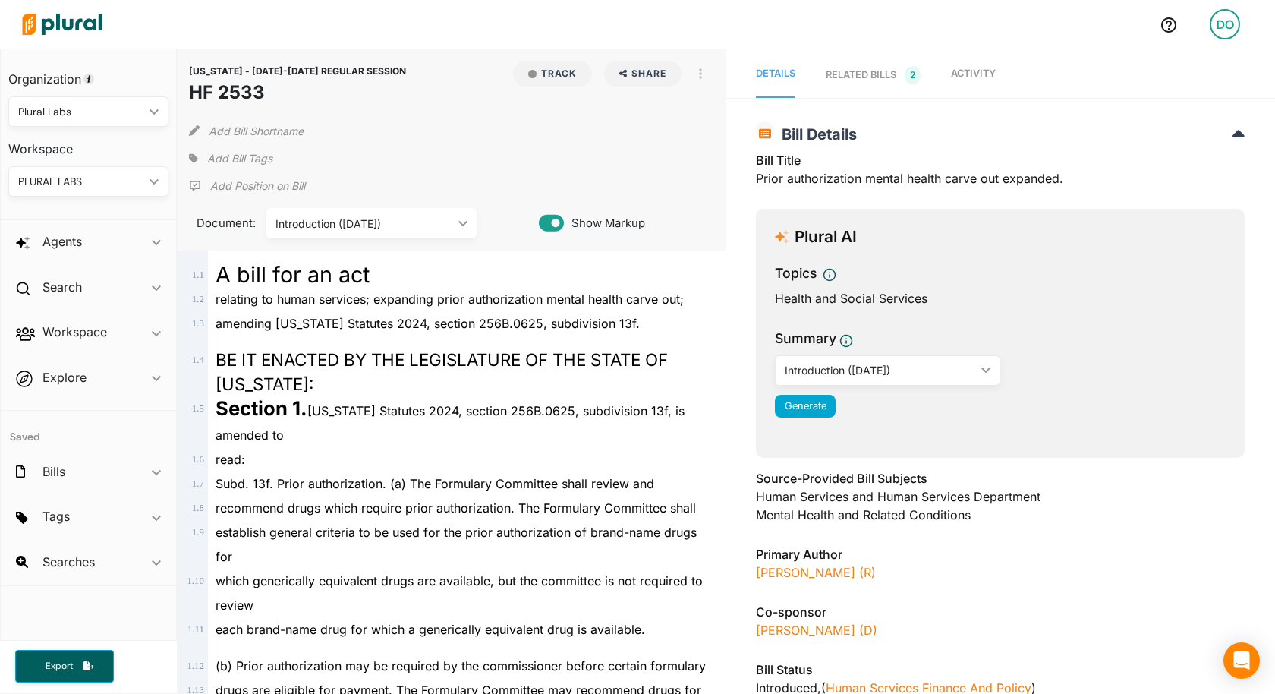
click at [883, 75] on div "RELATED BILLS 2" at bounding box center [873, 75] width 95 height 18
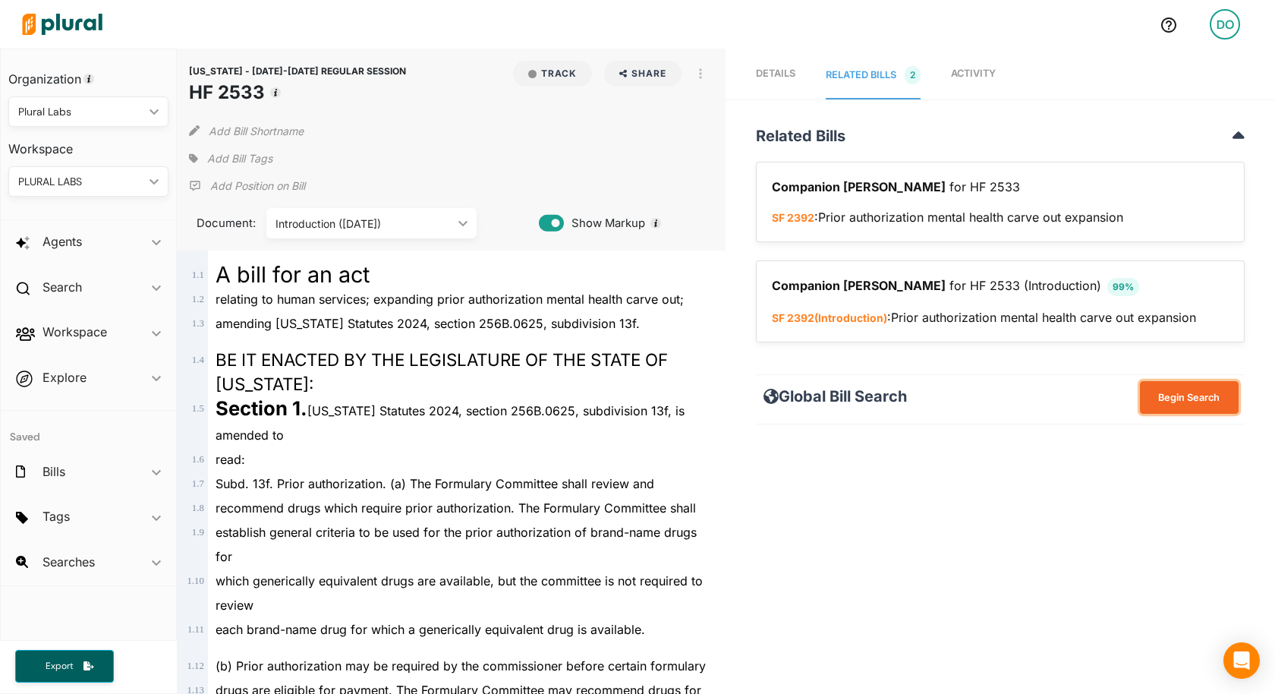
click at [1223, 397] on button "Begin Search" at bounding box center [1189, 397] width 99 height 33
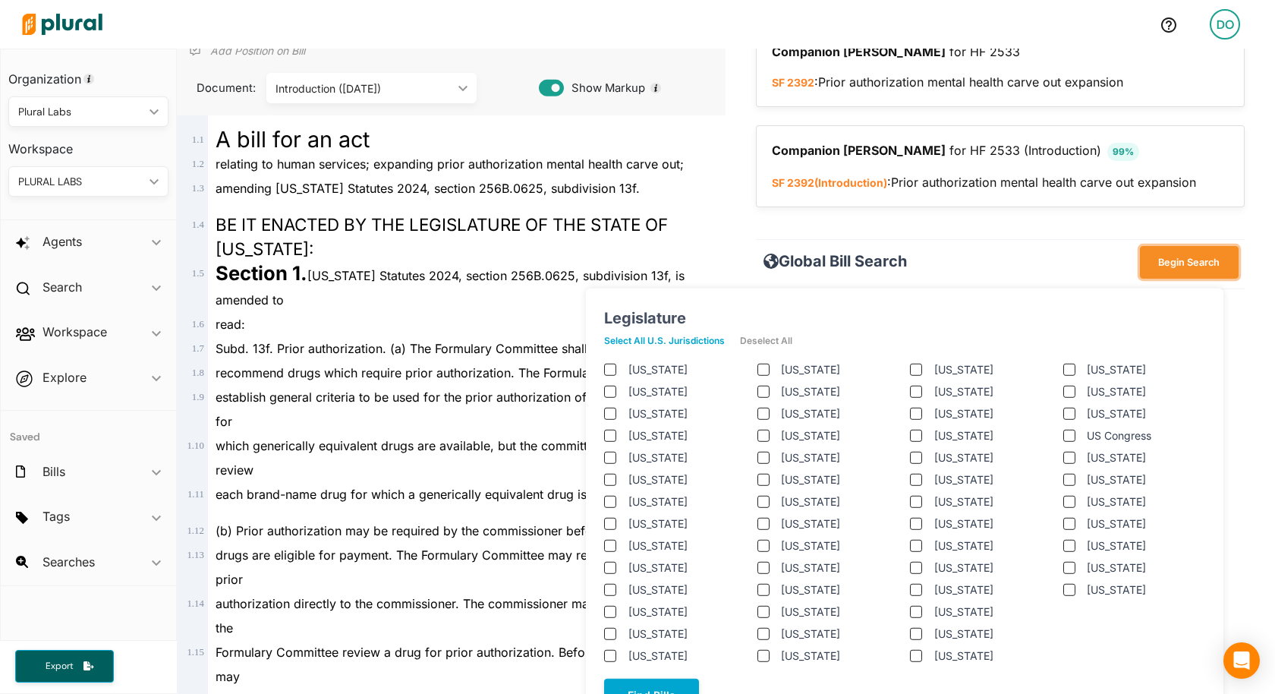
scroll to position [155, 0]
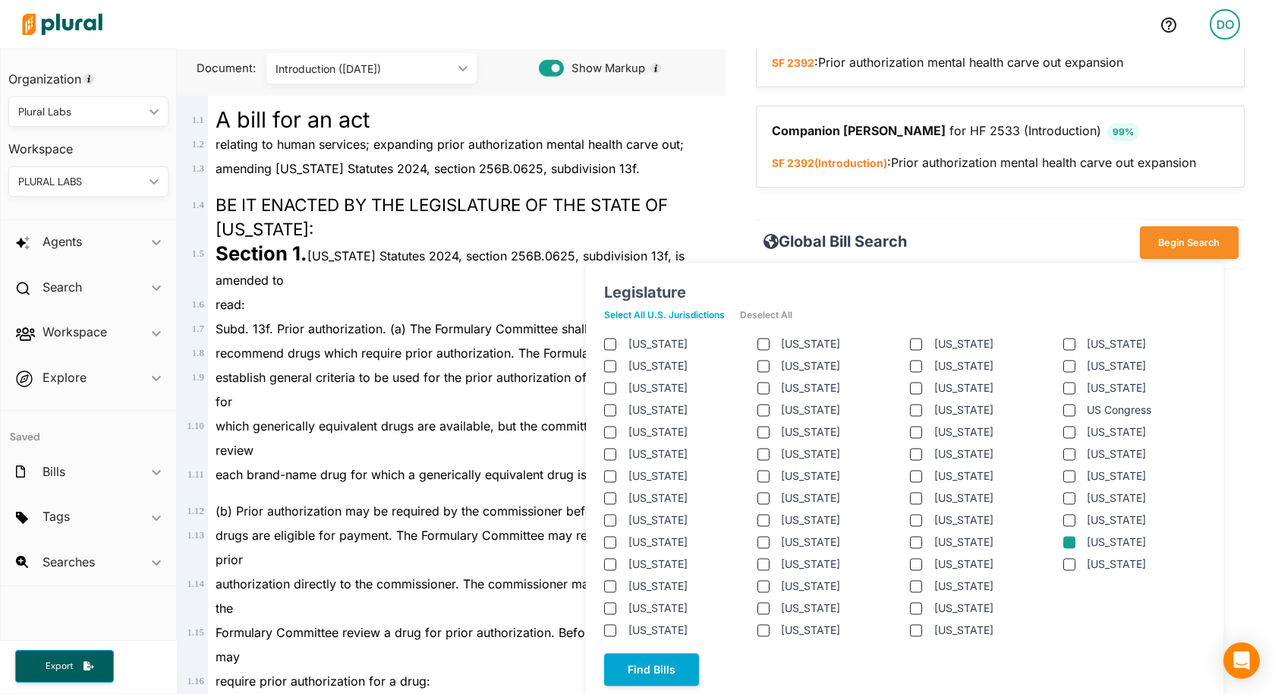
click at [1072, 540] on input "[US_STATE]" at bounding box center [1068, 542] width 12 height 12
checkbox input "true"
click at [761, 370] on input "[US_STATE]" at bounding box center [763, 366] width 12 height 12
checkbox input "true"
click at [763, 348] on input "[US_STATE]" at bounding box center [763, 344] width 12 height 12
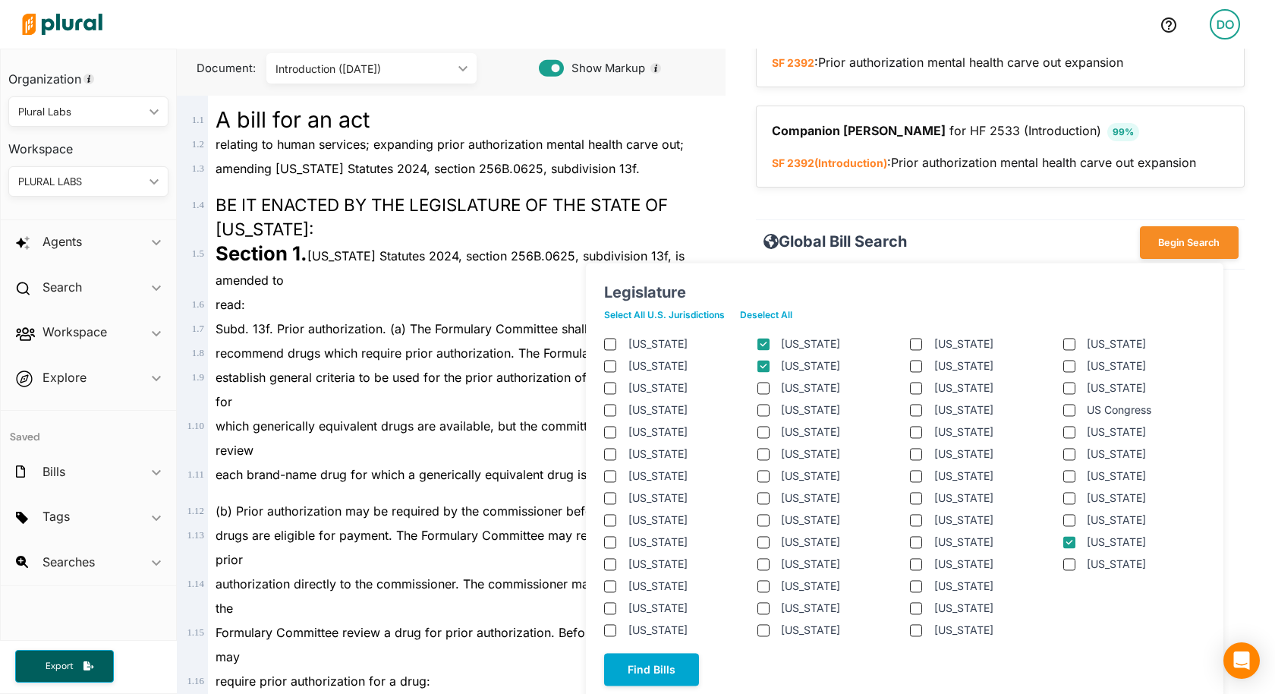
checkbox input "true"
click at [611, 624] on input "[US_STATE]" at bounding box center [610, 630] width 12 height 12
checkbox input "true"
click at [764, 521] on input "[US_STATE]" at bounding box center [763, 520] width 12 height 12
checkbox input "true"
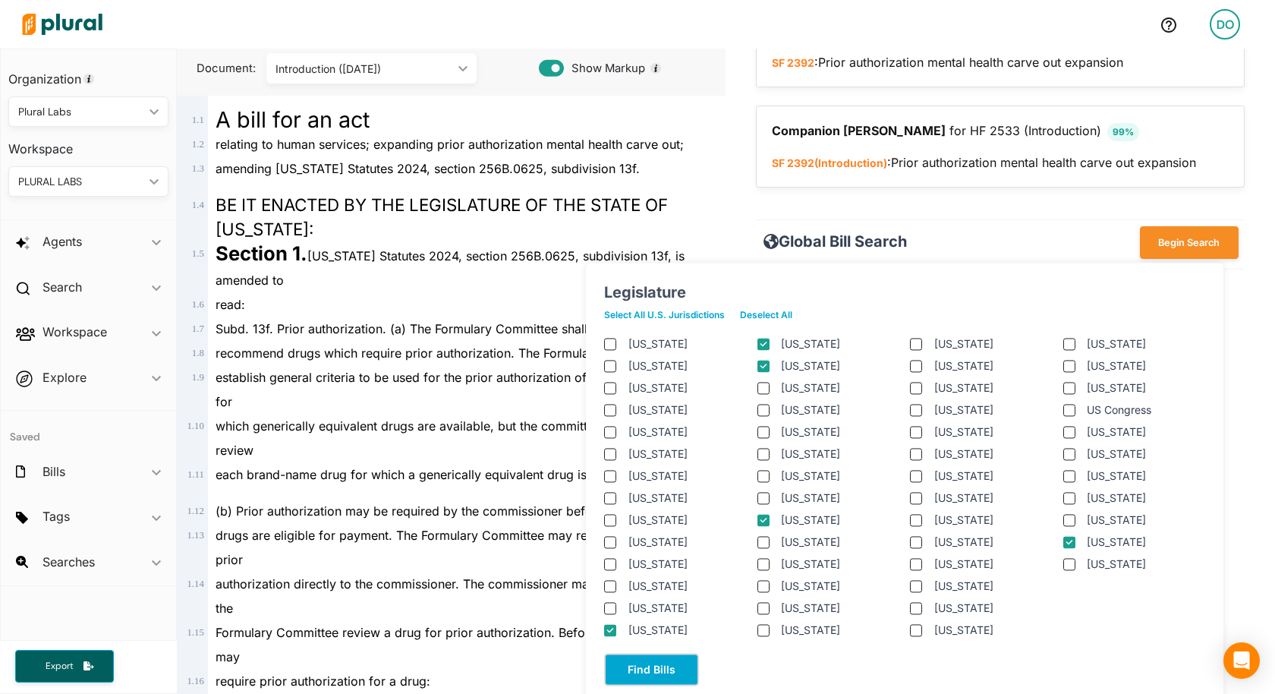
click at [659, 673] on button "Find Bills" at bounding box center [651, 669] width 95 height 33
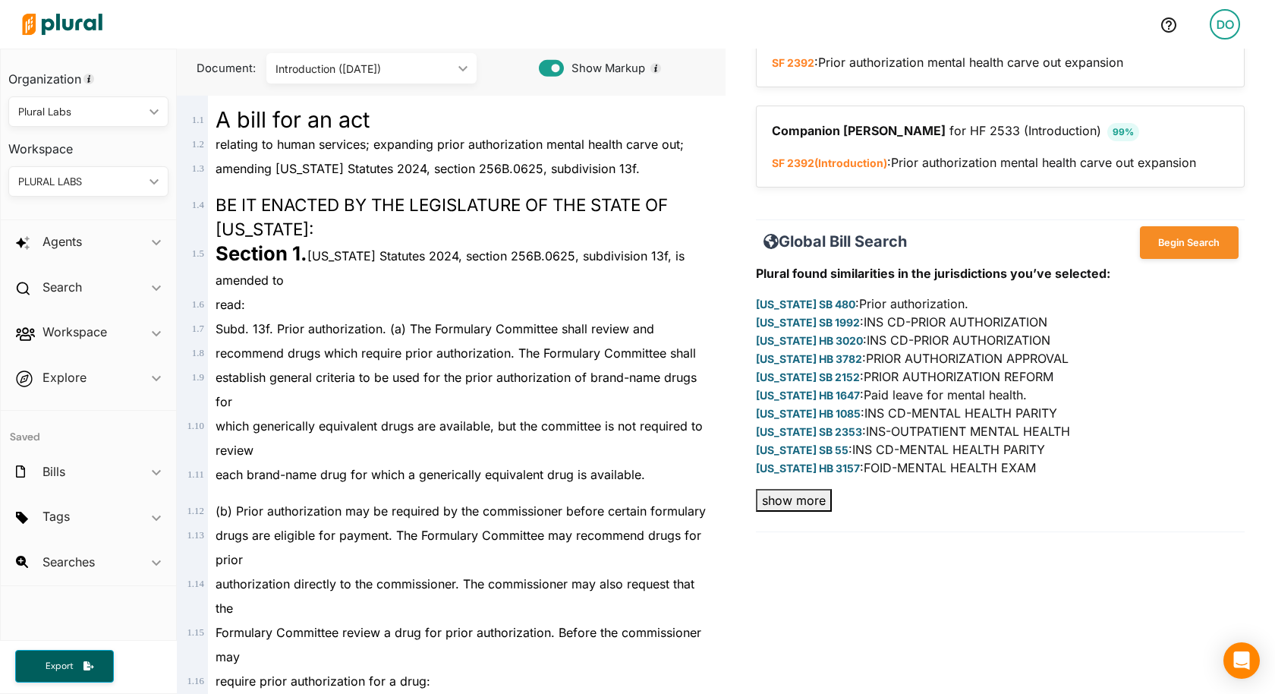
scroll to position [177, 0]
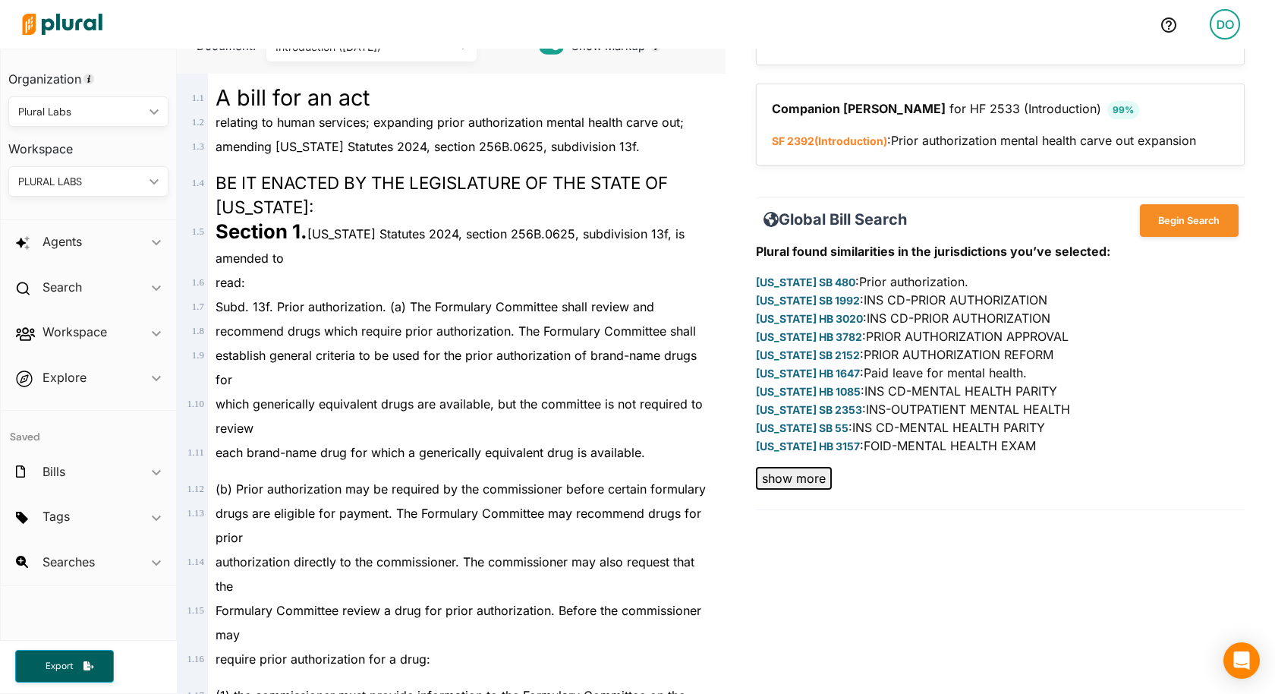
click at [817, 479] on button "show more" at bounding box center [794, 478] width 76 height 23
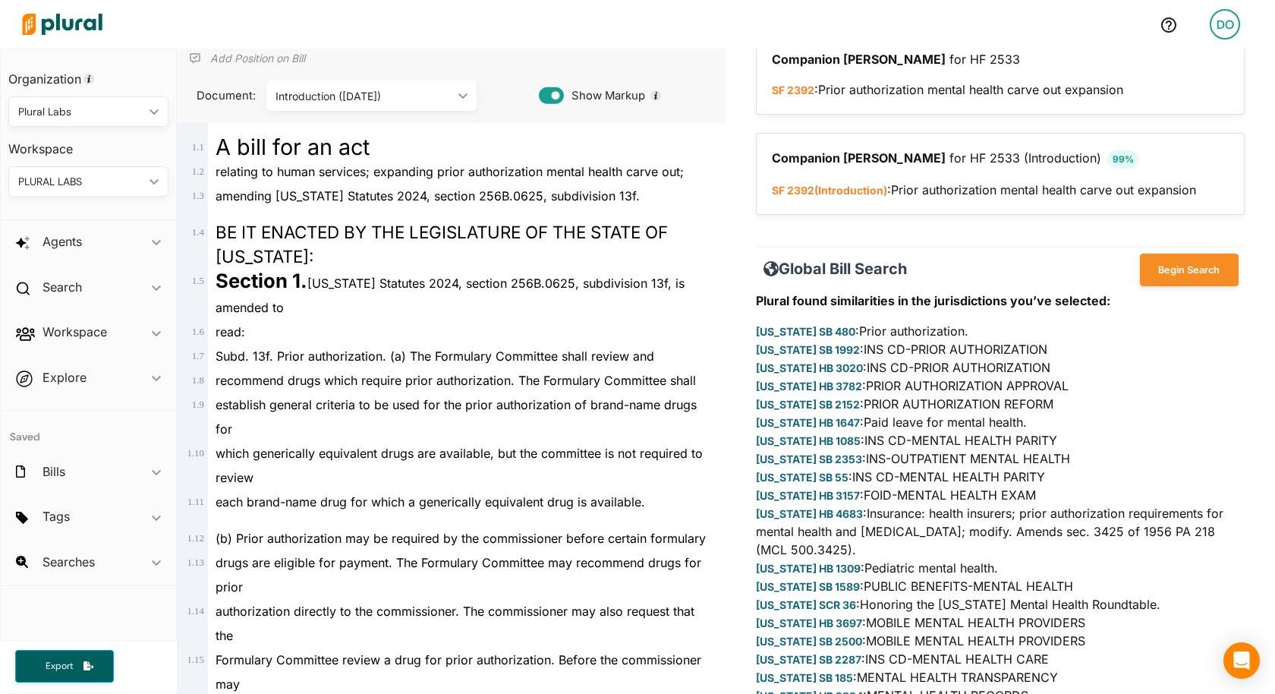
scroll to position [68, 0]
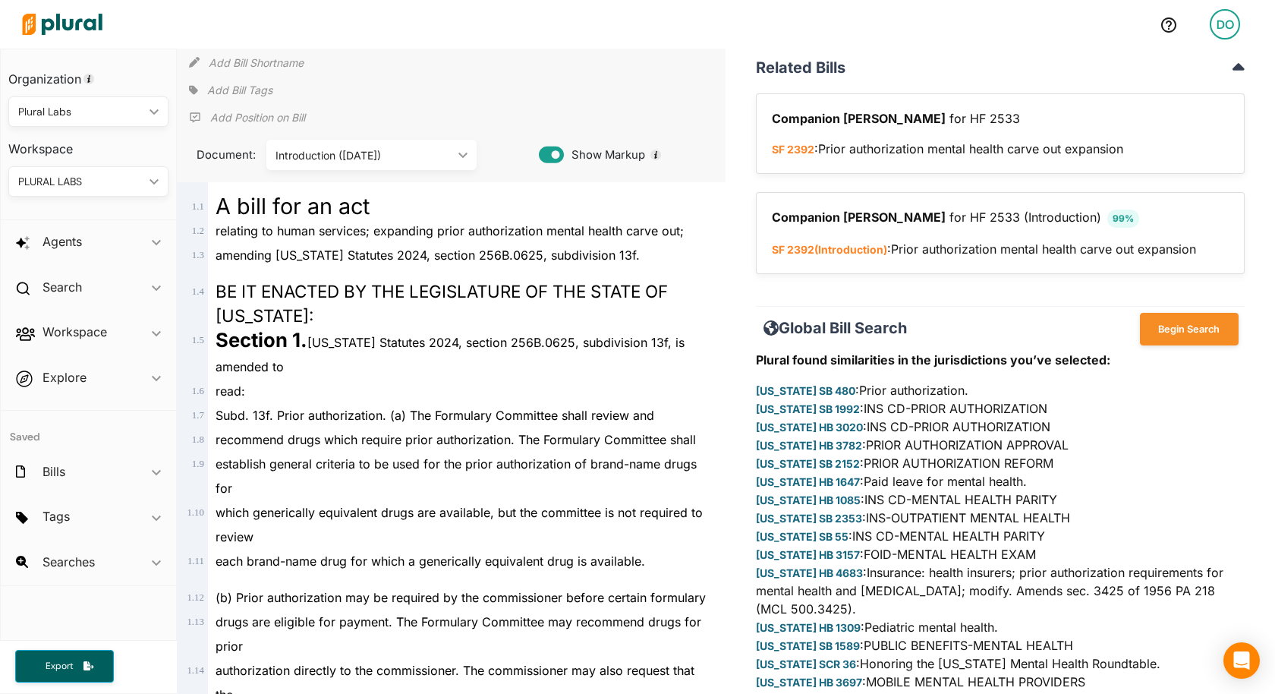
click at [87, 24] on img at bounding box center [62, 24] width 106 height 53
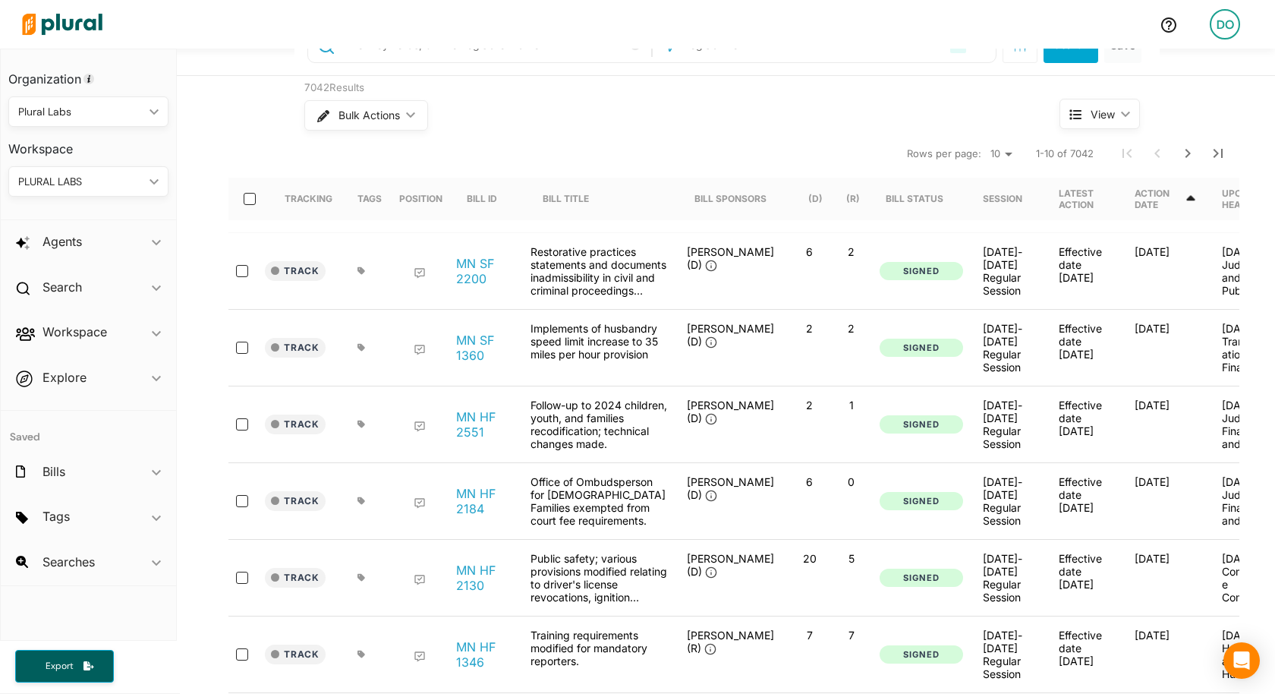
click at [88, 24] on img at bounding box center [62, 24] width 106 height 53
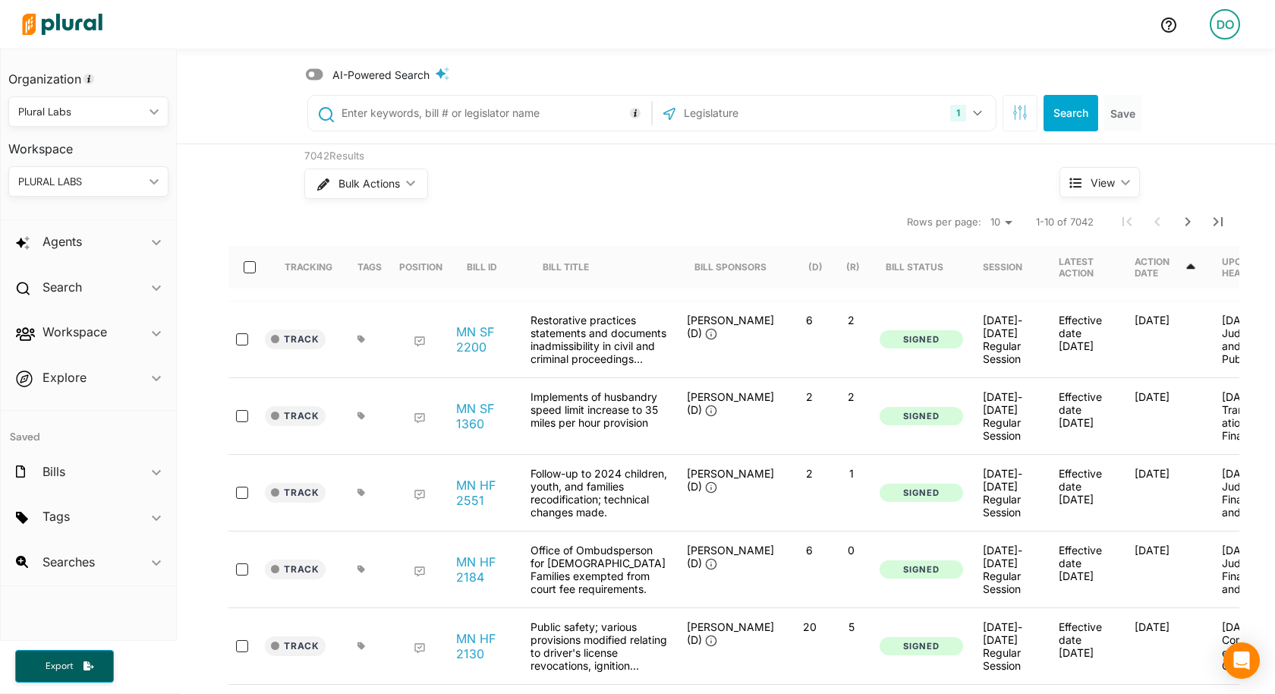
click at [411, 119] on input "text" at bounding box center [493, 113] width 307 height 29
type input "fluoride"
click at [1062, 115] on button "Search" at bounding box center [1070, 113] width 55 height 36
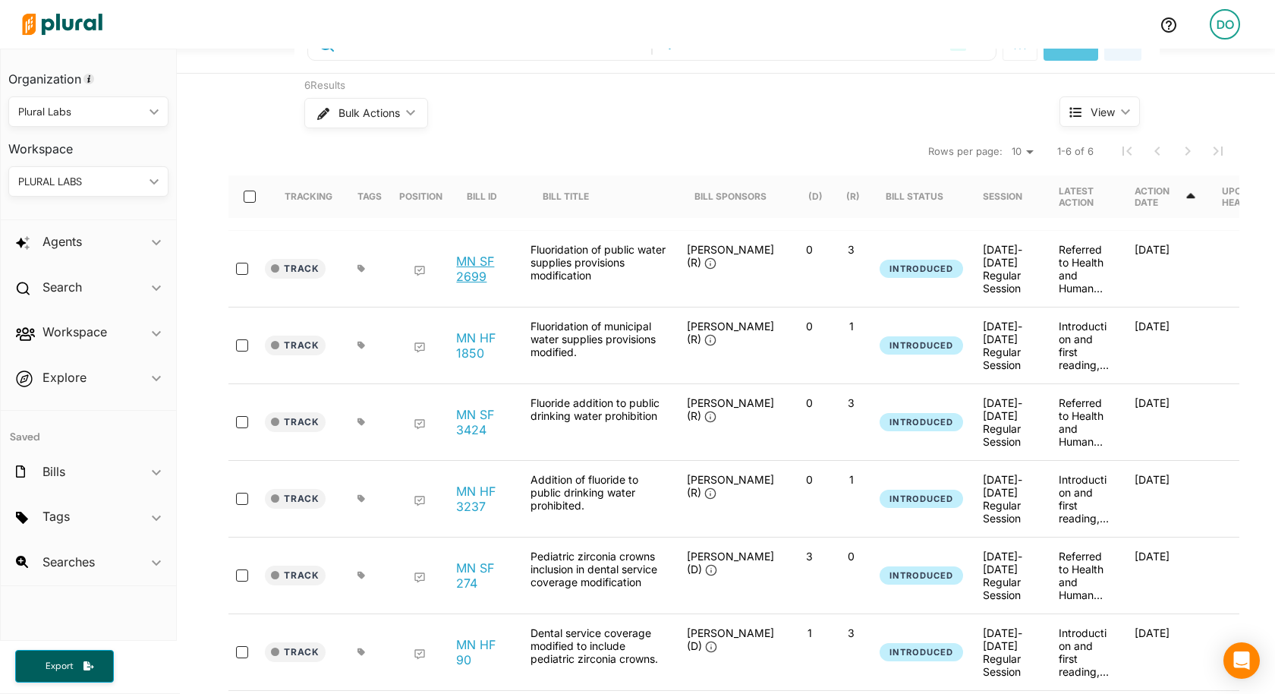
scroll to position [63, 0]
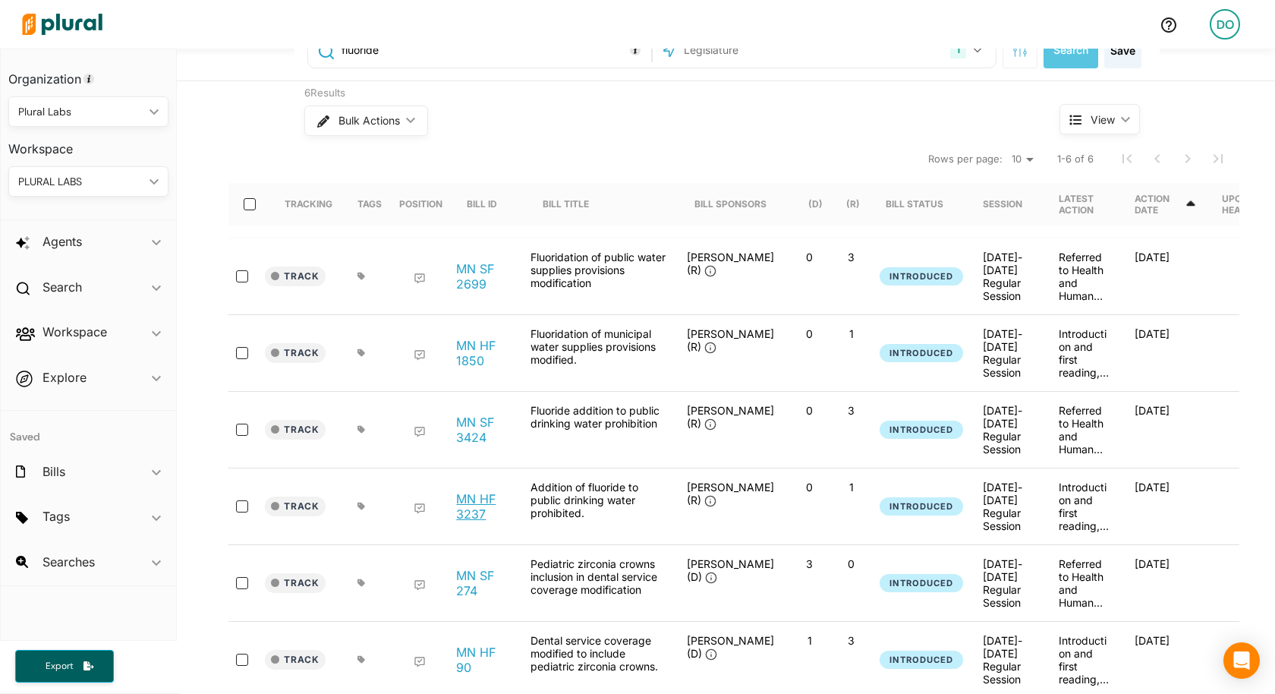
click at [468, 499] on link "MN HF 3237" at bounding box center [485, 506] width 58 height 30
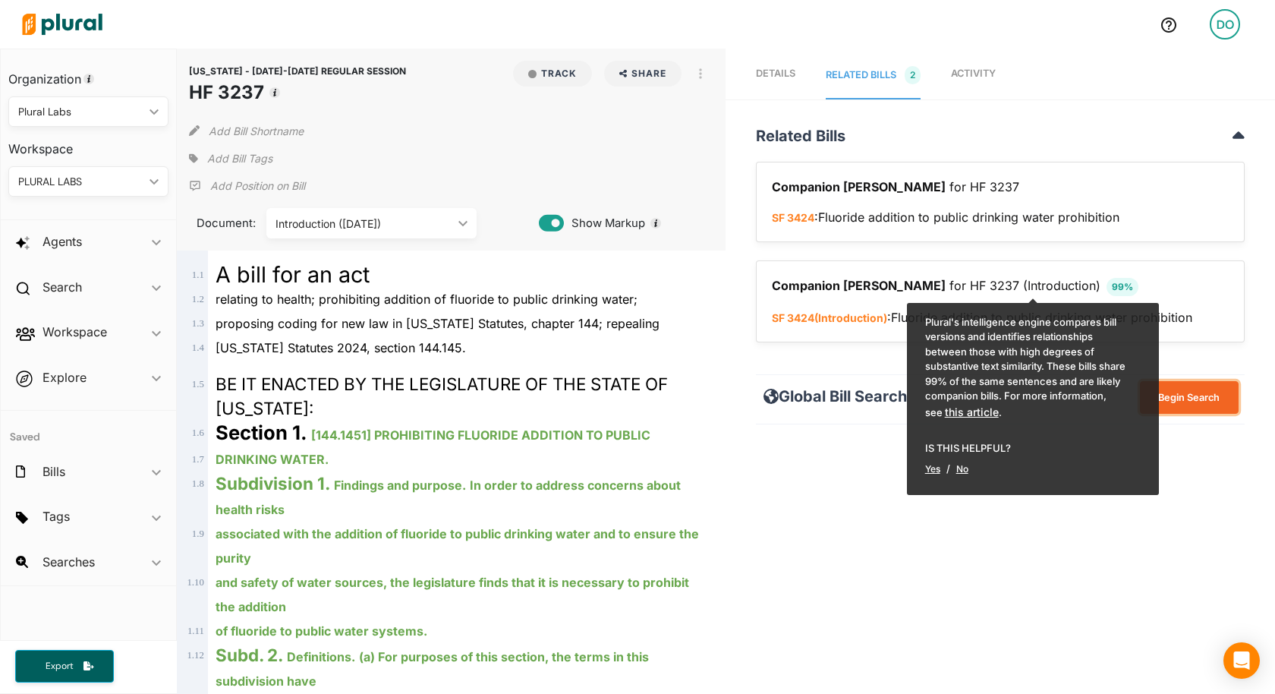
click at [1198, 394] on button "Begin Search" at bounding box center [1189, 397] width 99 height 33
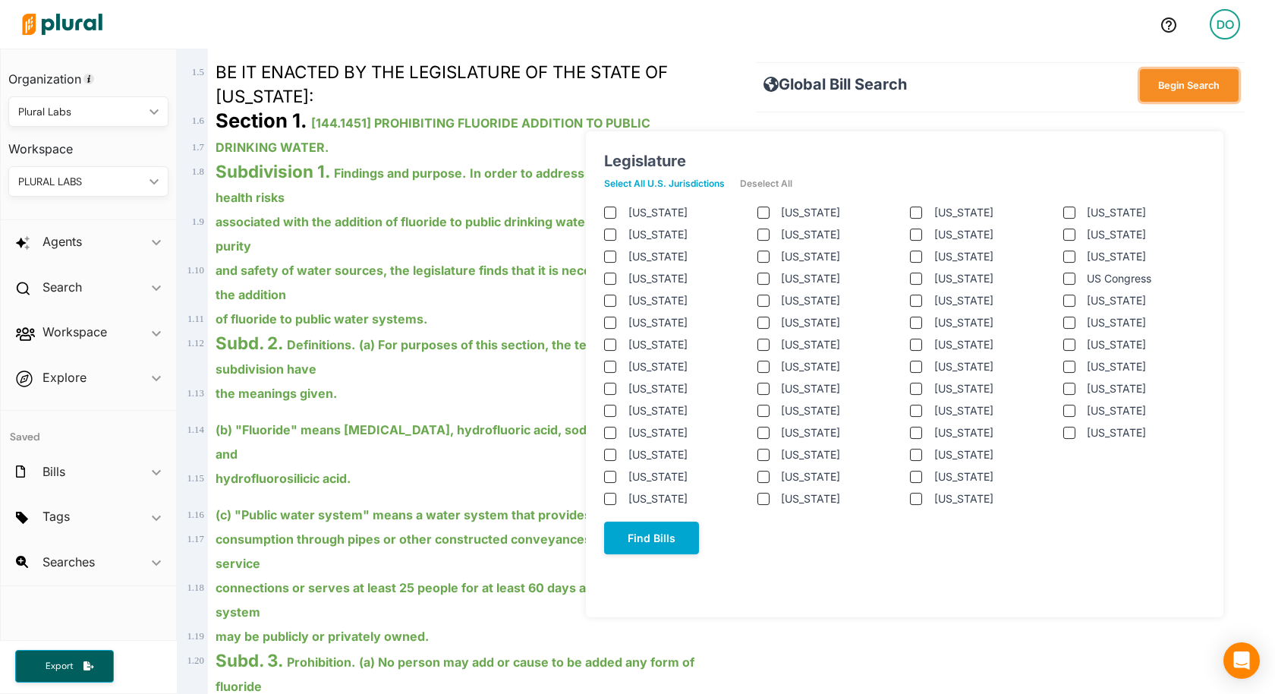
scroll to position [404, 0]
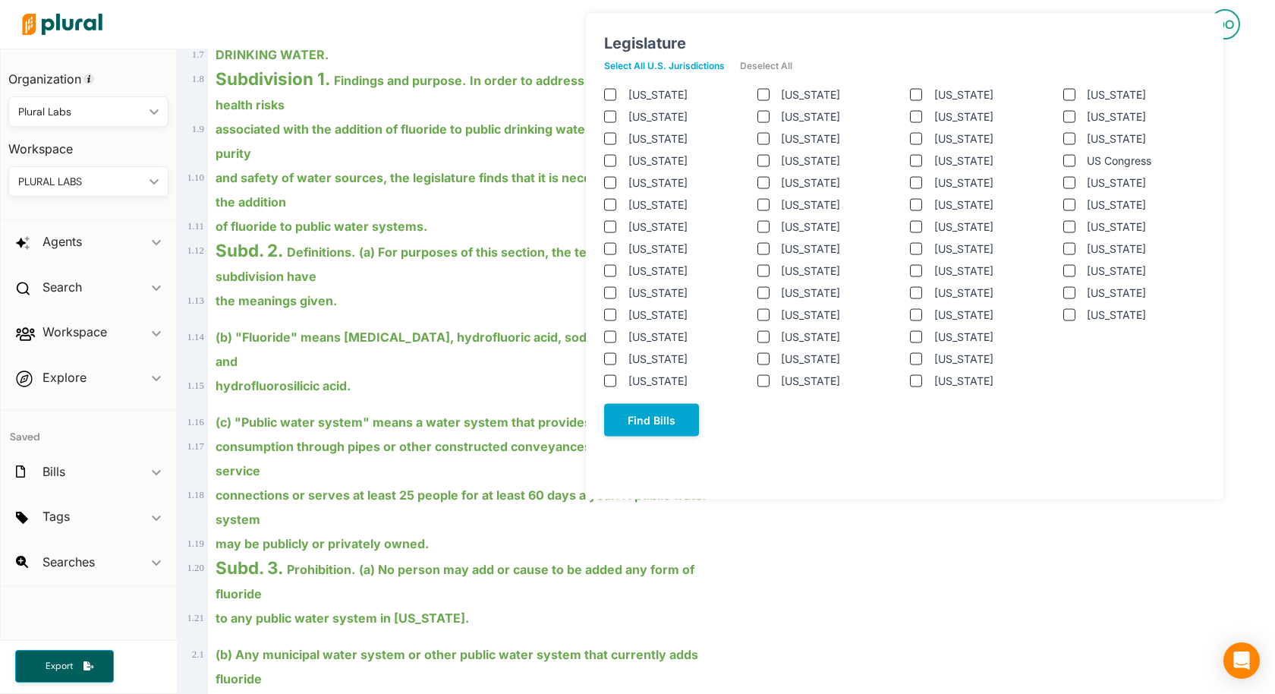
click at [693, 61] on jurisdictions "Select All U.S. Jurisdictions" at bounding box center [672, 66] width 136 height 23
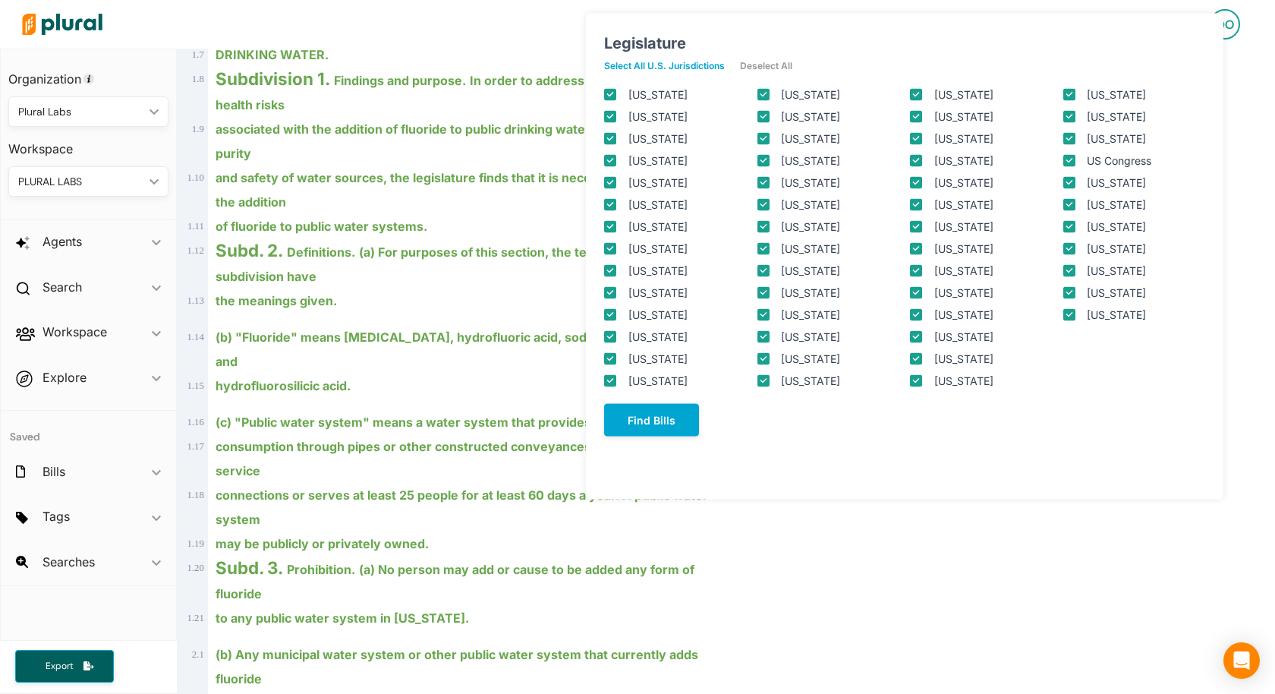
checkbox input "true"
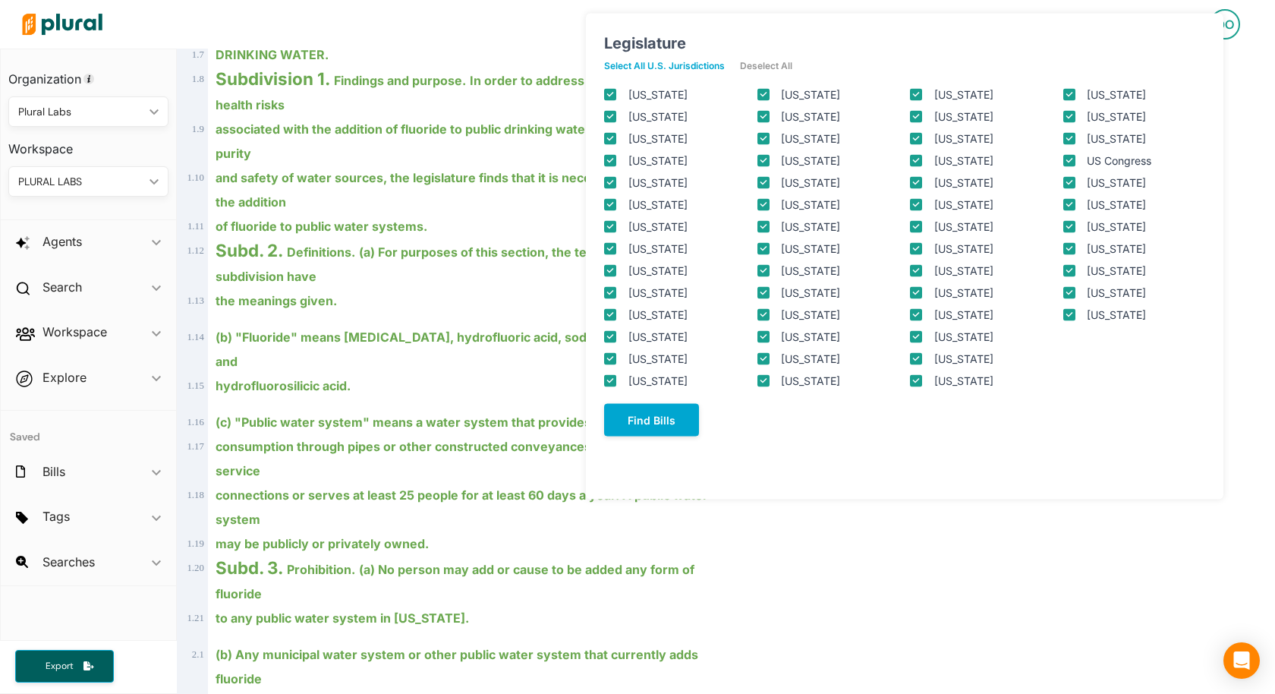
checkbox input "true"
checkbox columbia "true"
checkbox input "true"
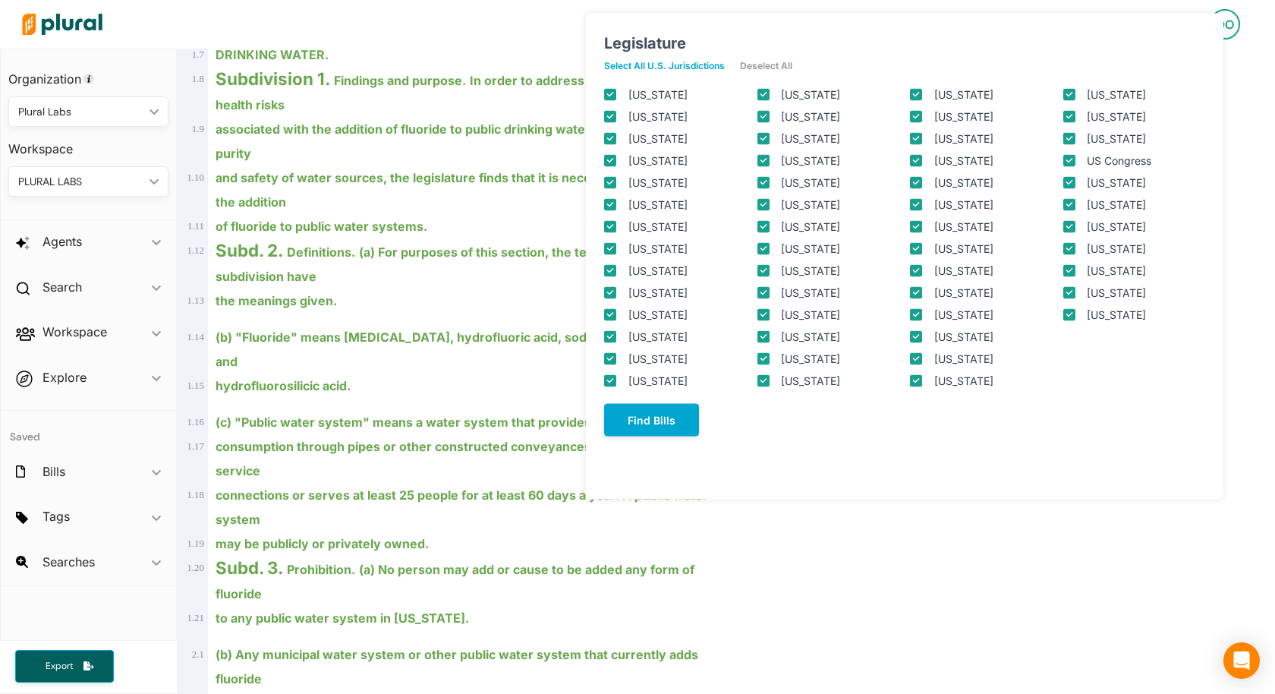
checkbox input "true"
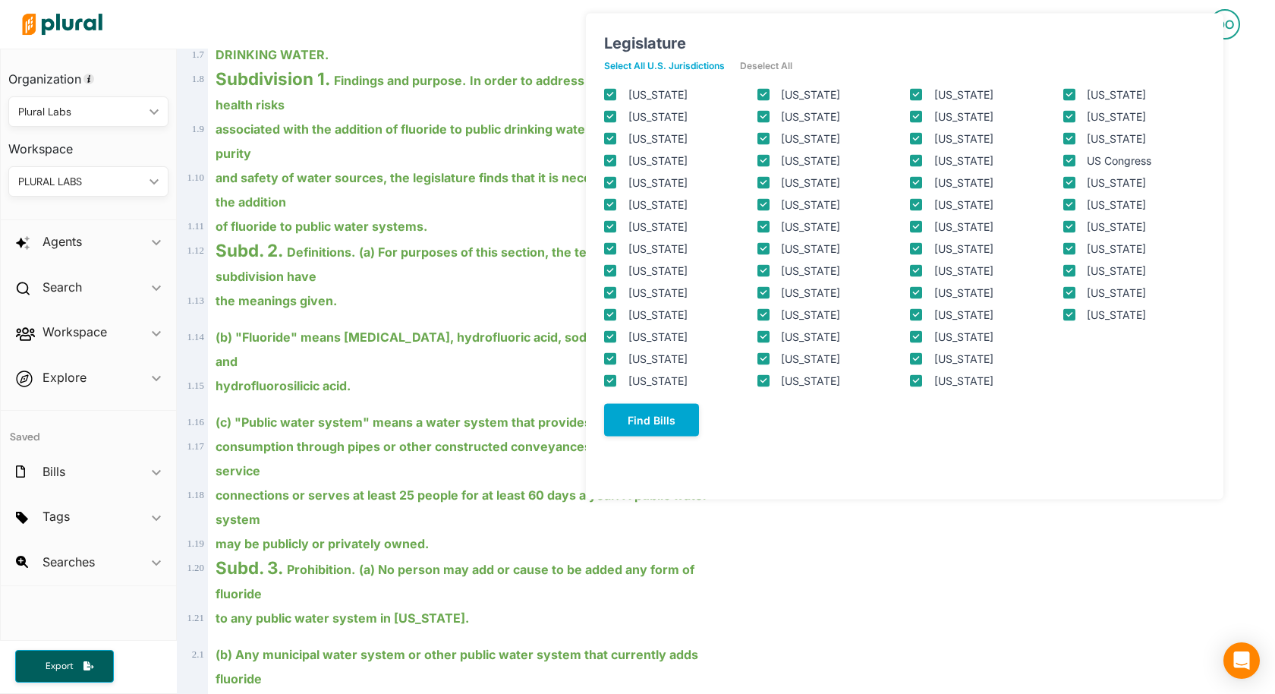
checkbox input "true"
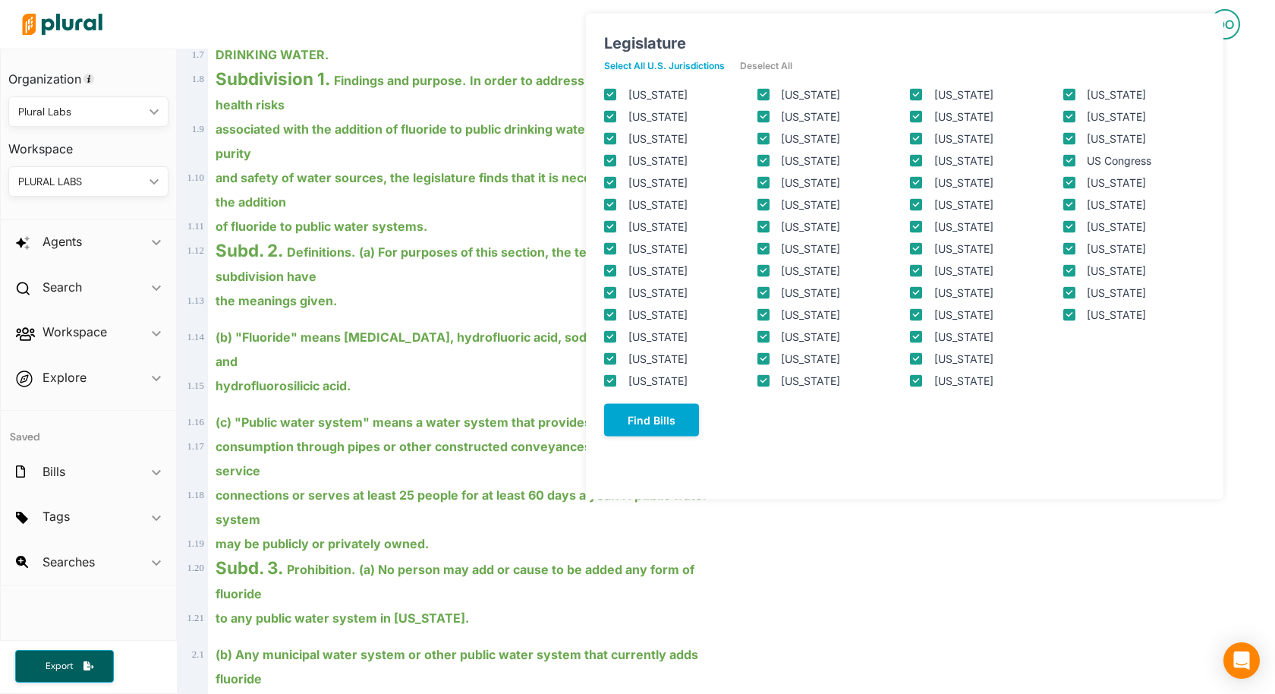
checkbox input "true"
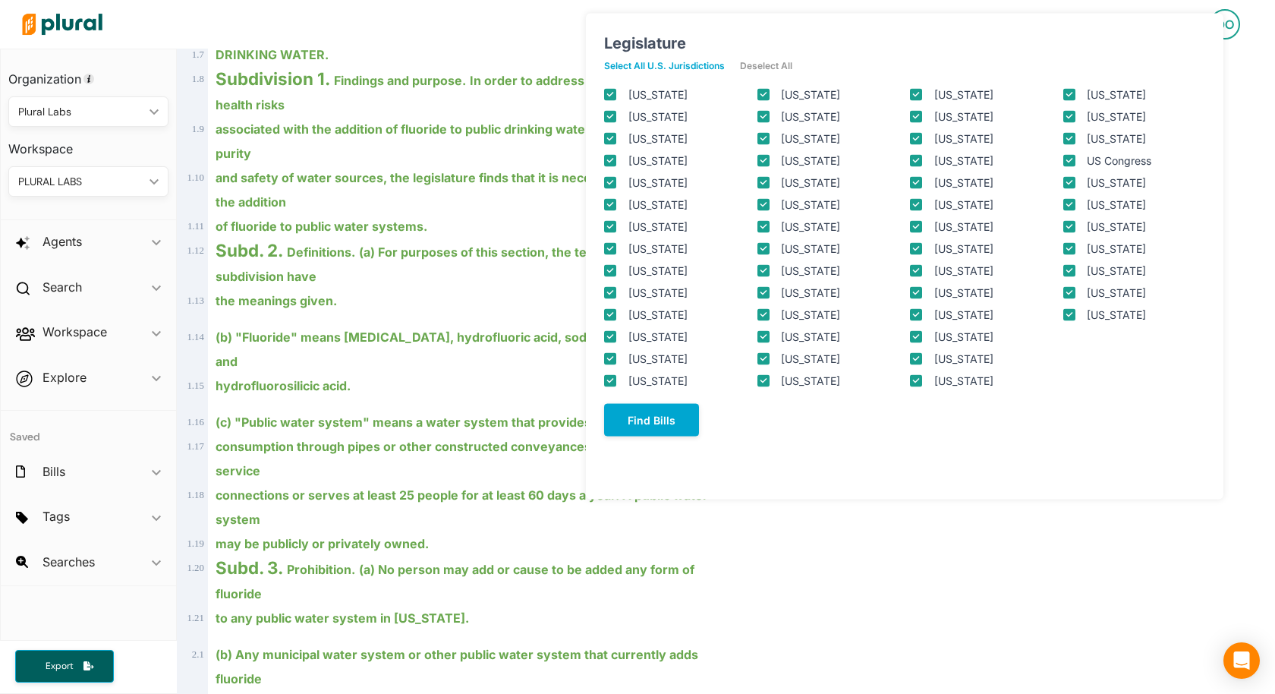
checkbox input "true"
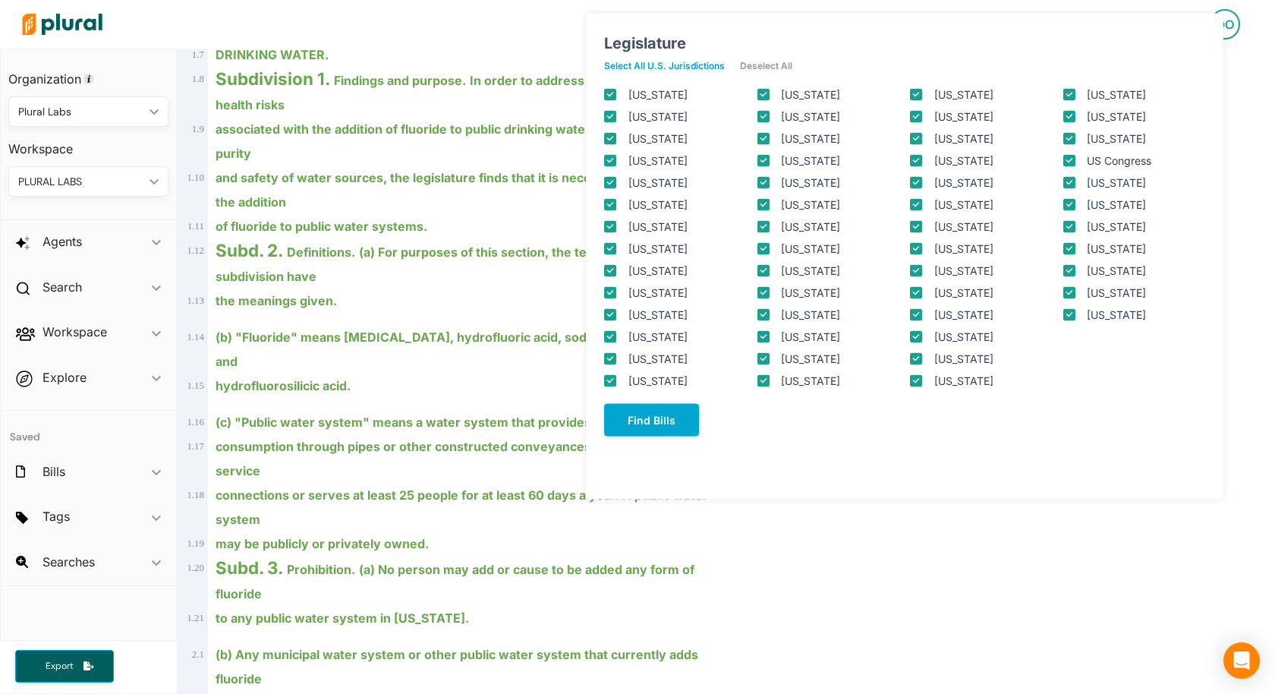
checkbox input "true"
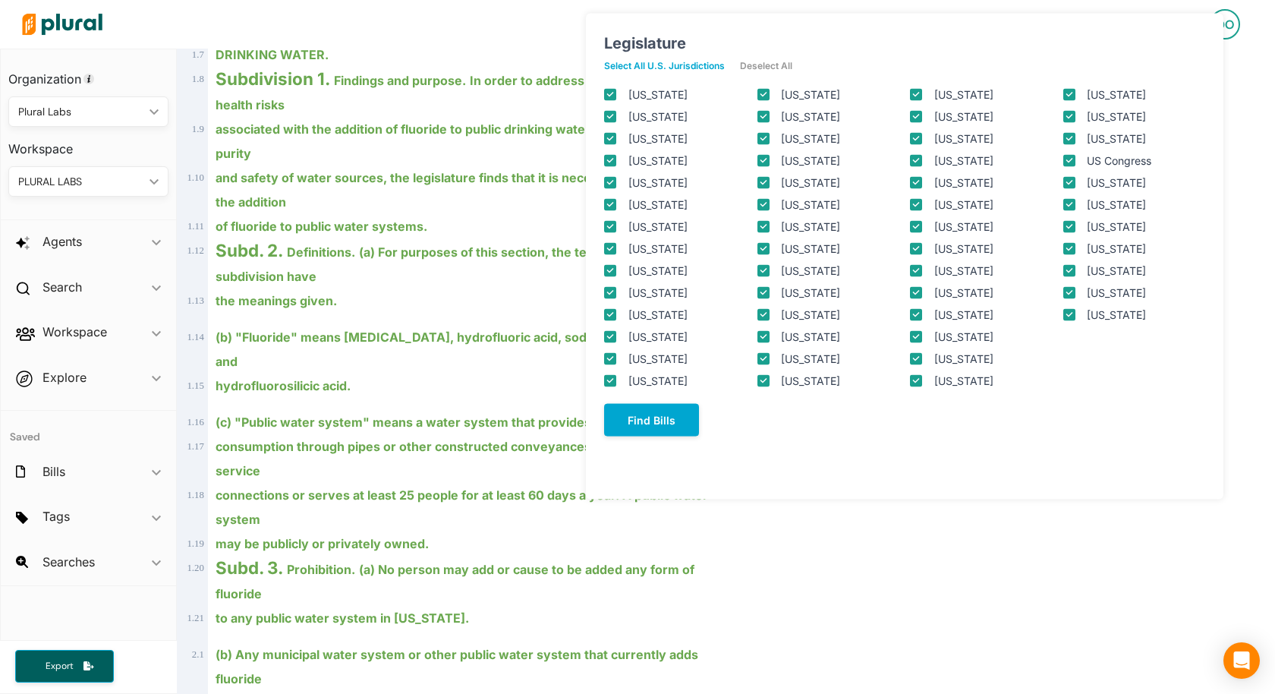
checkbox input "true"
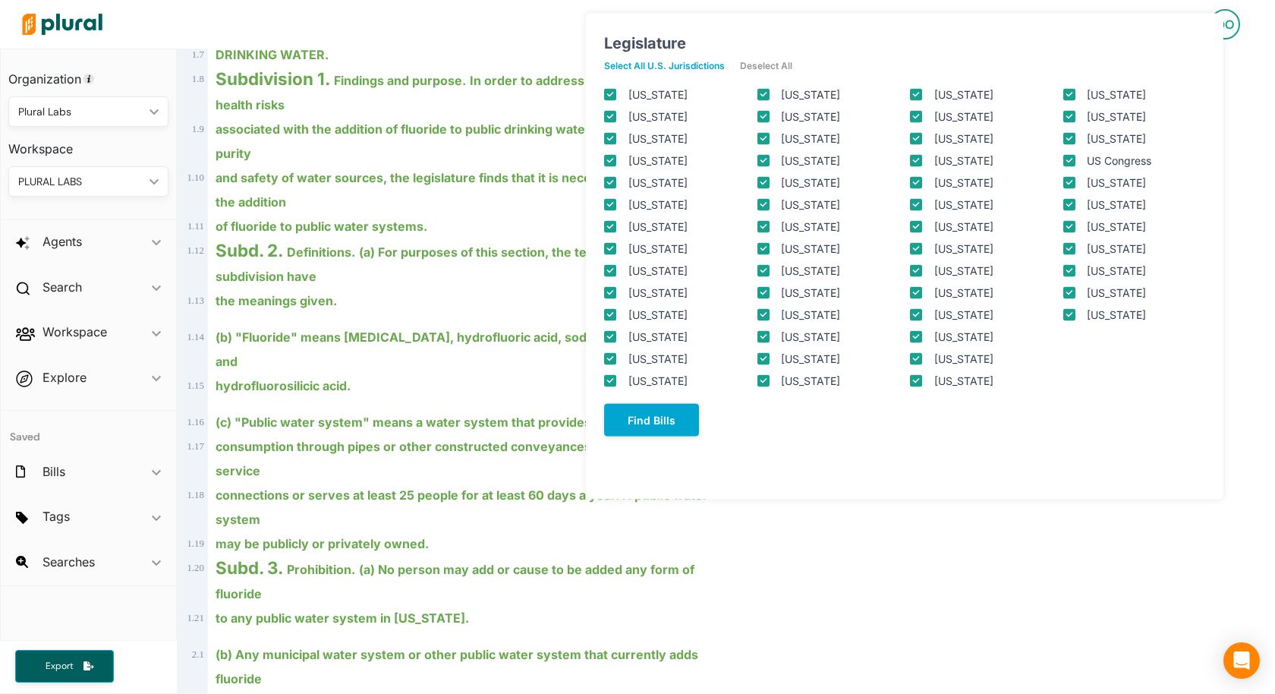
checkbox input "true"
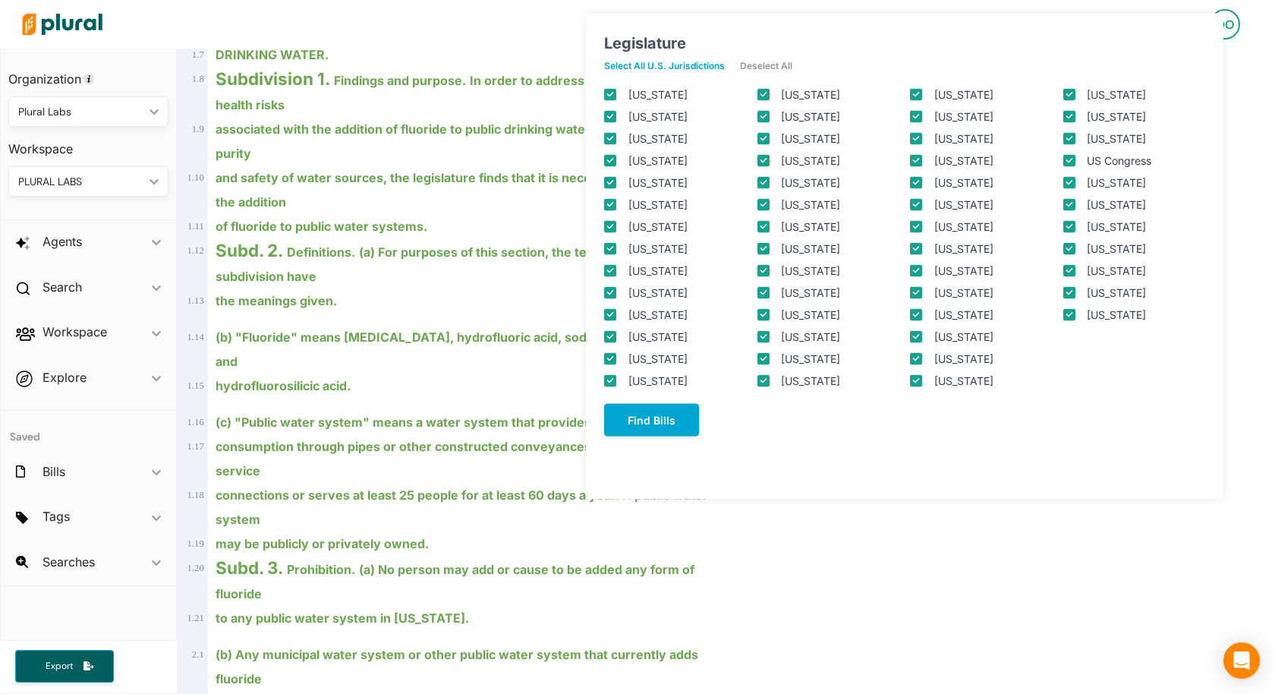
checkbox input "true"
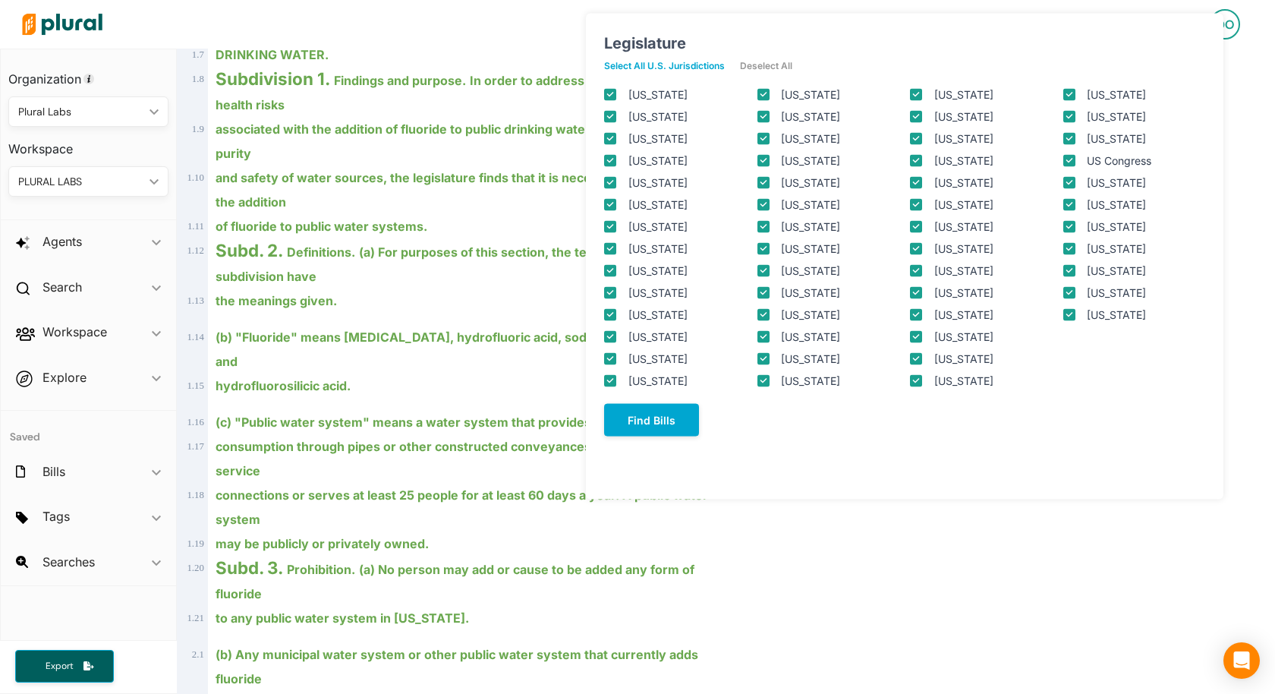
checkbox input "true"
click at [658, 413] on button "Find Bills" at bounding box center [651, 420] width 95 height 33
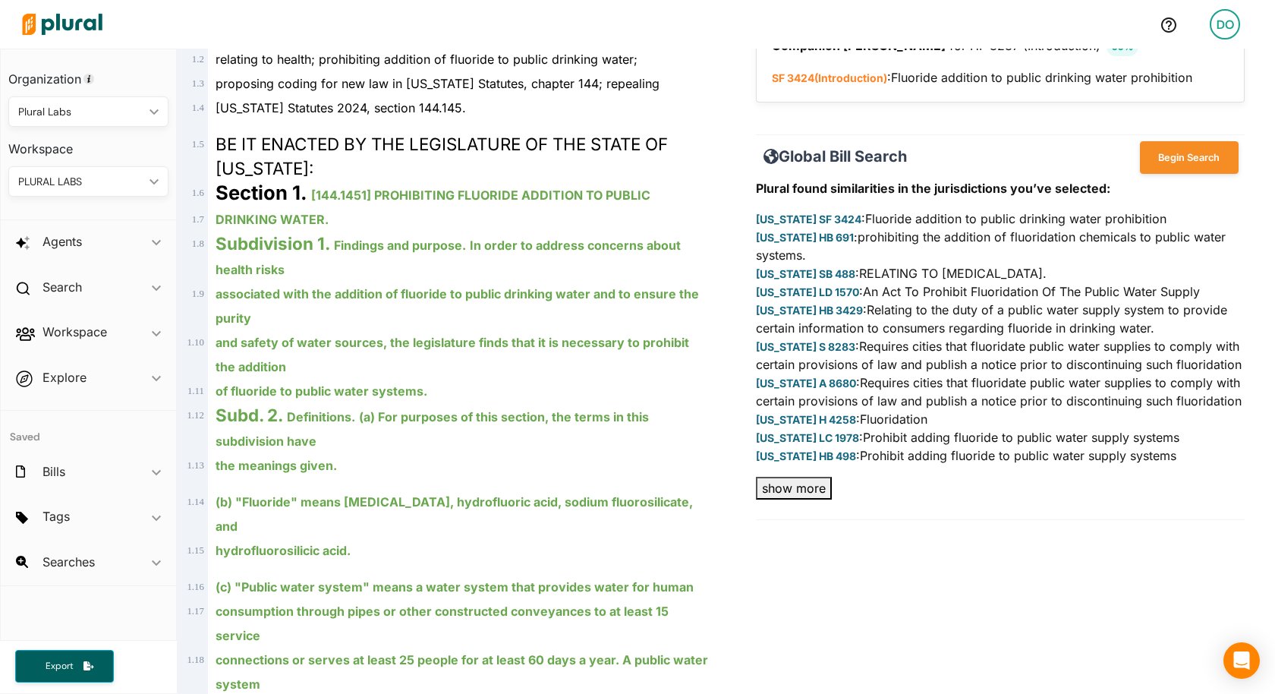
scroll to position [238, 0]
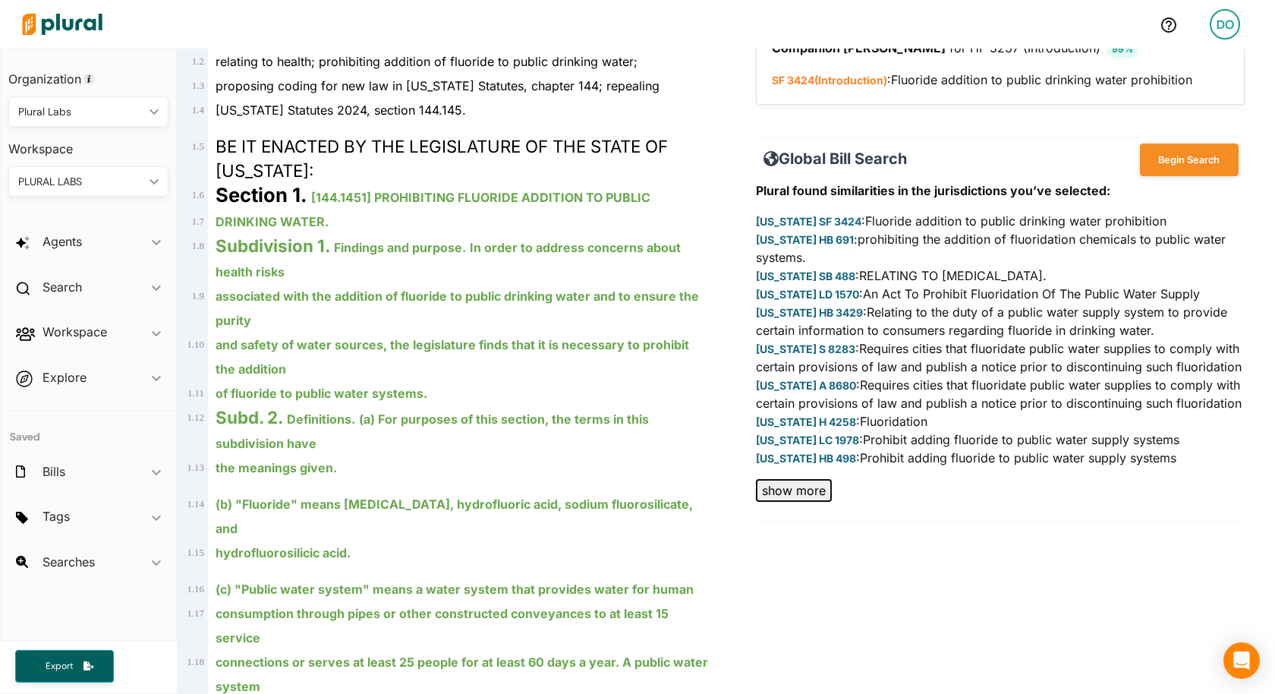
click at [796, 486] on button "show more" at bounding box center [794, 490] width 76 height 23
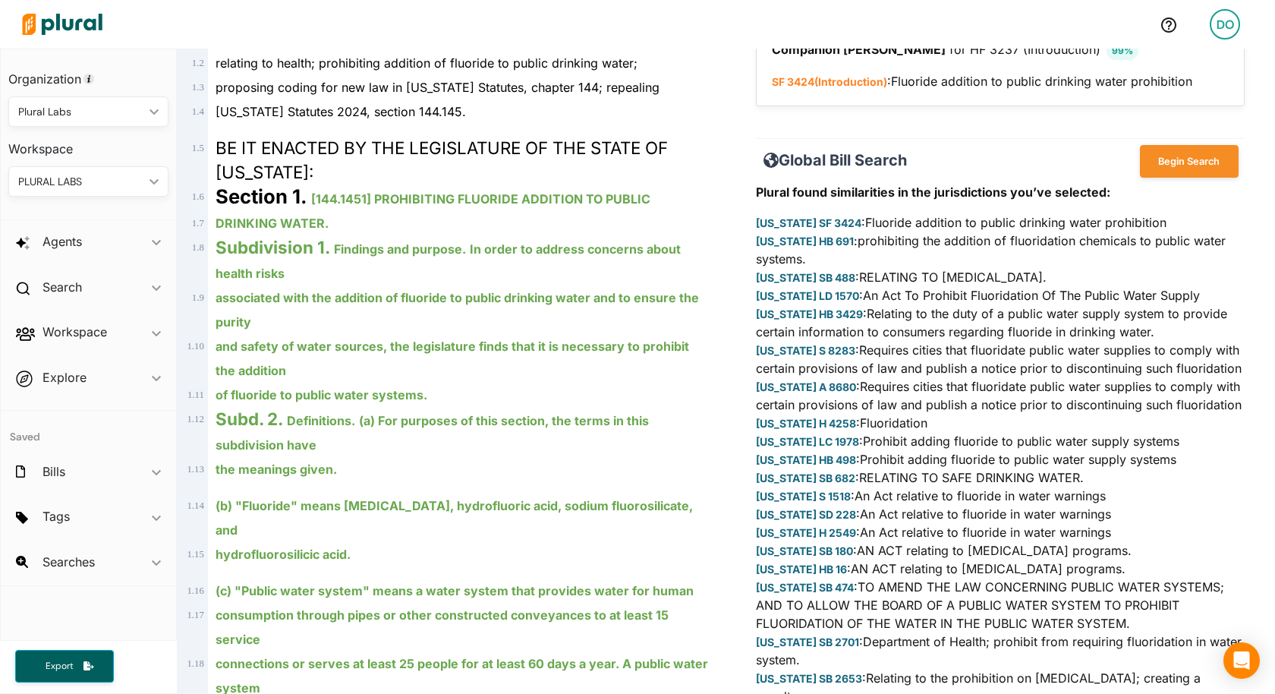
scroll to position [223, 0]
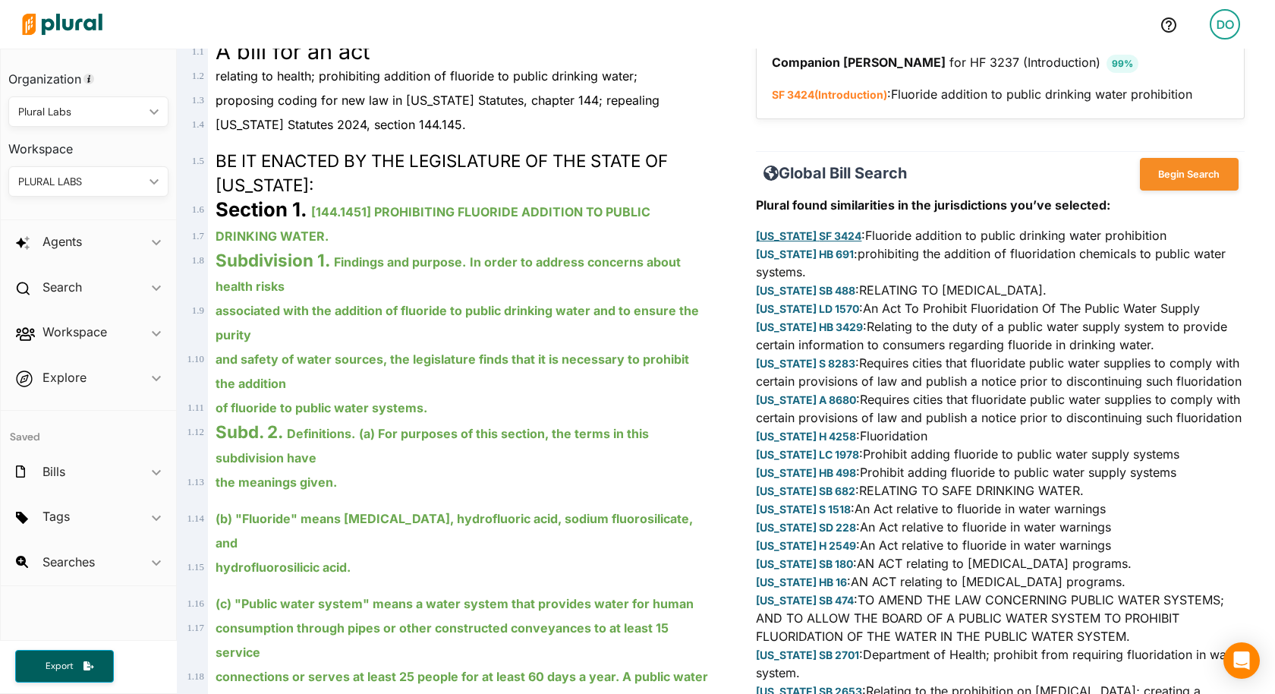
click at [812, 232] on link "[US_STATE] SF 3424" at bounding box center [808, 235] width 105 height 13
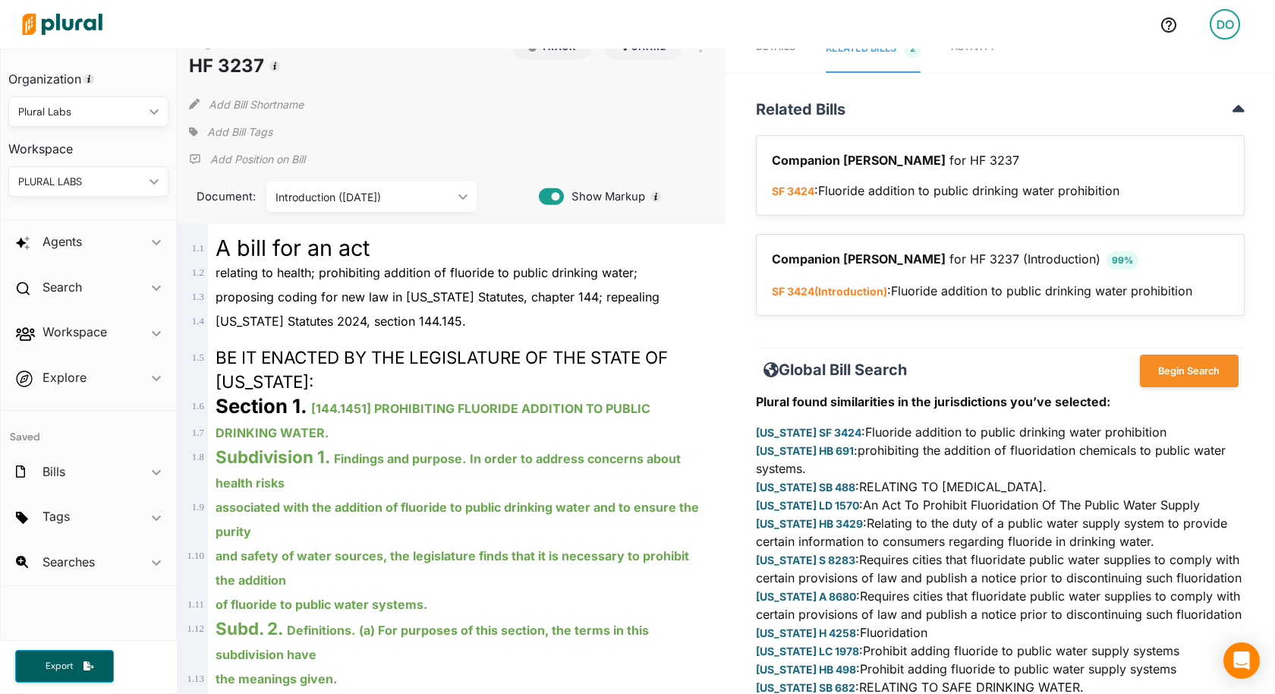
scroll to position [10, 0]
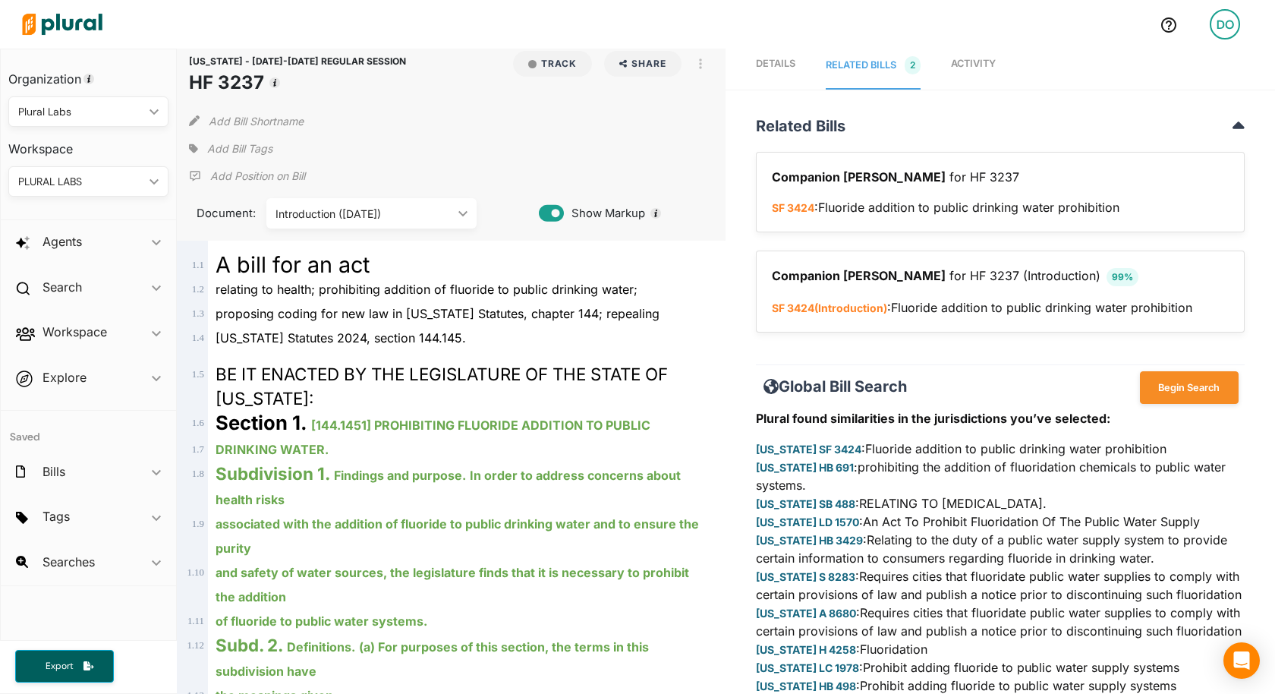
click at [975, 62] on span "Activity" at bounding box center [973, 63] width 45 height 11
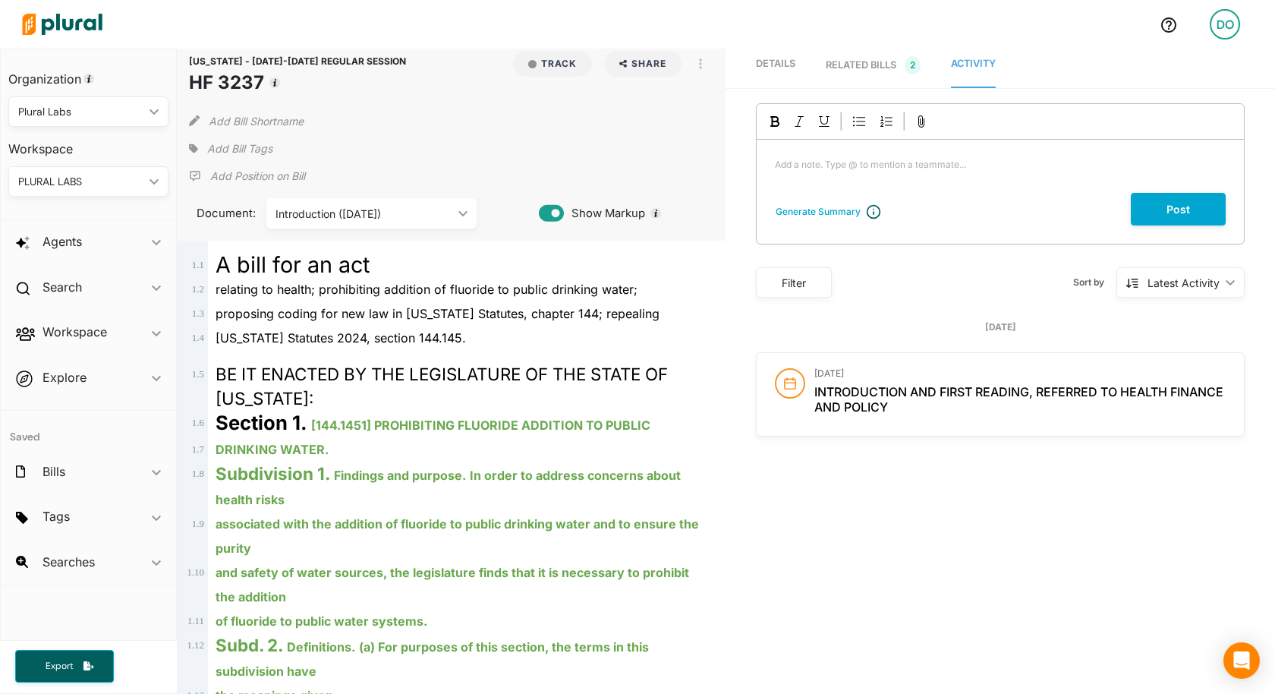
click at [848, 59] on div "RELATED BILLS 2" at bounding box center [873, 65] width 95 height 18
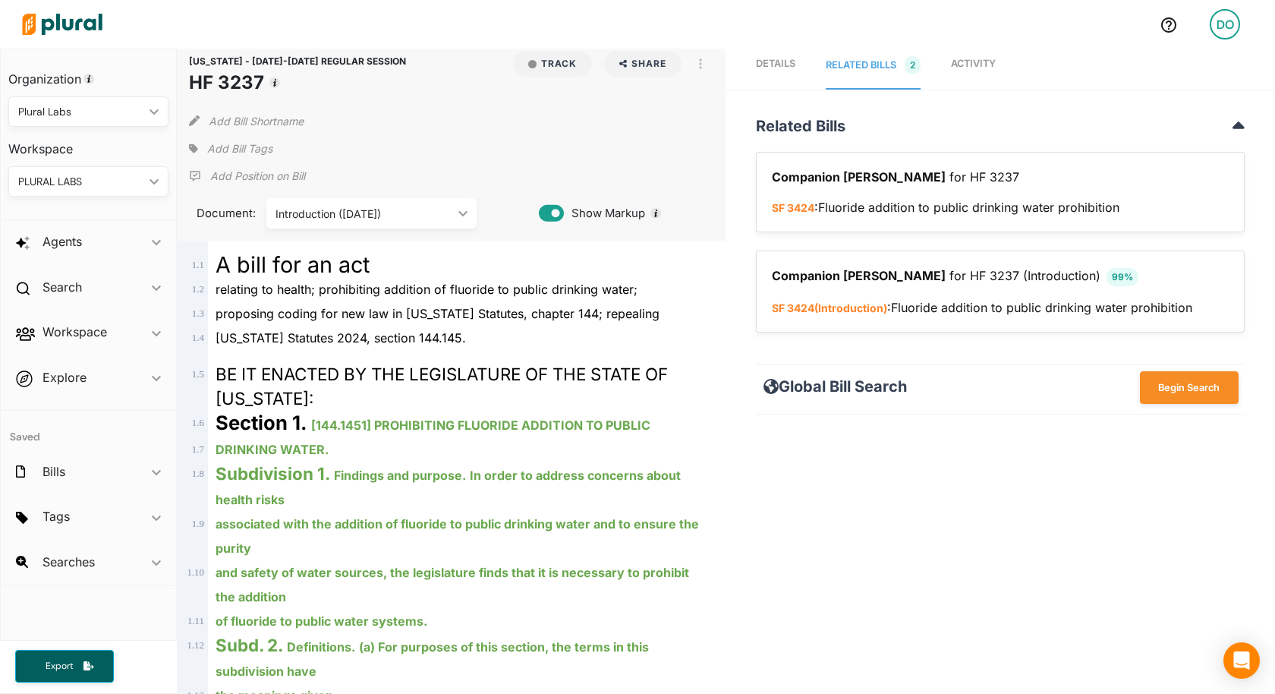
scroll to position [0, 0]
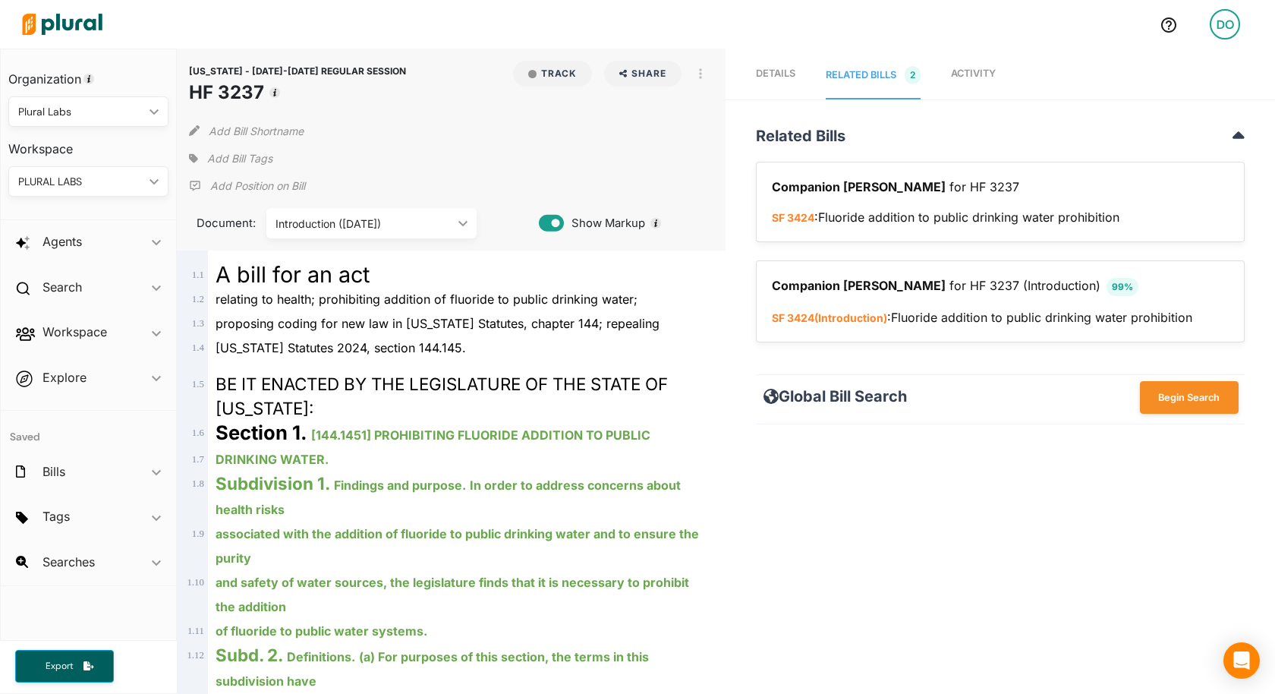
click at [90, 29] on img at bounding box center [62, 24] width 106 height 53
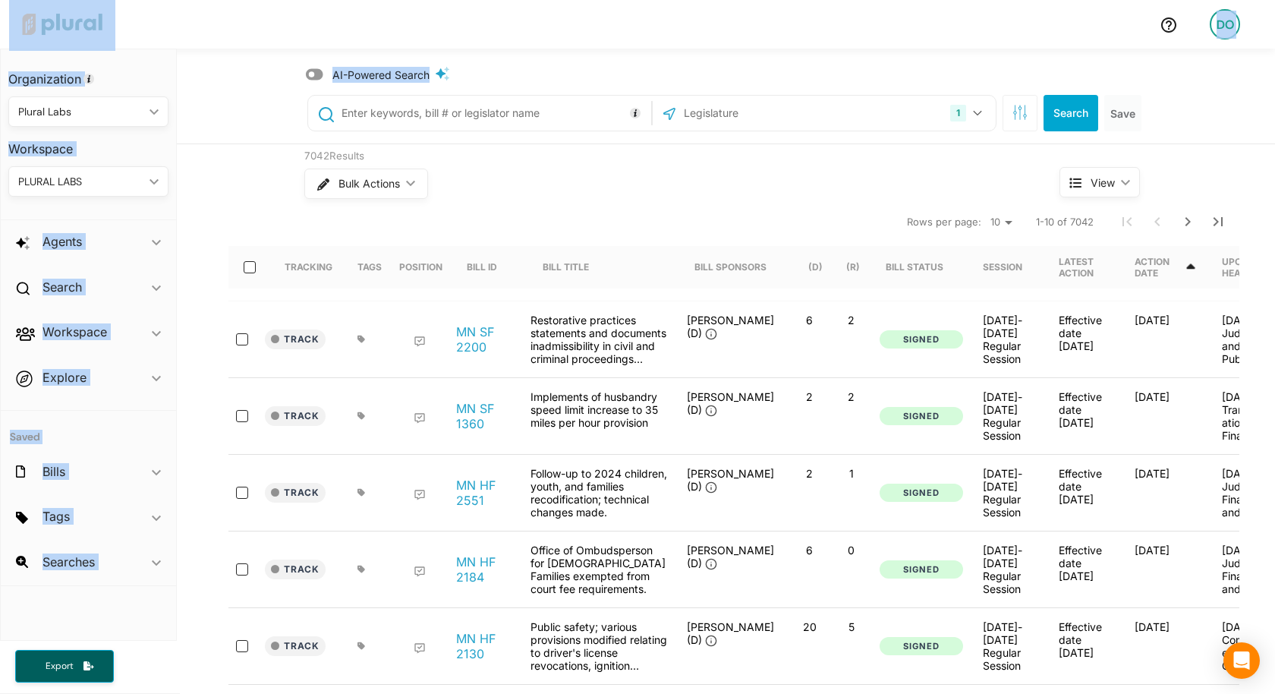
drag, startPoint x: 713, startPoint y: 0, endPoint x: 517, endPoint y: 55, distance: 204.0
click at [517, 55] on div "DO Organization Plural Labs ic_keyboard_arrow_down Personal Plural Labs Workspa…" at bounding box center [637, 347] width 1275 height 694
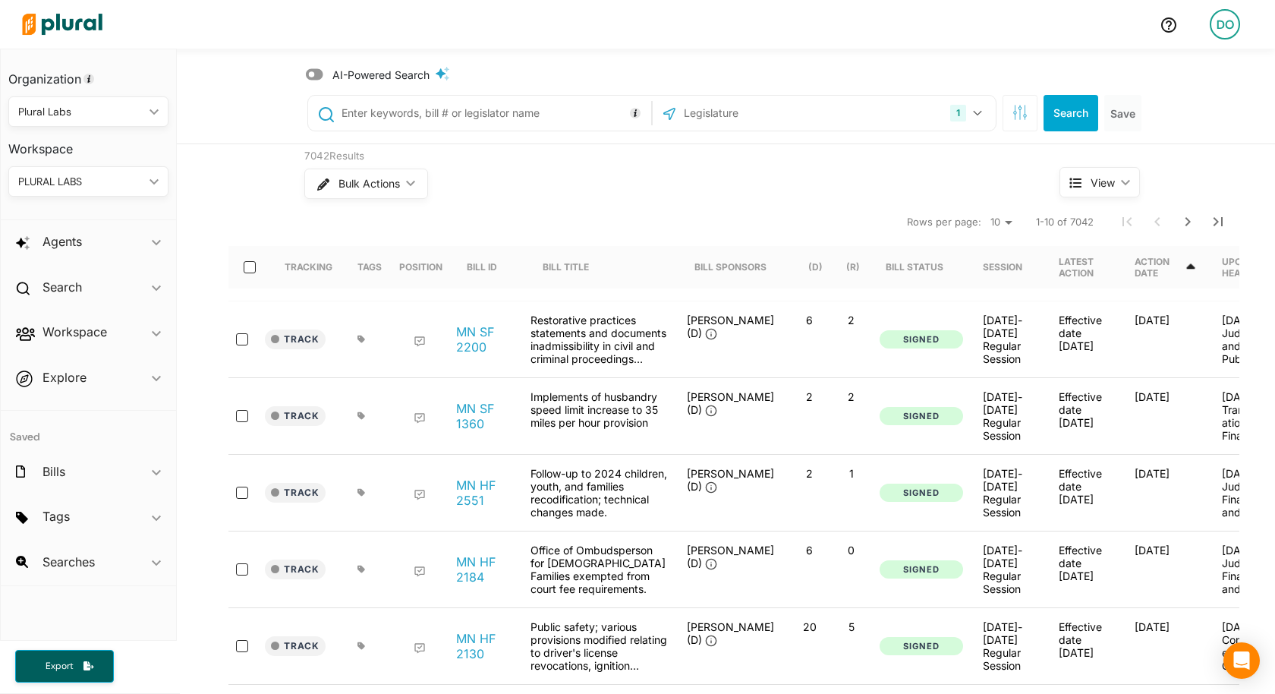
click at [625, 253] on div "Bill Title" at bounding box center [606, 267] width 152 height 42
click at [276, 200] on div "7042 Results Bulk Actions ic_keyboard_arrow_down View ic_keyboard_arrow_down Tr…" at bounding box center [726, 606] width 1098 height 924
click at [163, 330] on div "Workspace ic_keyboard_arrow_down" at bounding box center [88, 334] width 175 height 41
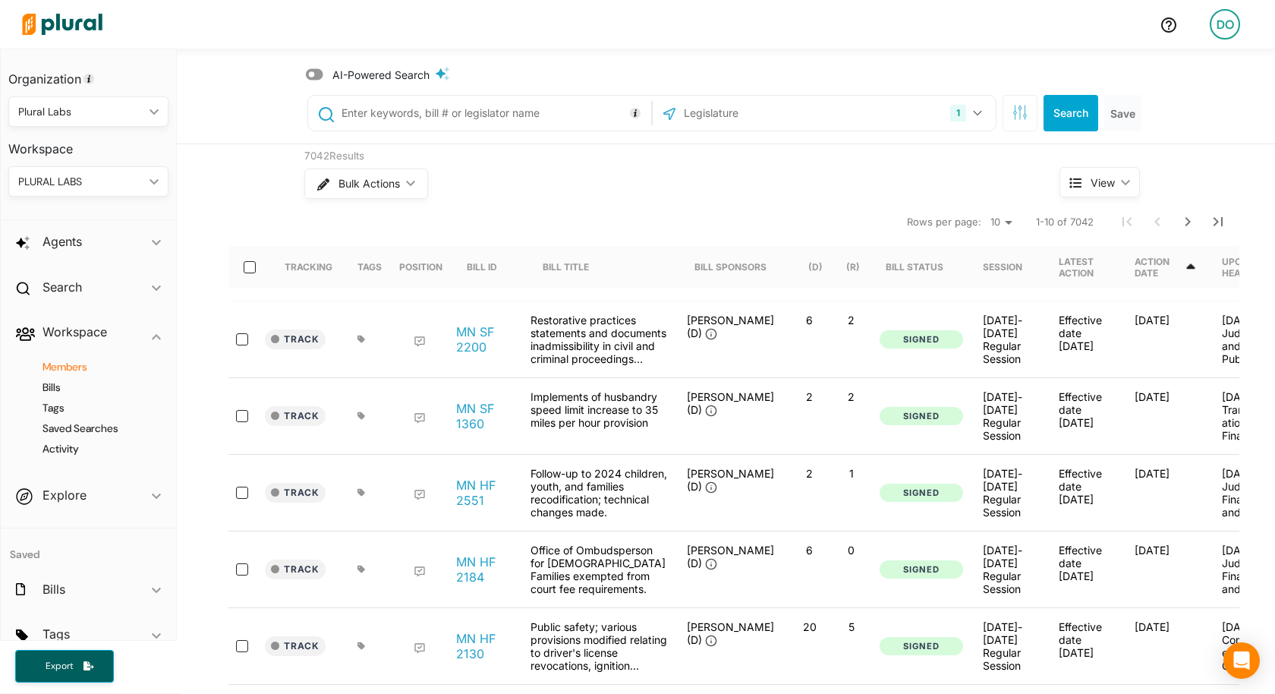
click at [78, 367] on h4 "Members" at bounding box center [92, 367] width 137 height 14
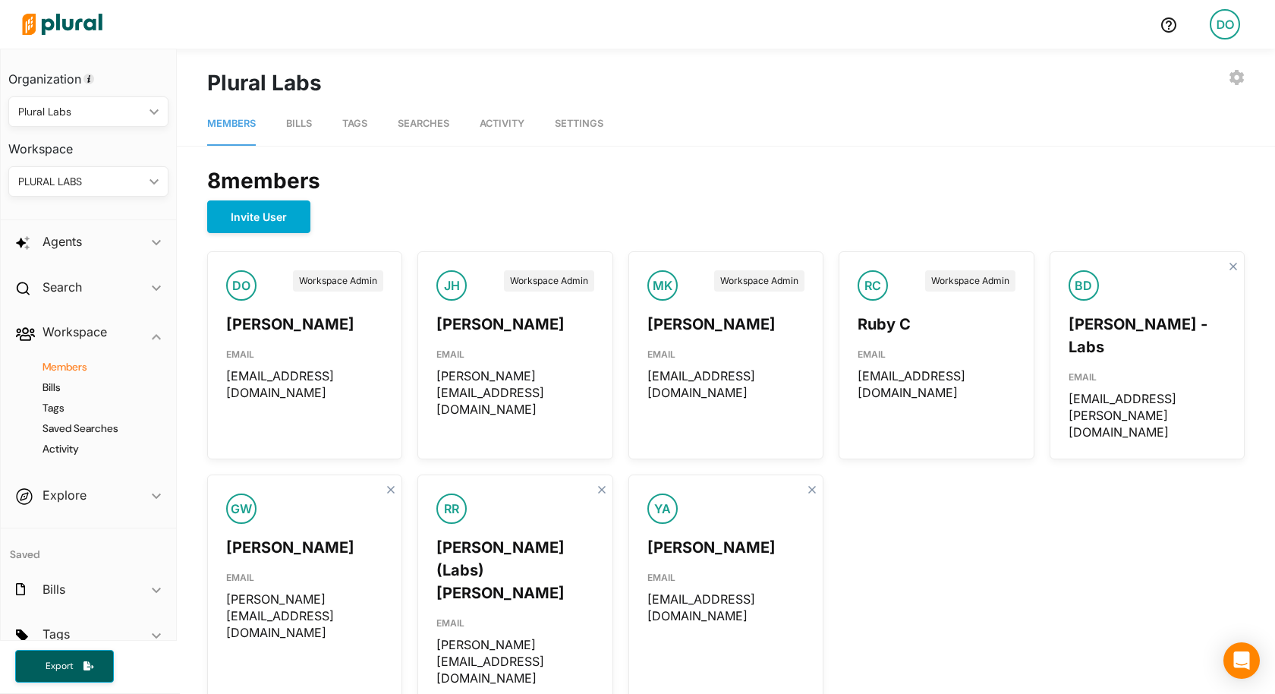
click at [108, 194] on div "PLURAL LABS ic_keyboard_arrow_down" at bounding box center [88, 181] width 160 height 30
click at [97, 251] on div "NEW WORKSPACE" at bounding box center [87, 252] width 90 height 13
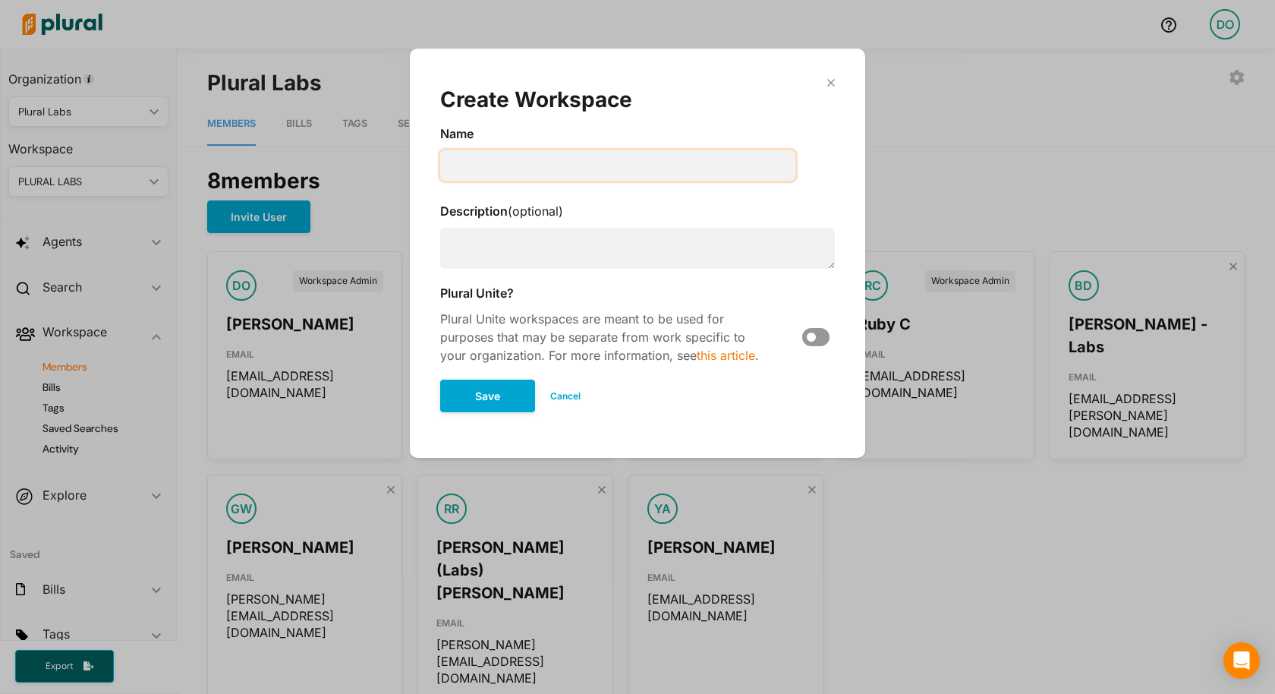
click at [482, 163] on input "Modal" at bounding box center [617, 165] width 355 height 30
type input "ADEA and Plural"
click at [491, 250] on textarea "Modal" at bounding box center [637, 248] width 395 height 41
type textarea "Bill we're monitoring and analyzing"
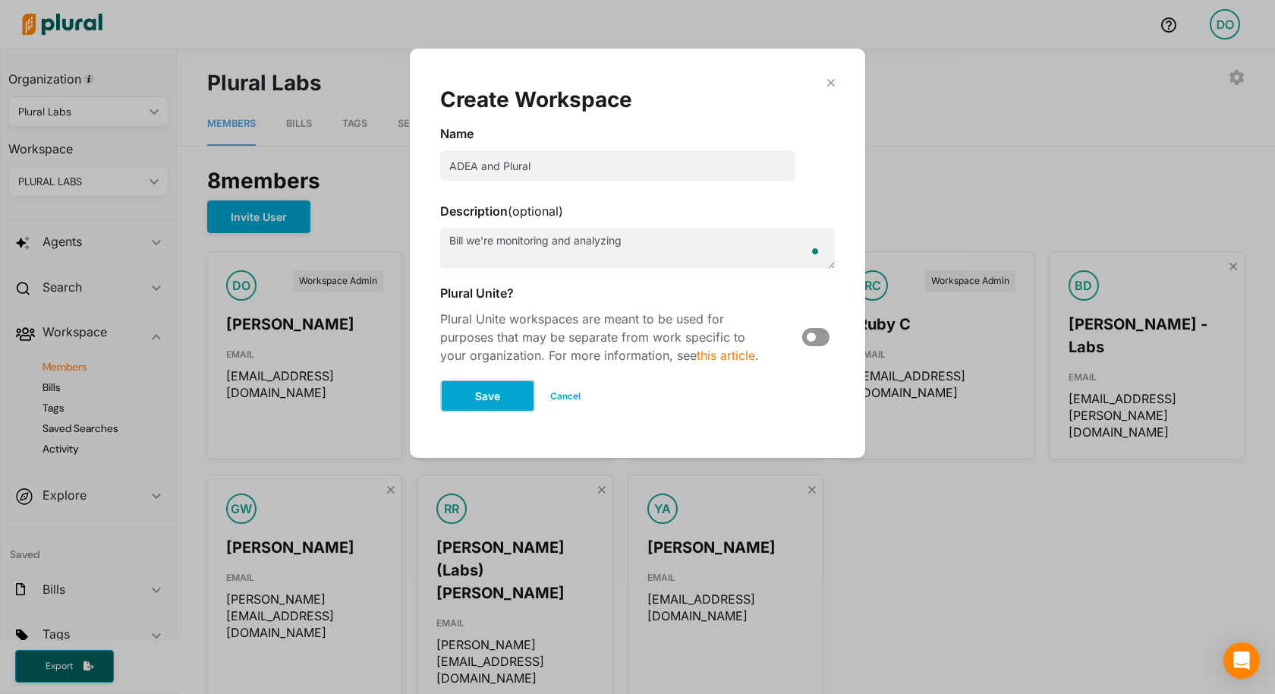
click at [480, 401] on button "Save" at bounding box center [487, 395] width 95 height 33
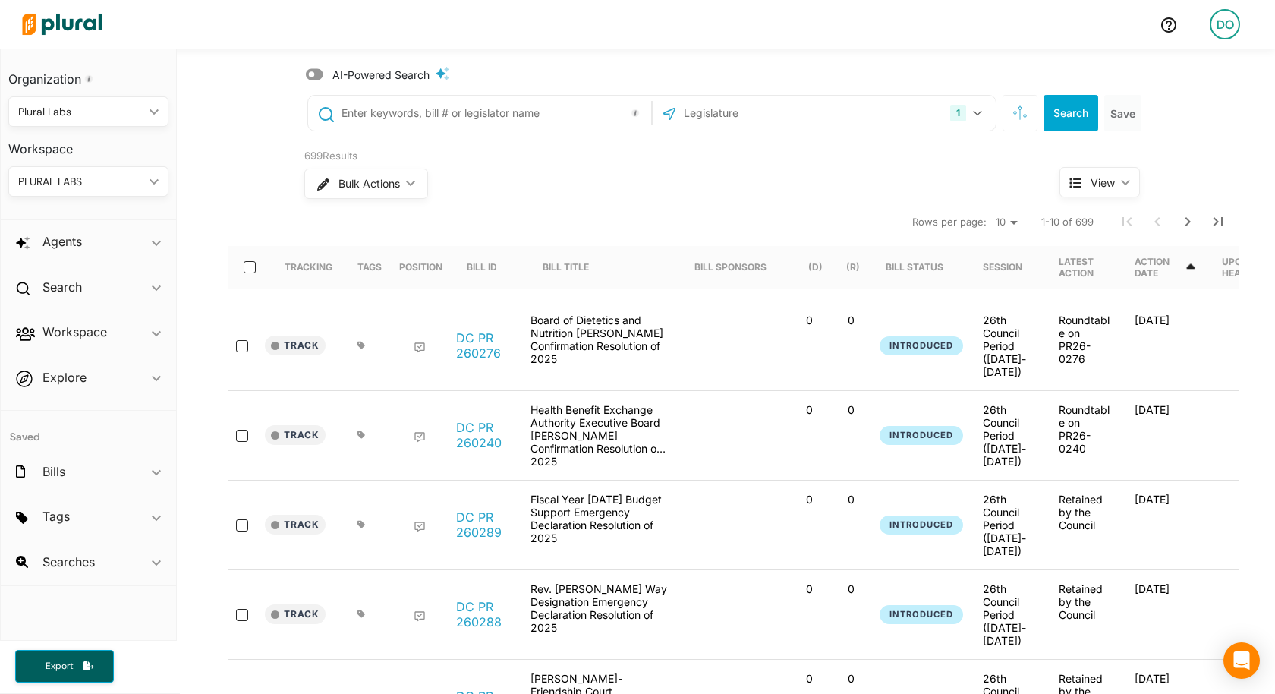
click at [1229, 22] on div "DO" at bounding box center [1225, 24] width 30 height 30
click at [1150, 183] on link "Log Out" at bounding box center [1184, 181] width 133 height 38
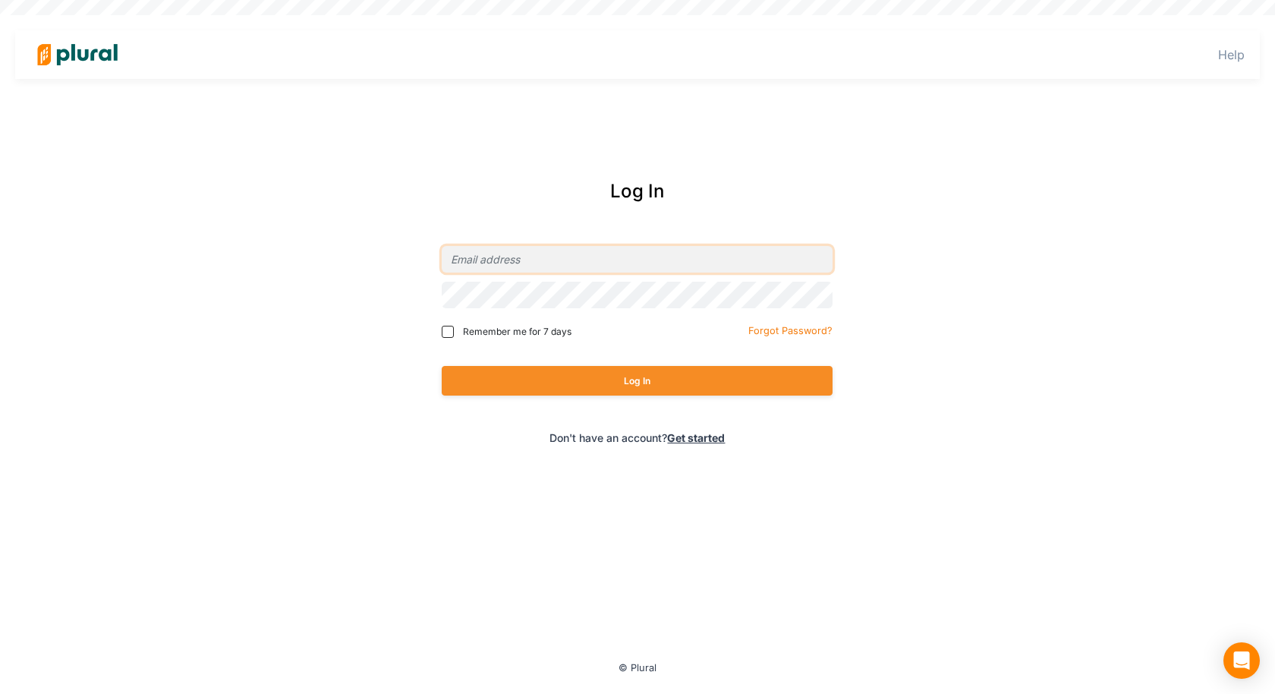
type input "[EMAIL_ADDRESS][DOMAIN_NAME]"
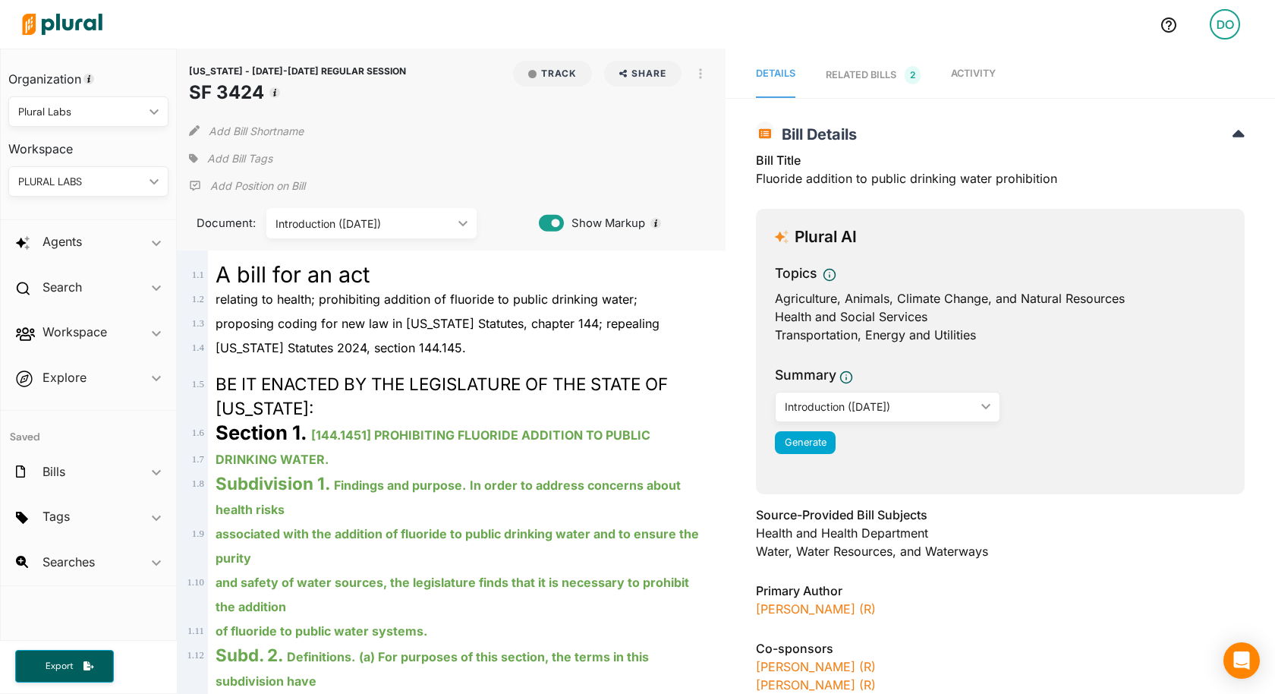
click at [975, 69] on span "Activity" at bounding box center [973, 73] width 45 height 11
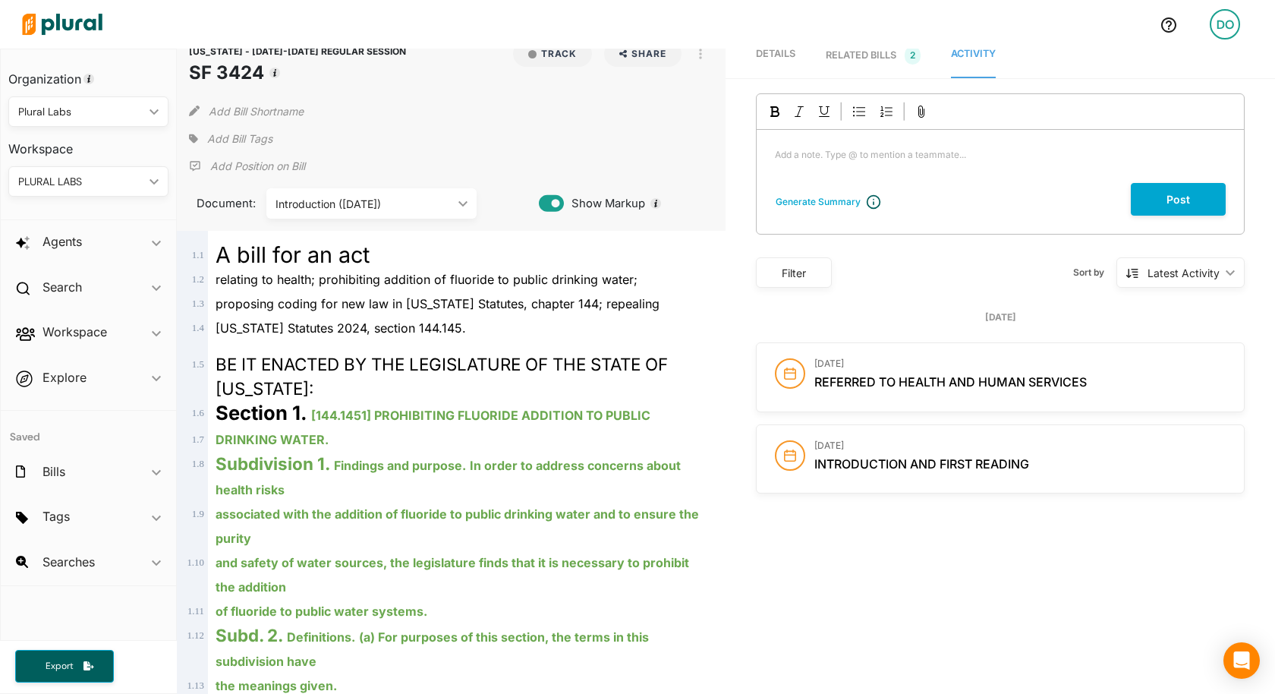
scroll to position [41, 0]
